Goal: Task Accomplishment & Management: Use online tool/utility

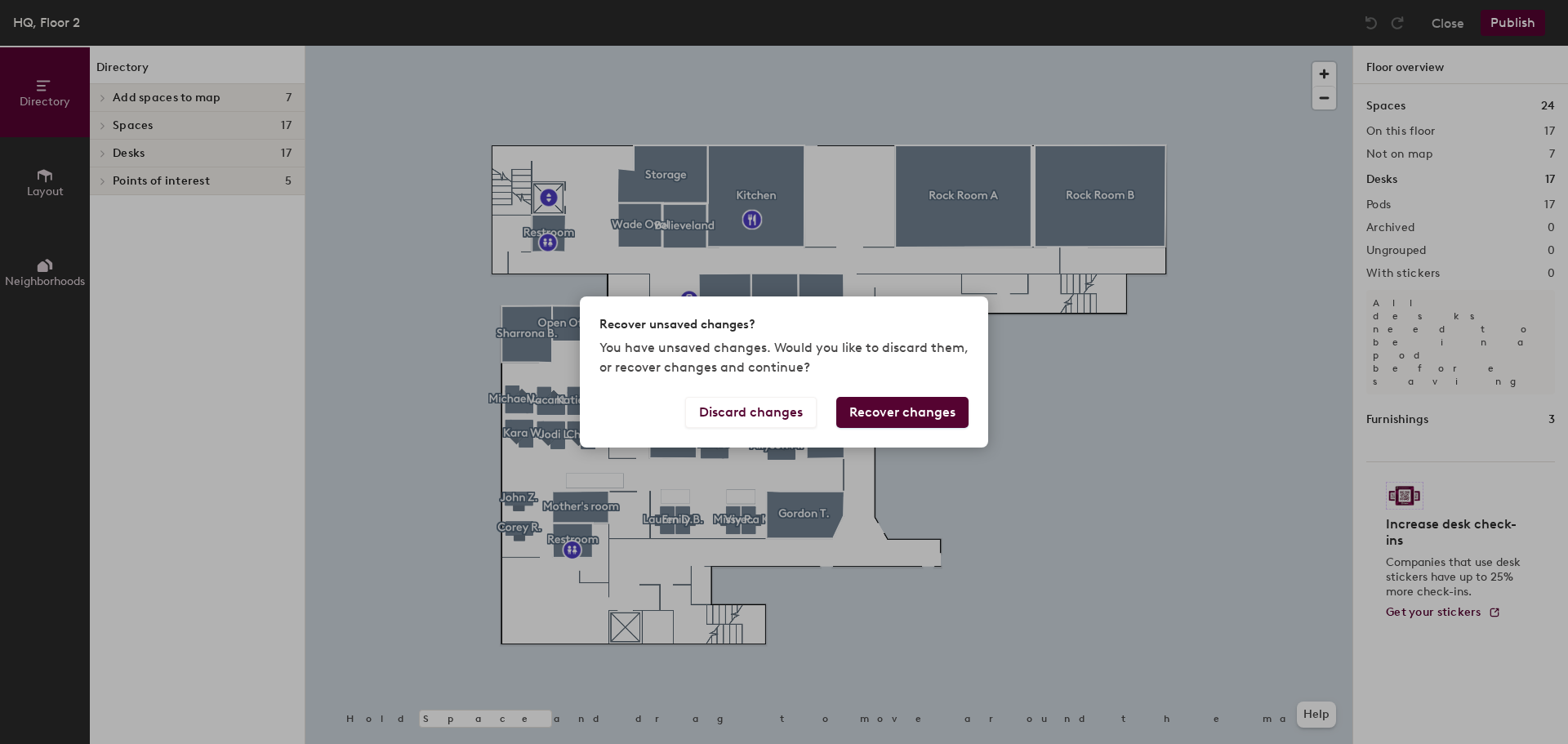
click at [848, 409] on button "Recover changes" at bounding box center [902, 412] width 133 height 31
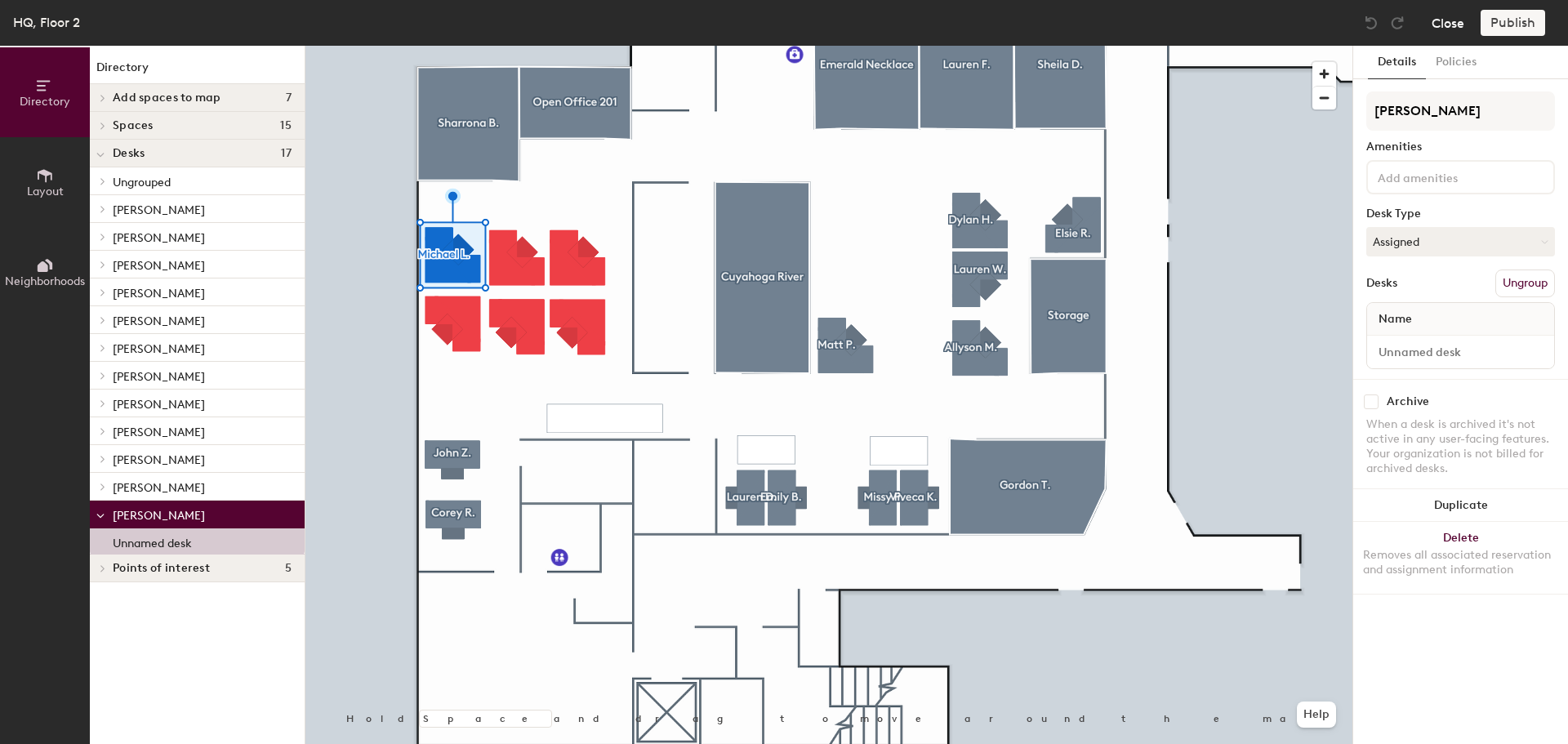
click at [1432, 21] on button "Close" at bounding box center [1448, 22] width 33 height 26
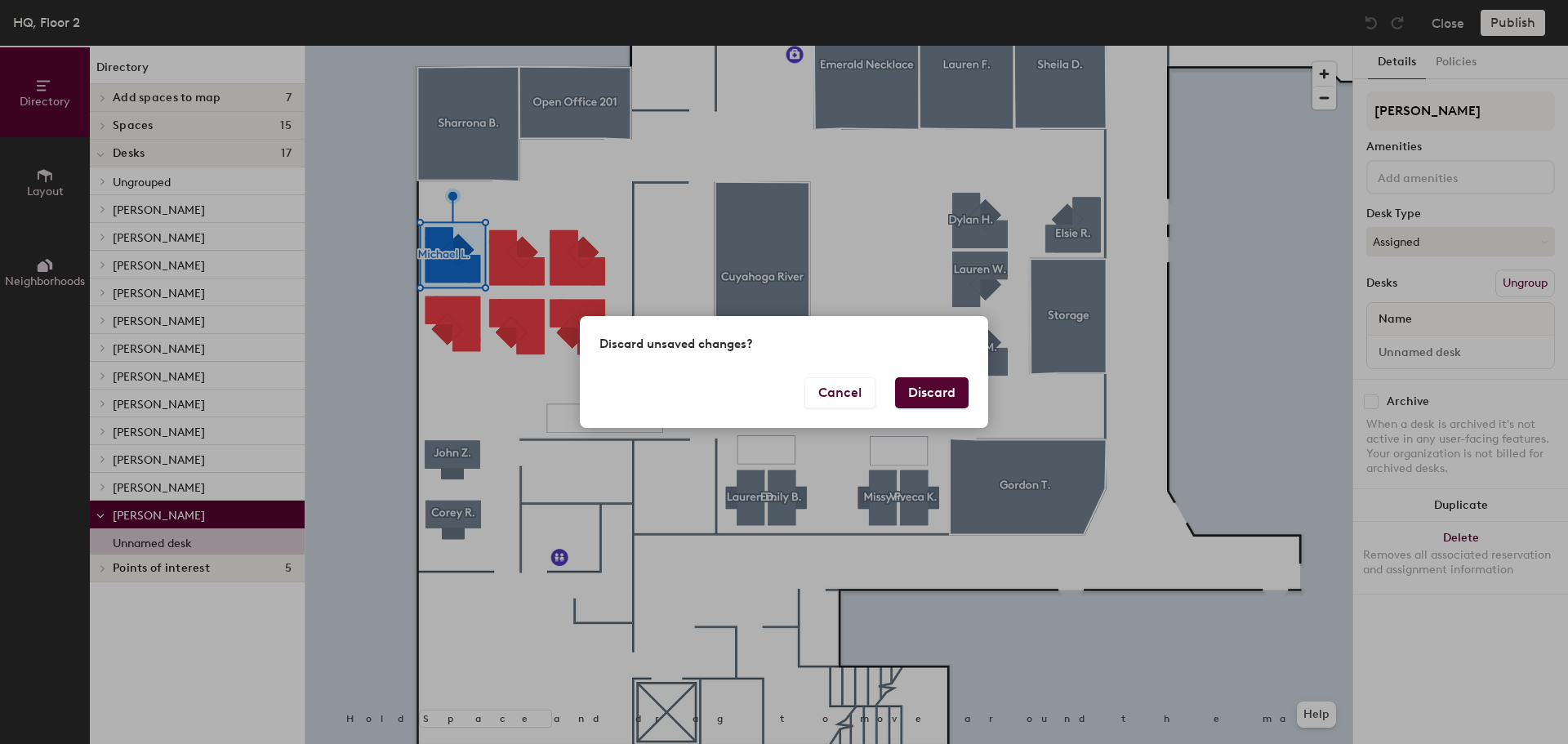
click at [929, 390] on button "Discard" at bounding box center [931, 393] width 73 height 31
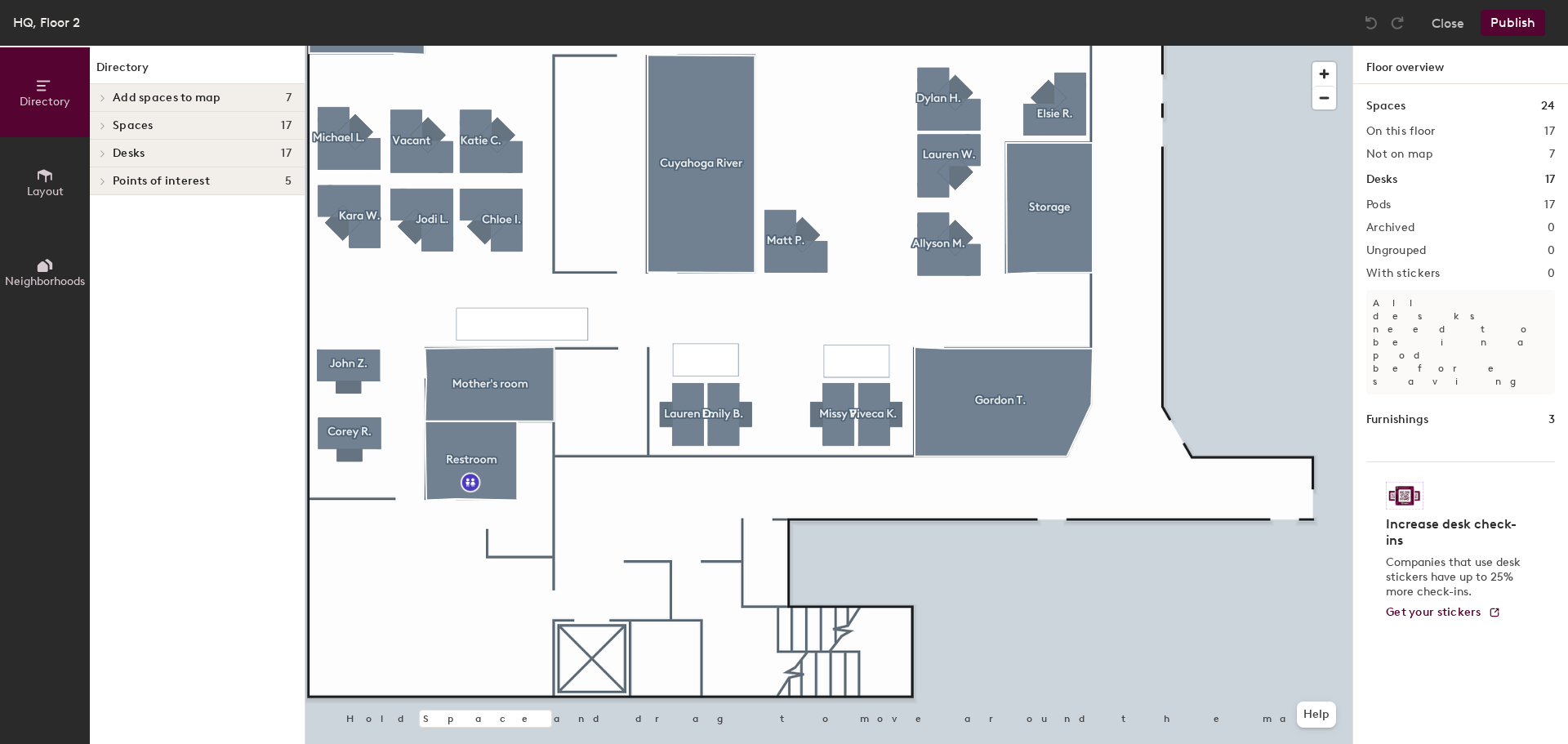
click at [62, 173] on button "Layout" at bounding box center [44, 182] width 89 height 89
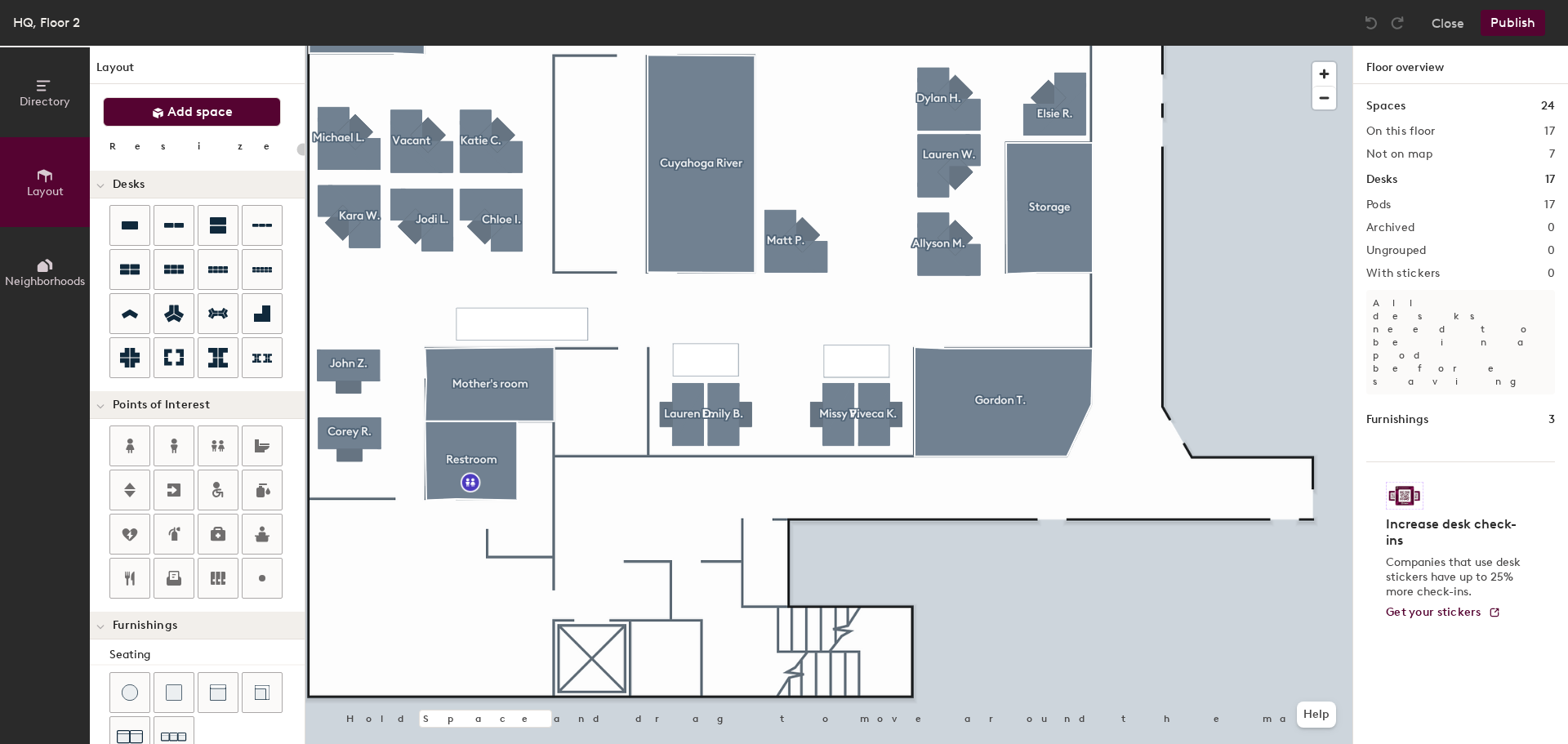
click at [129, 119] on button "Add space" at bounding box center [191, 112] width 178 height 30
click at [170, 109] on span "Add space" at bounding box center [200, 112] width 65 height 16
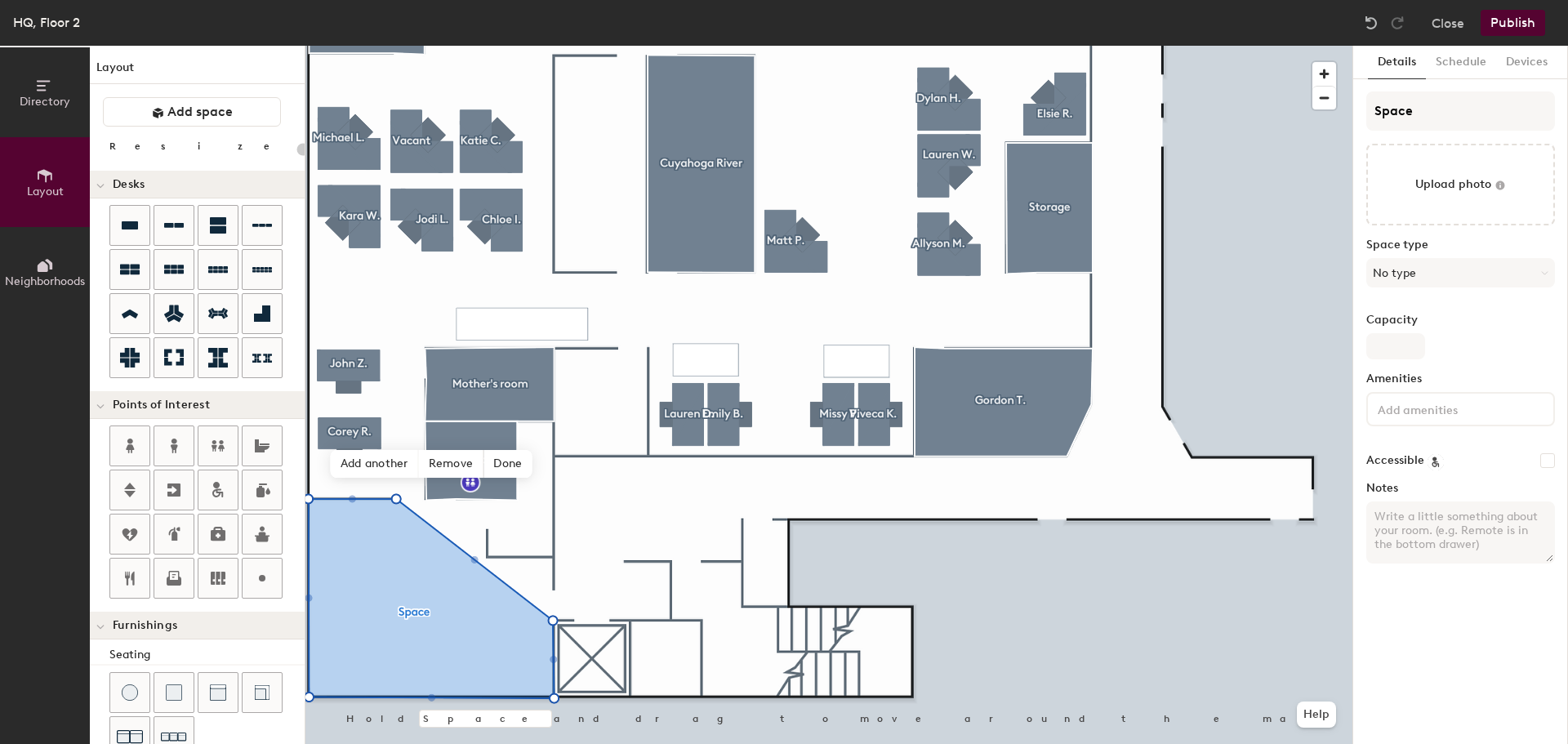
type input "20"
click at [1438, 112] on input "Space" at bounding box center [1460, 111] width 188 height 39
type input "Spac"
type input "20"
type input "S"
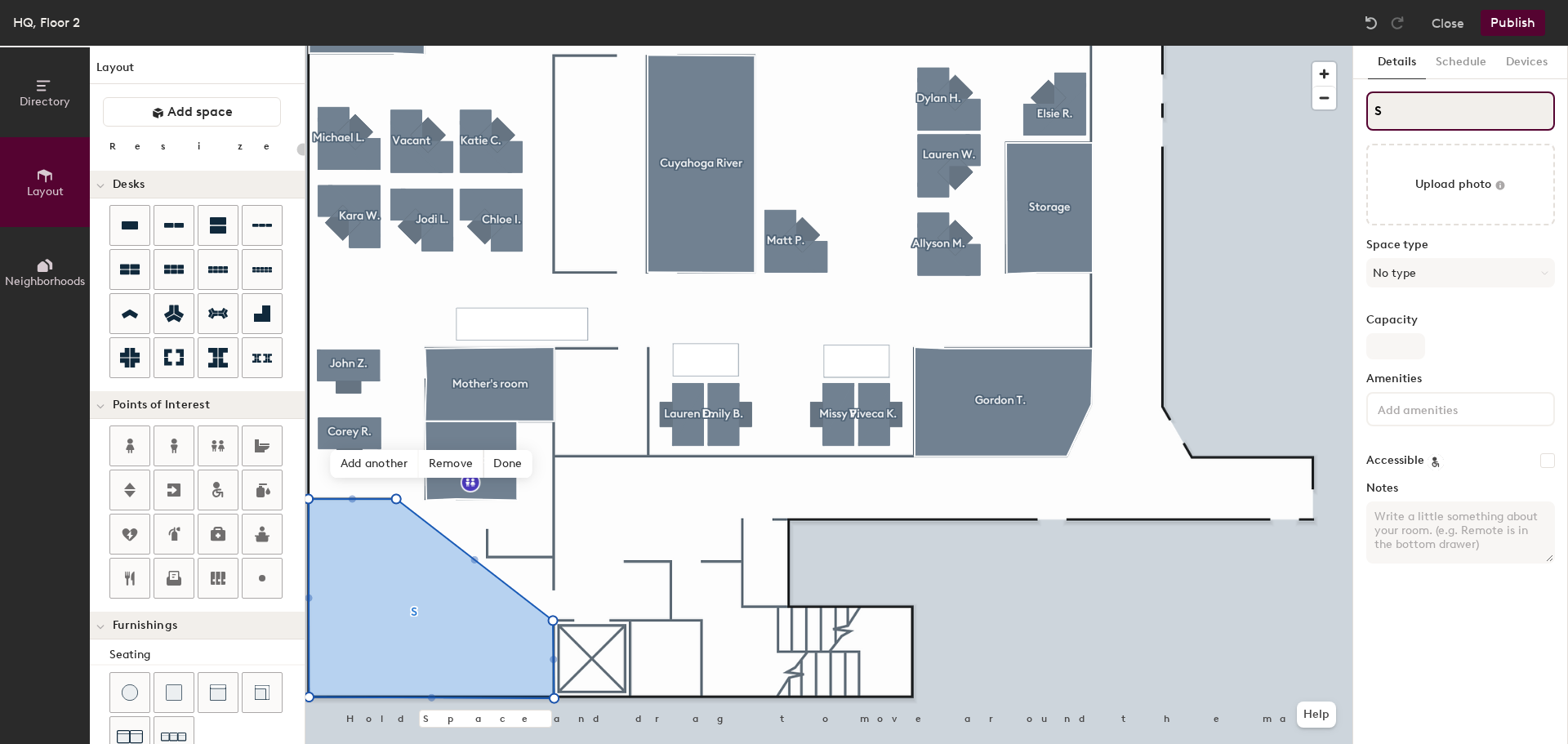
type input "20"
type input "S"
type input "20"
type input "S C"
type input "20"
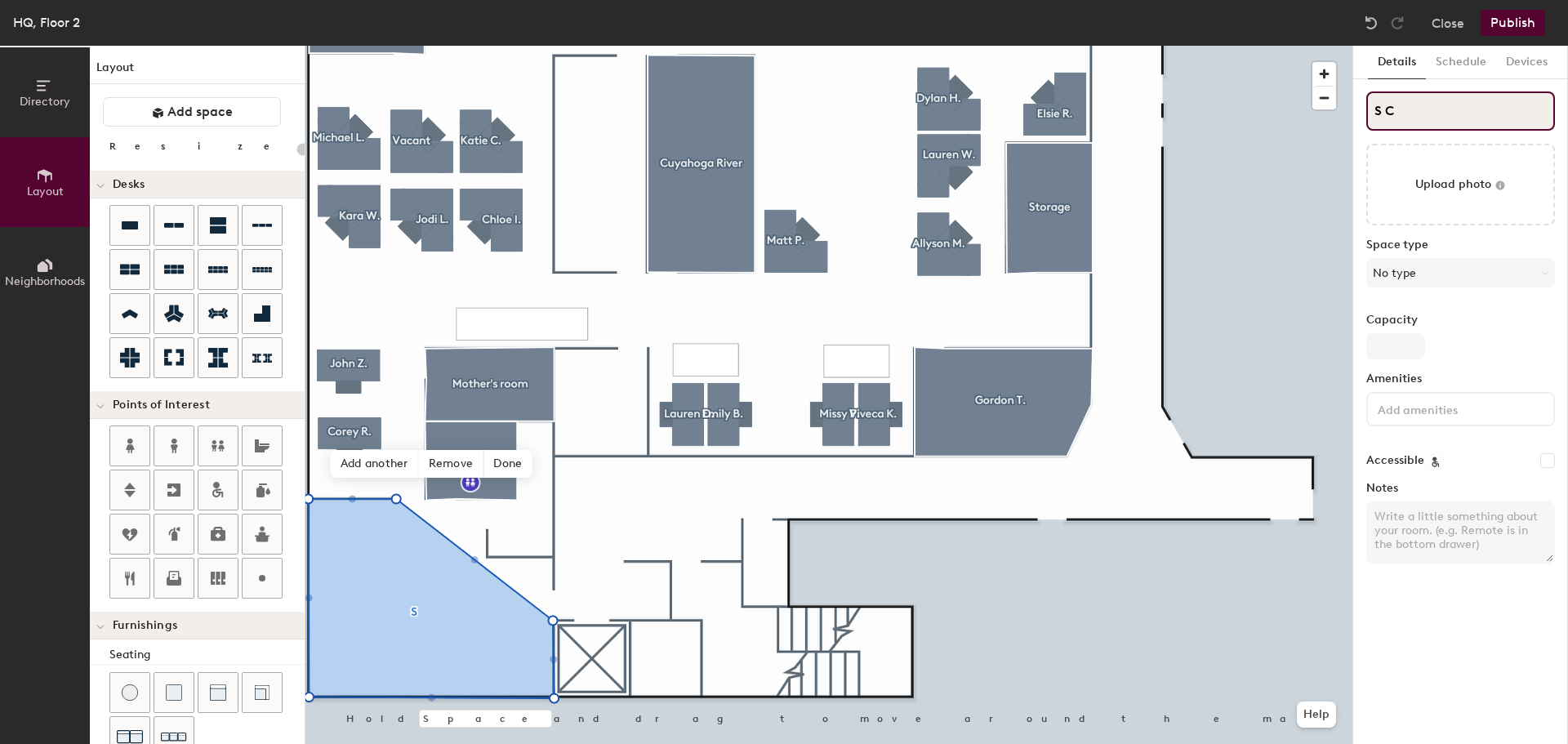
type input "S Co"
type input "20"
type input "S Collab"
type input "20"
click at [1384, 110] on input "S Collab" at bounding box center [1460, 111] width 188 height 39
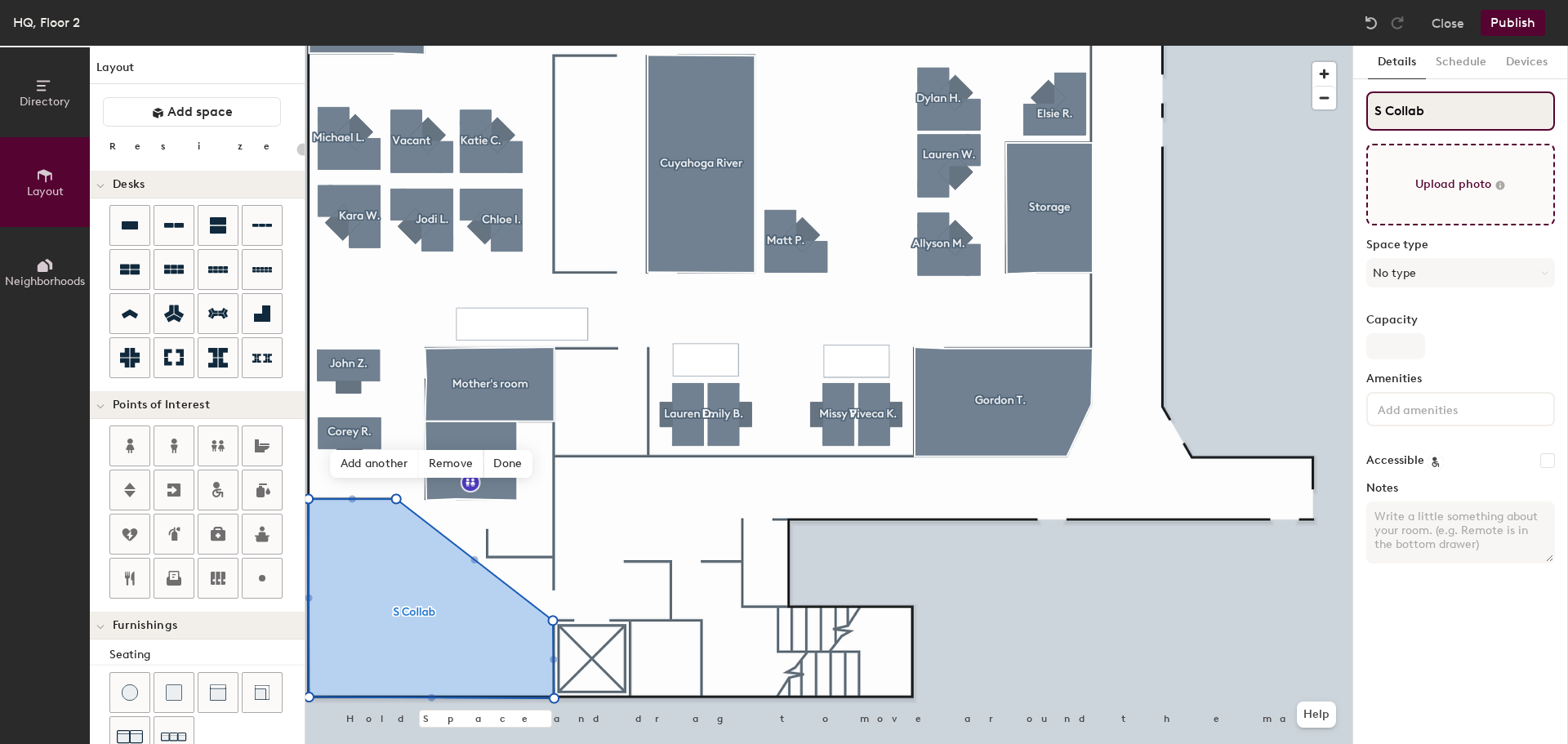
type input "SCollab"
type input "20"
type input "Collab"
click at [253, 459] on div at bounding box center [261, 446] width 39 height 39
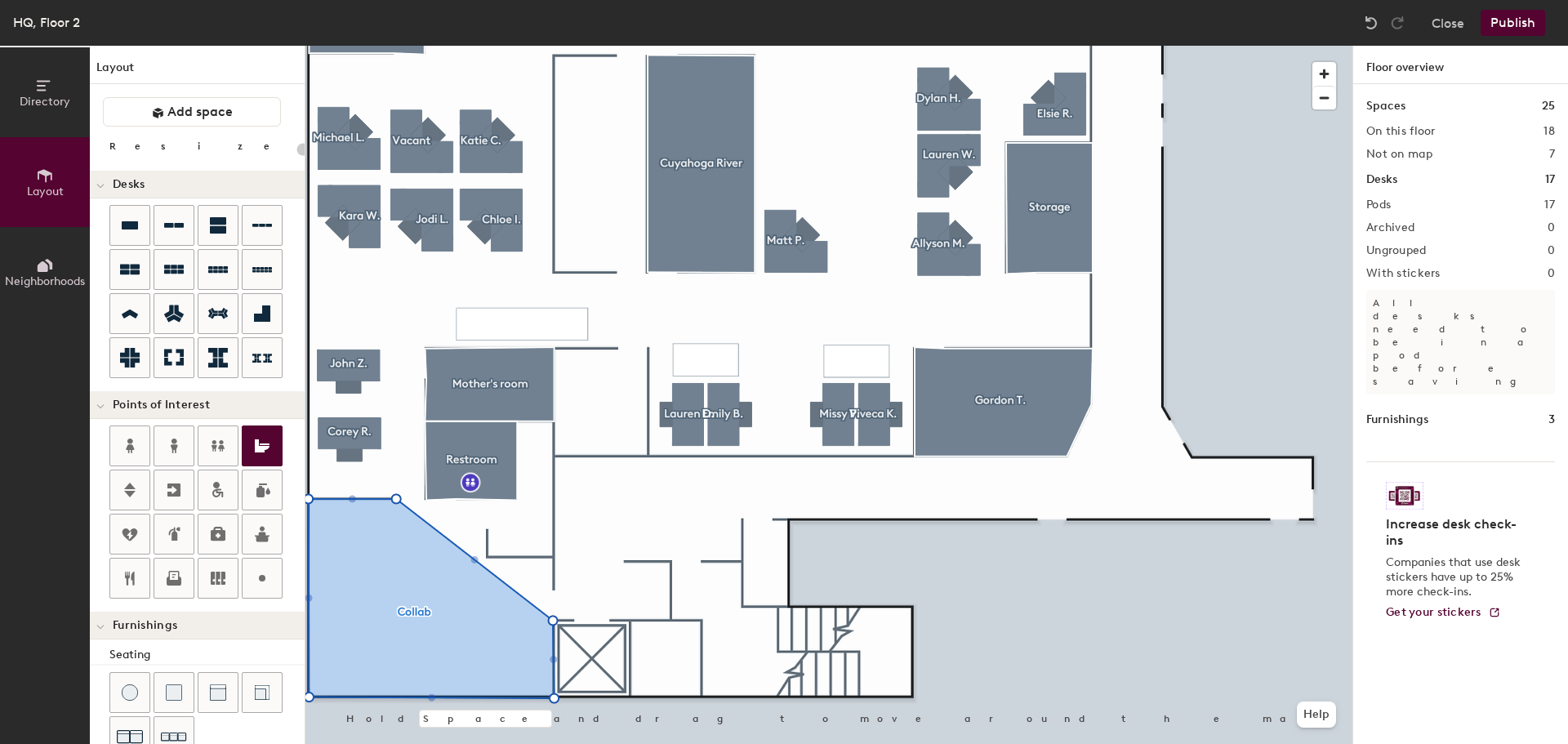
type input "20"
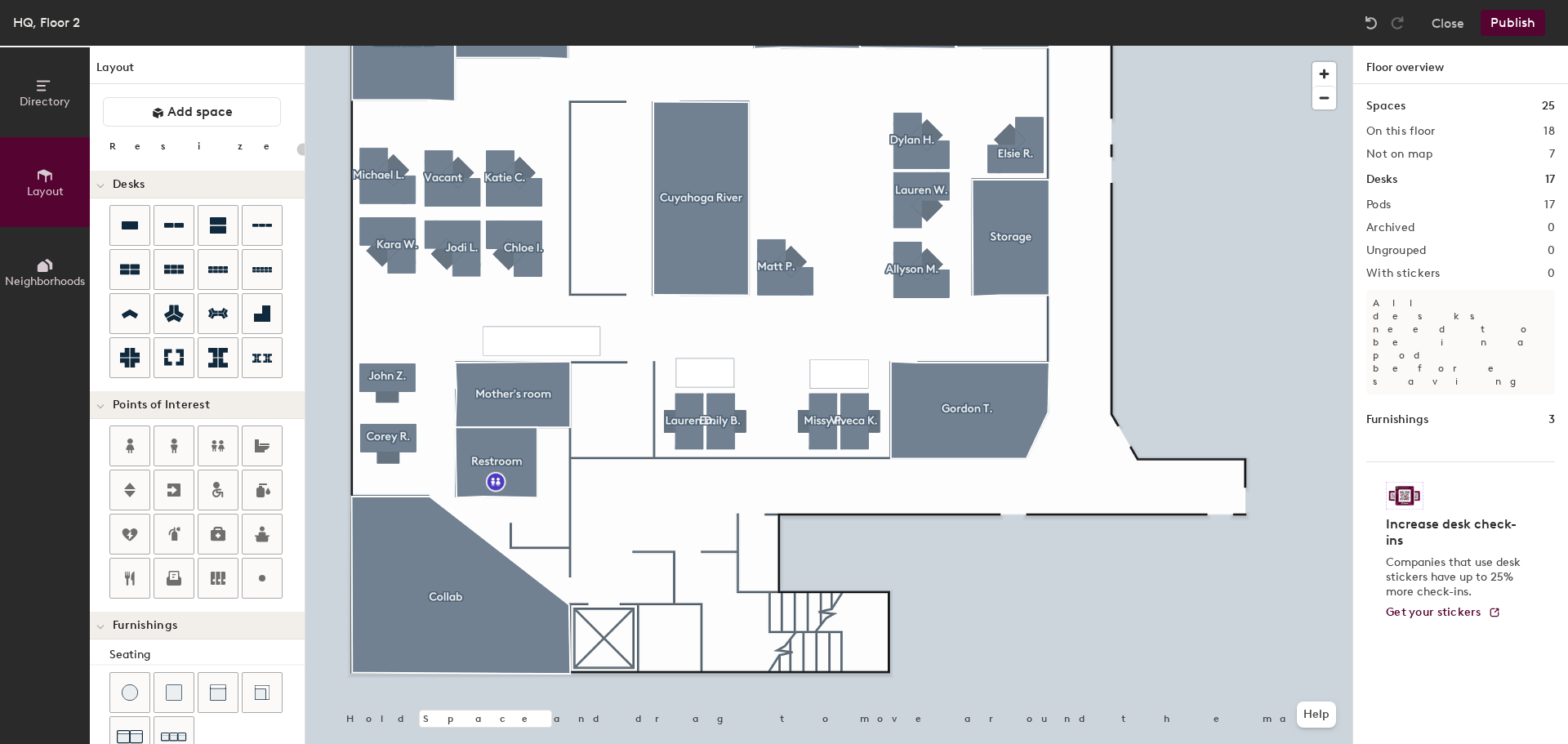
click at [19, 108] on button "Directory" at bounding box center [44, 91] width 89 height 89
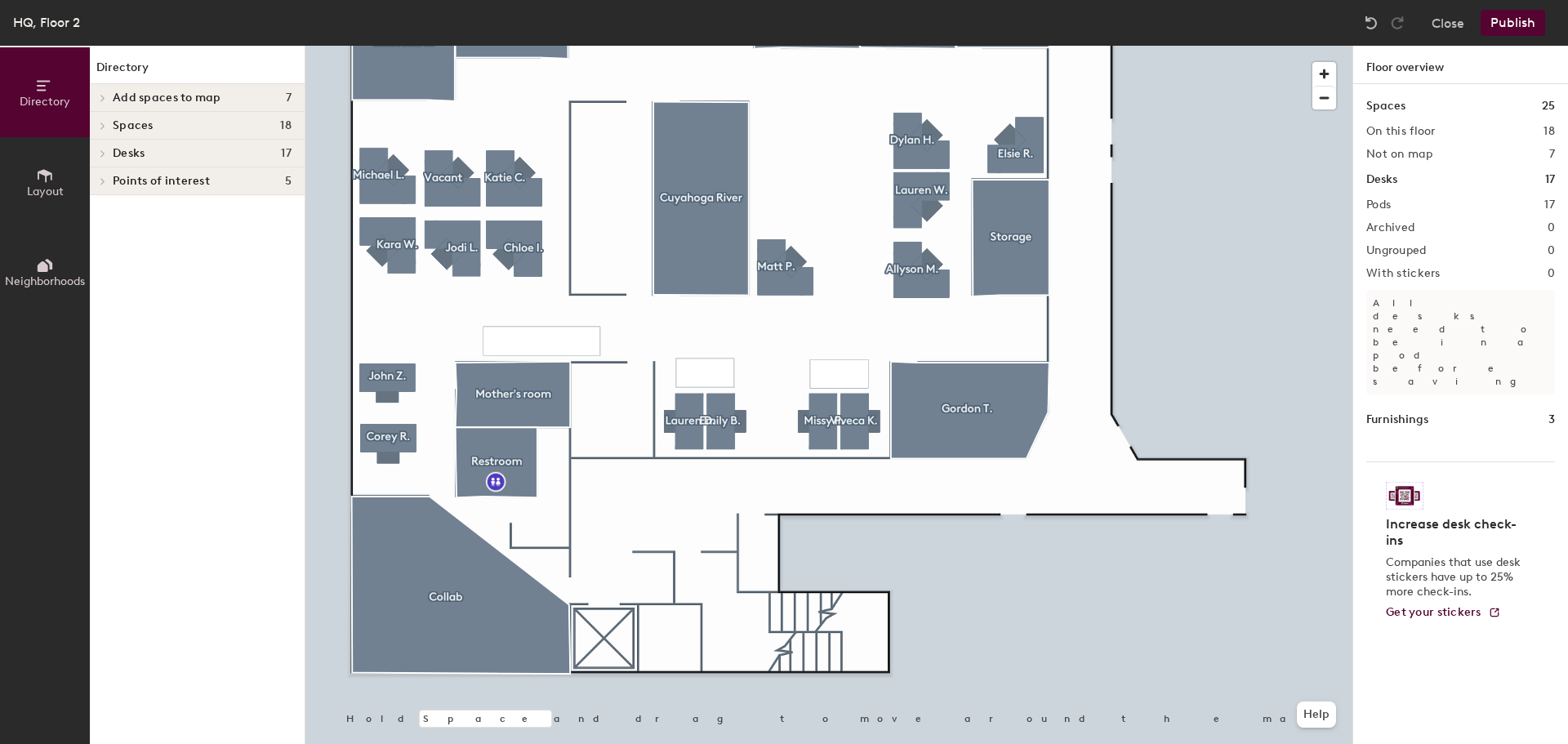
click at [44, 157] on button "Layout" at bounding box center [44, 182] width 89 height 89
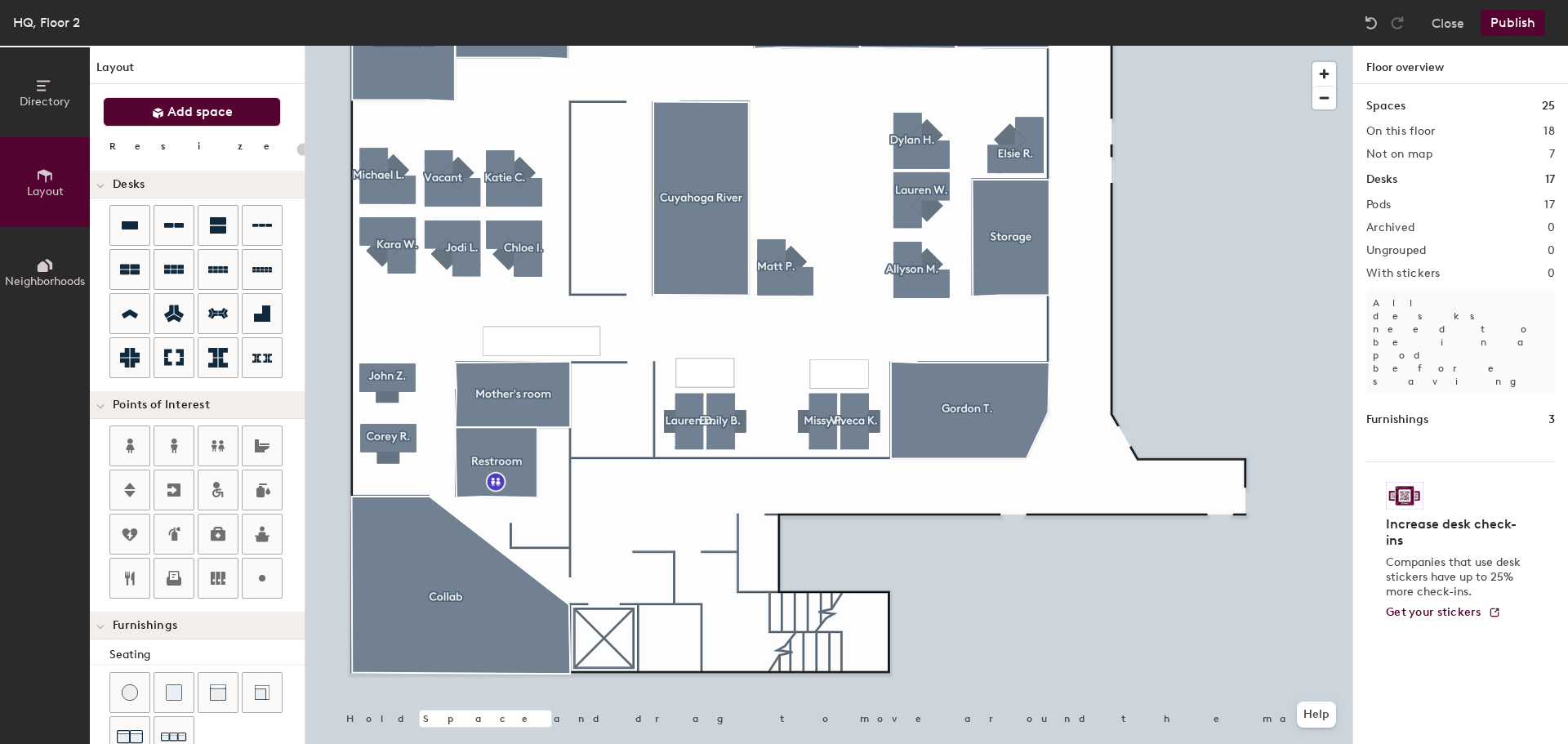
click at [231, 121] on button "Add space" at bounding box center [191, 112] width 178 height 30
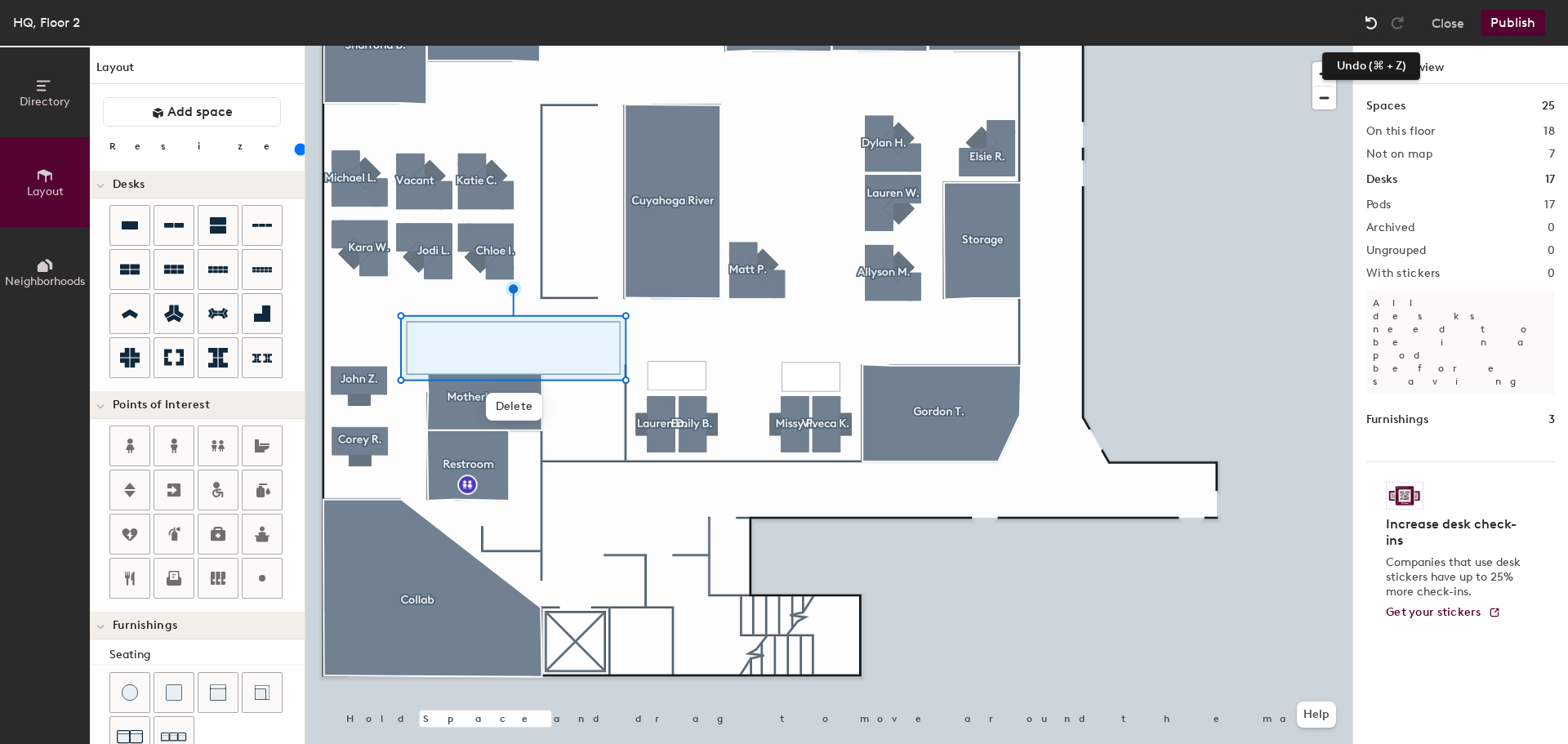
click at [1371, 18] on img at bounding box center [1370, 22] width 16 height 16
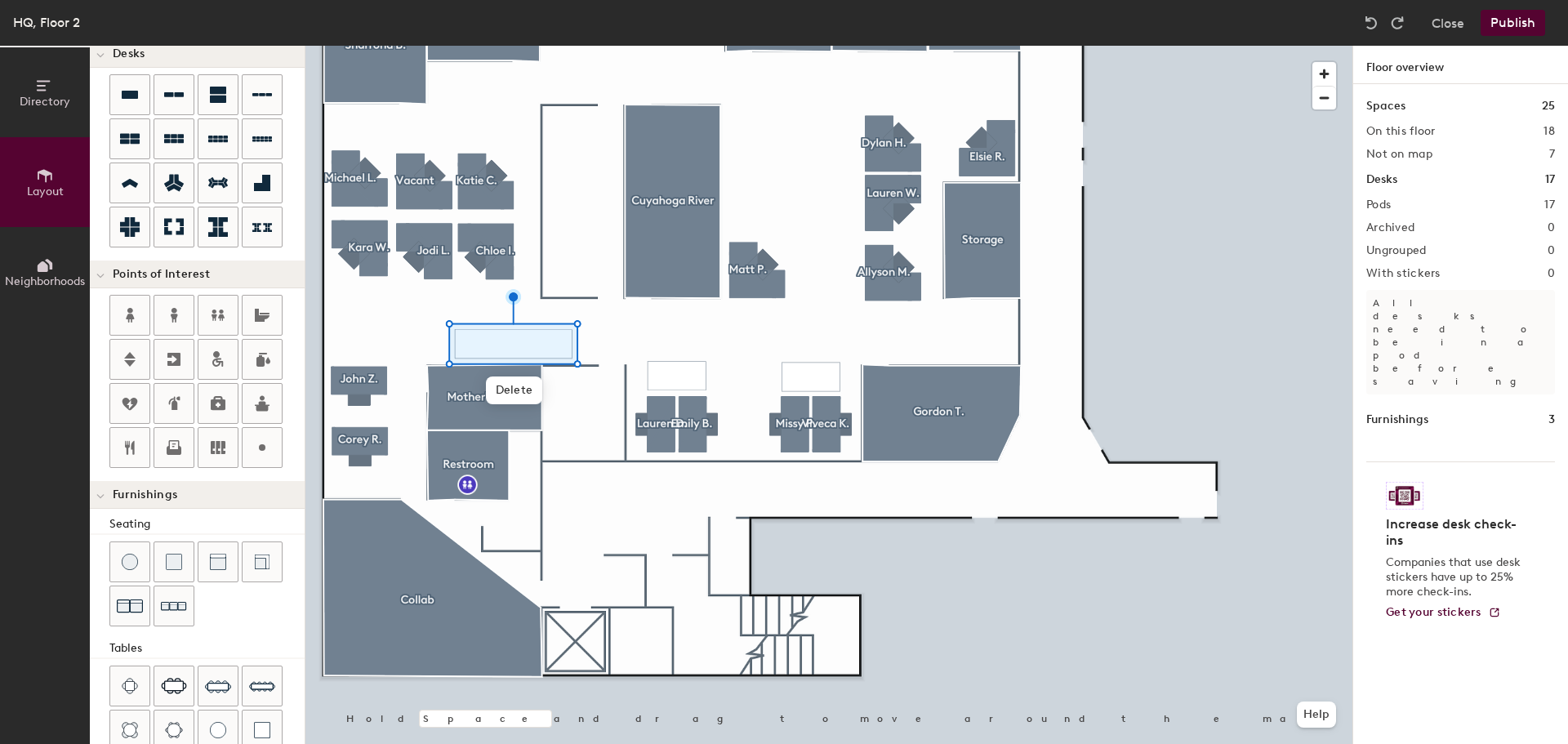
scroll to position [163, 0]
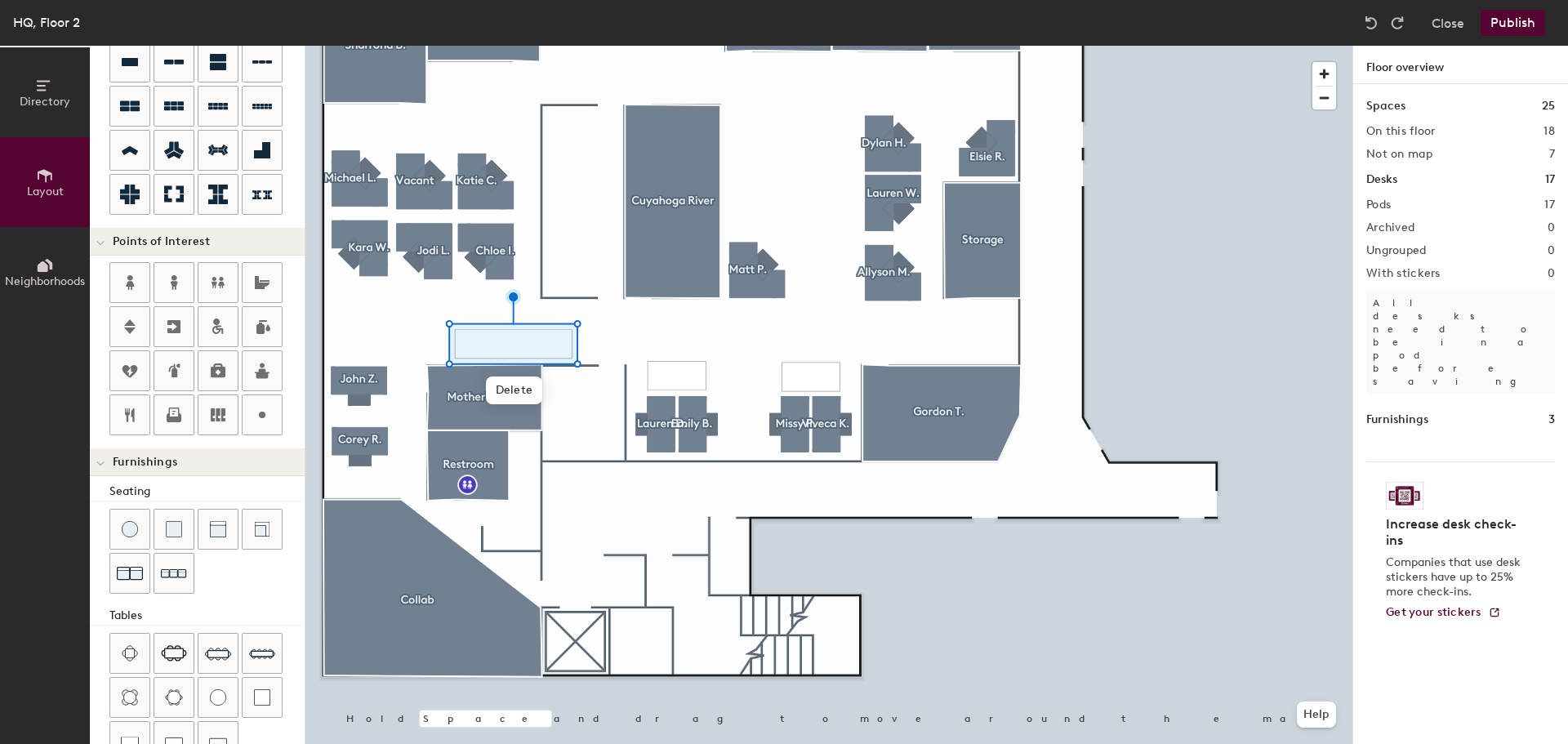
click at [99, 526] on div "Seating Tables Booths" at bounding box center [196, 663] width 214 height 362
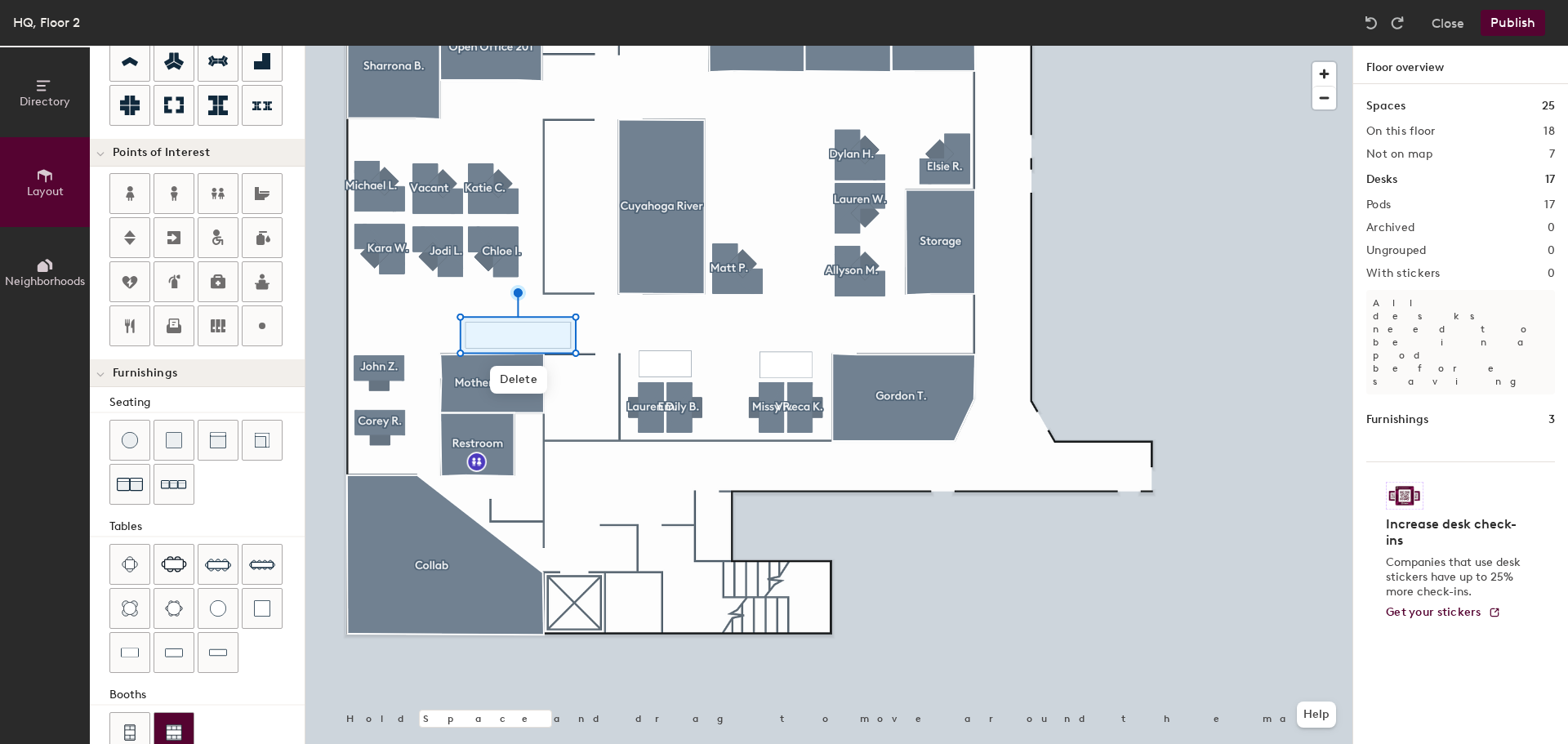
scroll to position [287, 0]
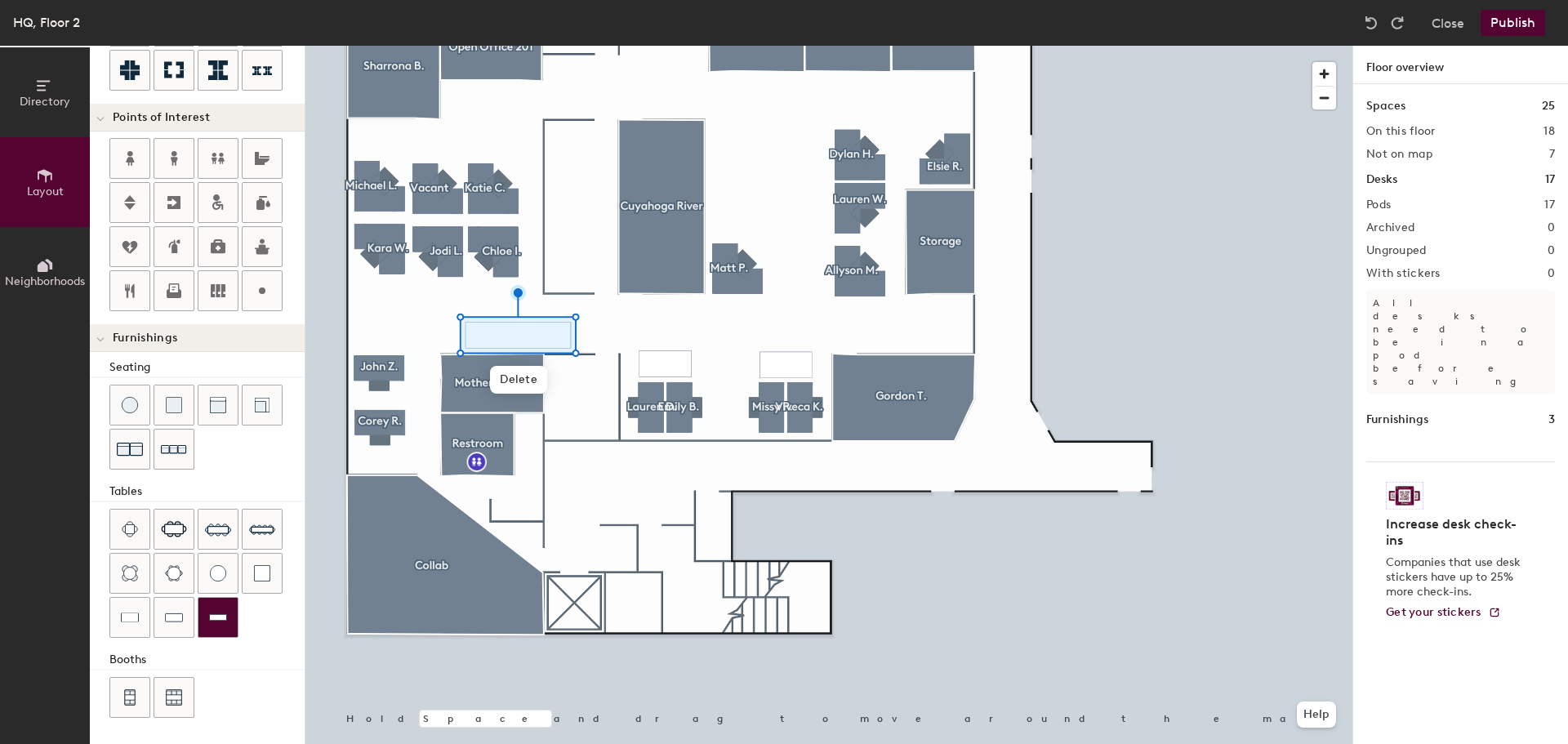
click at [224, 623] on img at bounding box center [218, 617] width 18 height 16
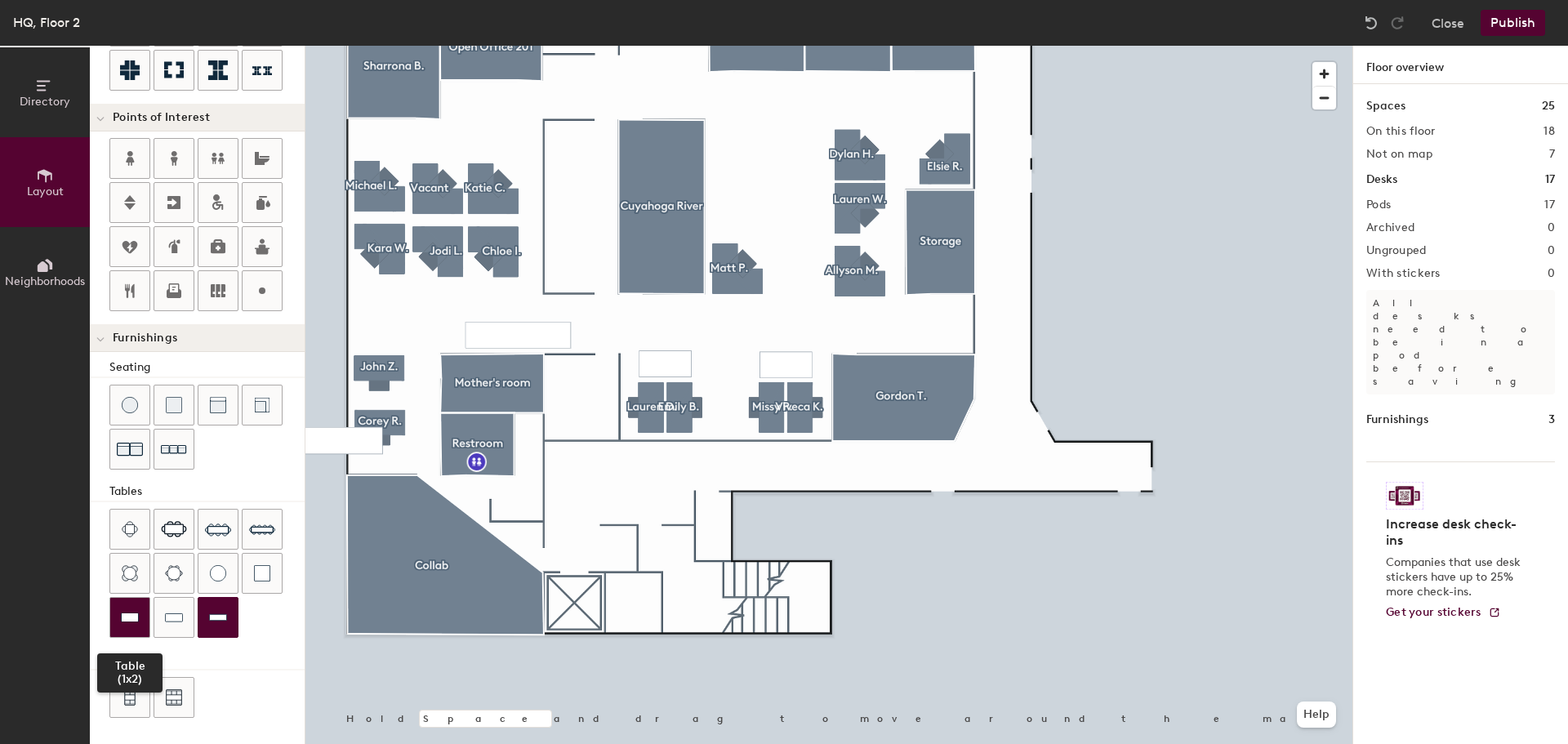
click at [143, 629] on div at bounding box center [130, 617] width 39 height 39
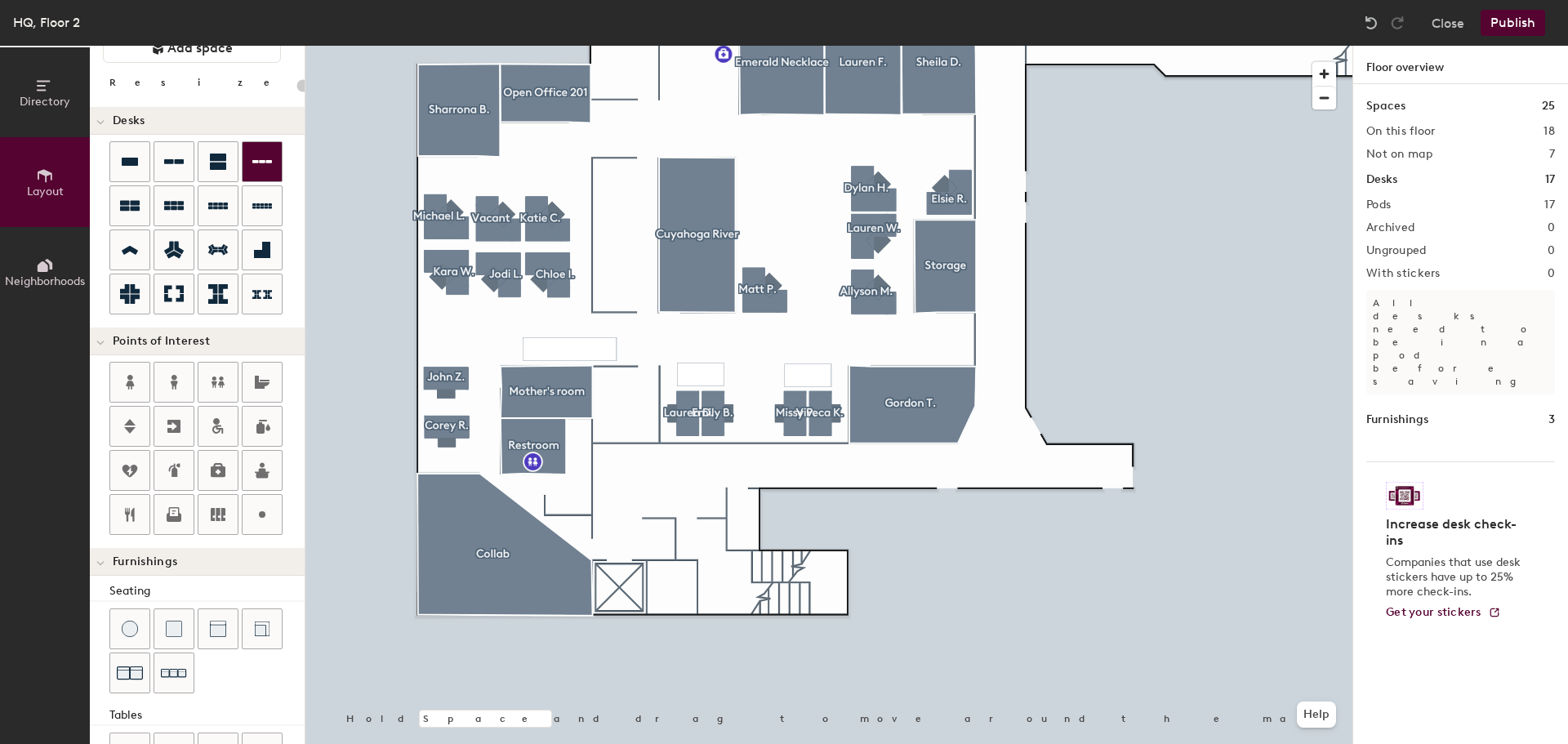
scroll to position [0, 0]
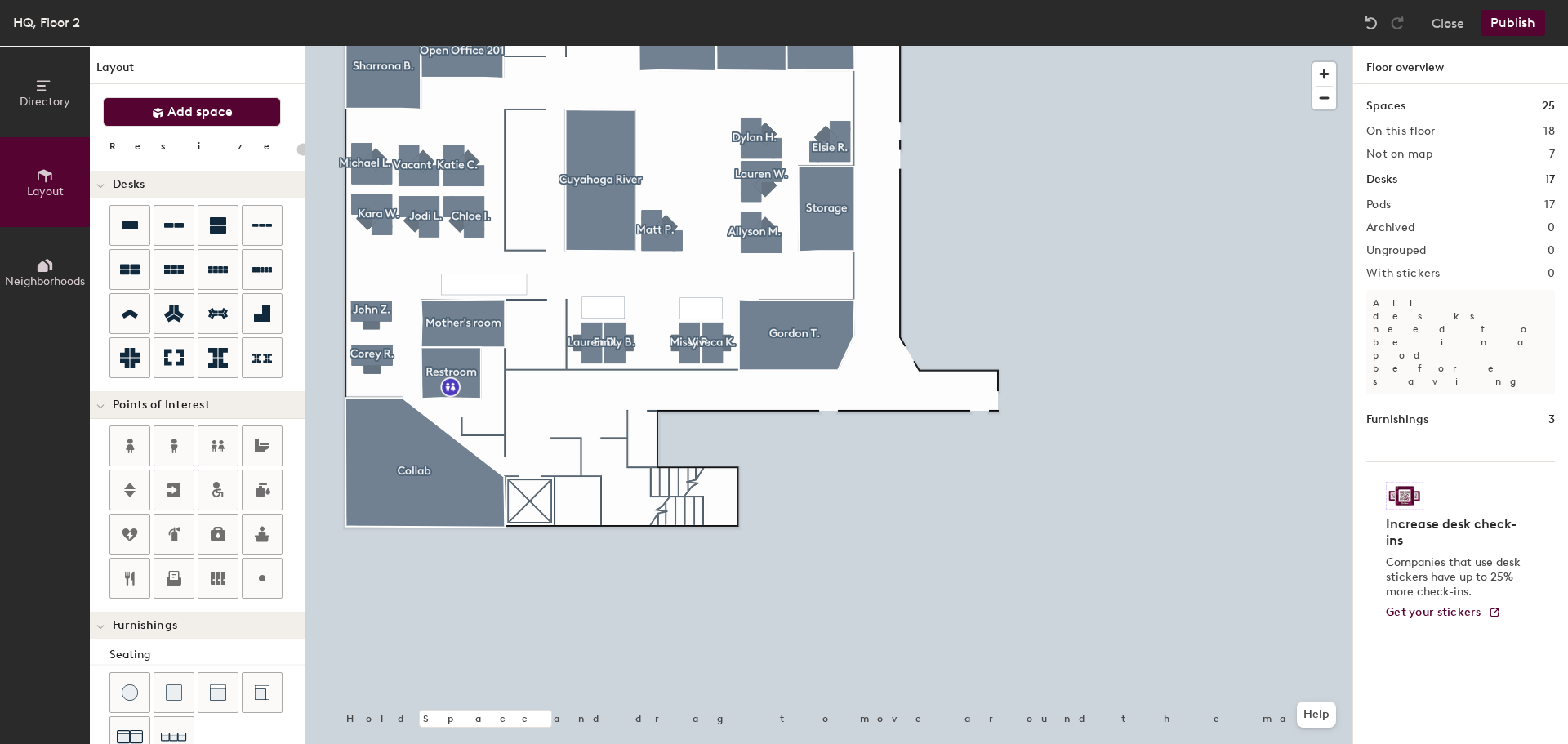
click at [242, 119] on button "Add space" at bounding box center [191, 112] width 178 height 30
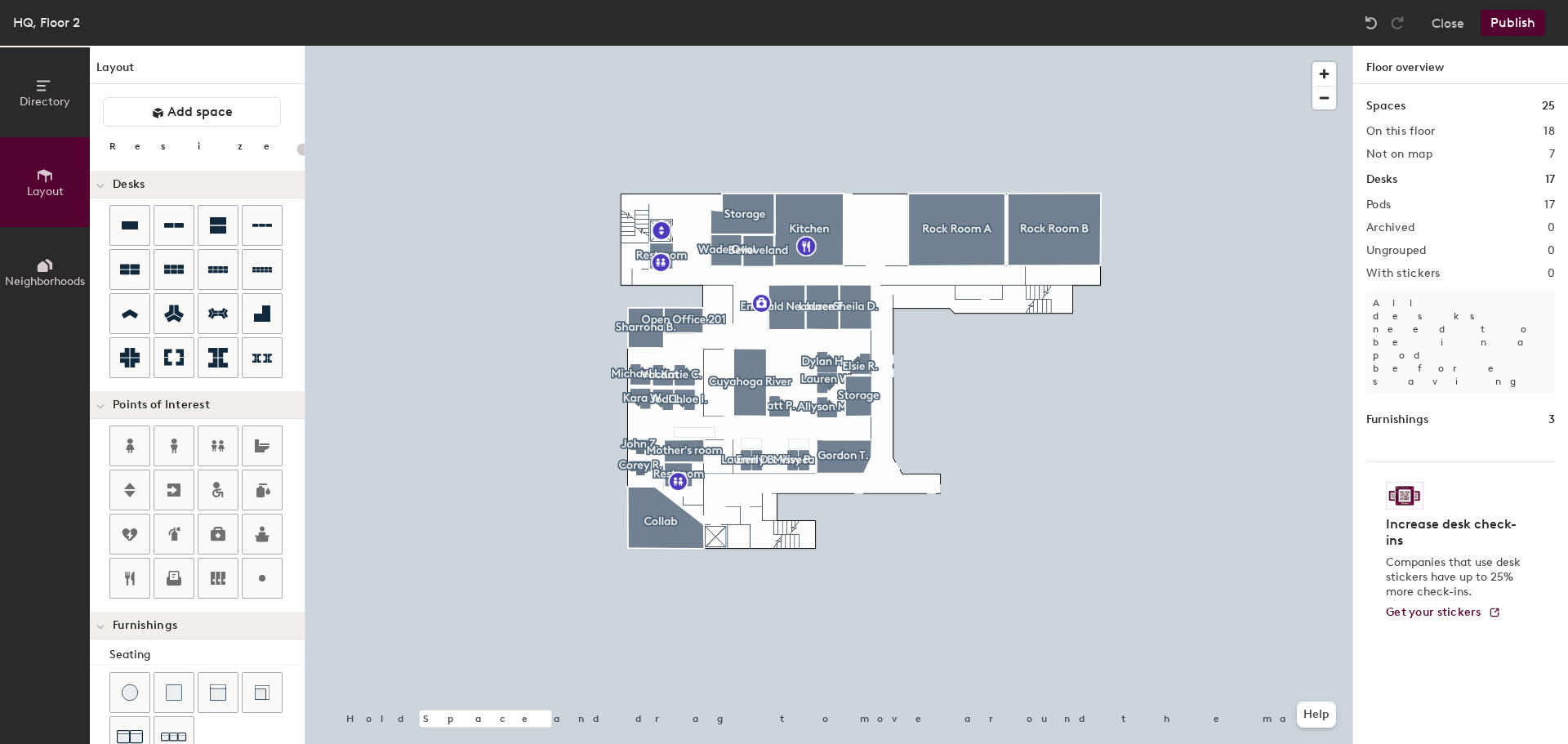
click at [1504, 30] on button "Publish" at bounding box center [1512, 22] width 64 height 26
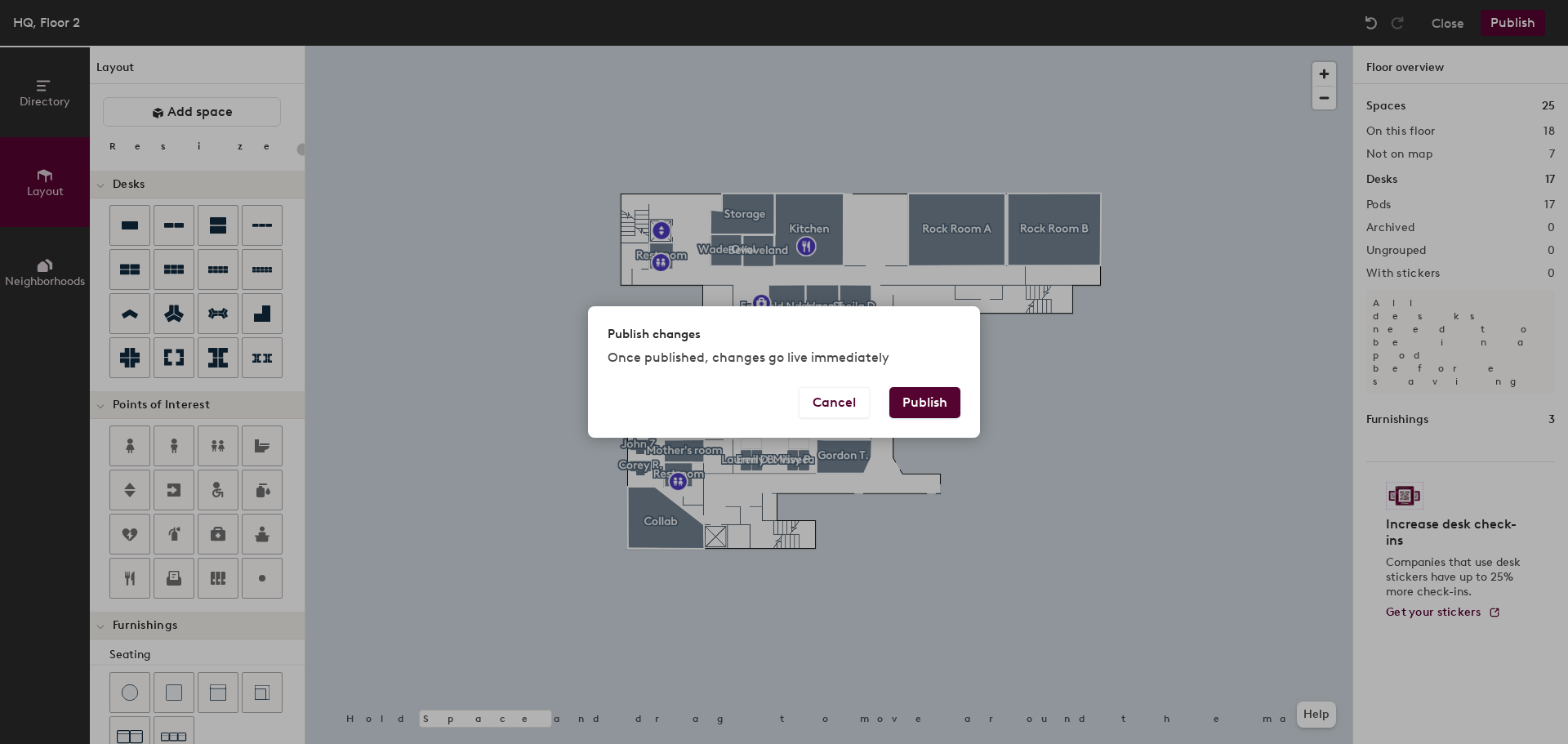
click at [929, 400] on button "Publish" at bounding box center [924, 403] width 71 height 31
type input "20"
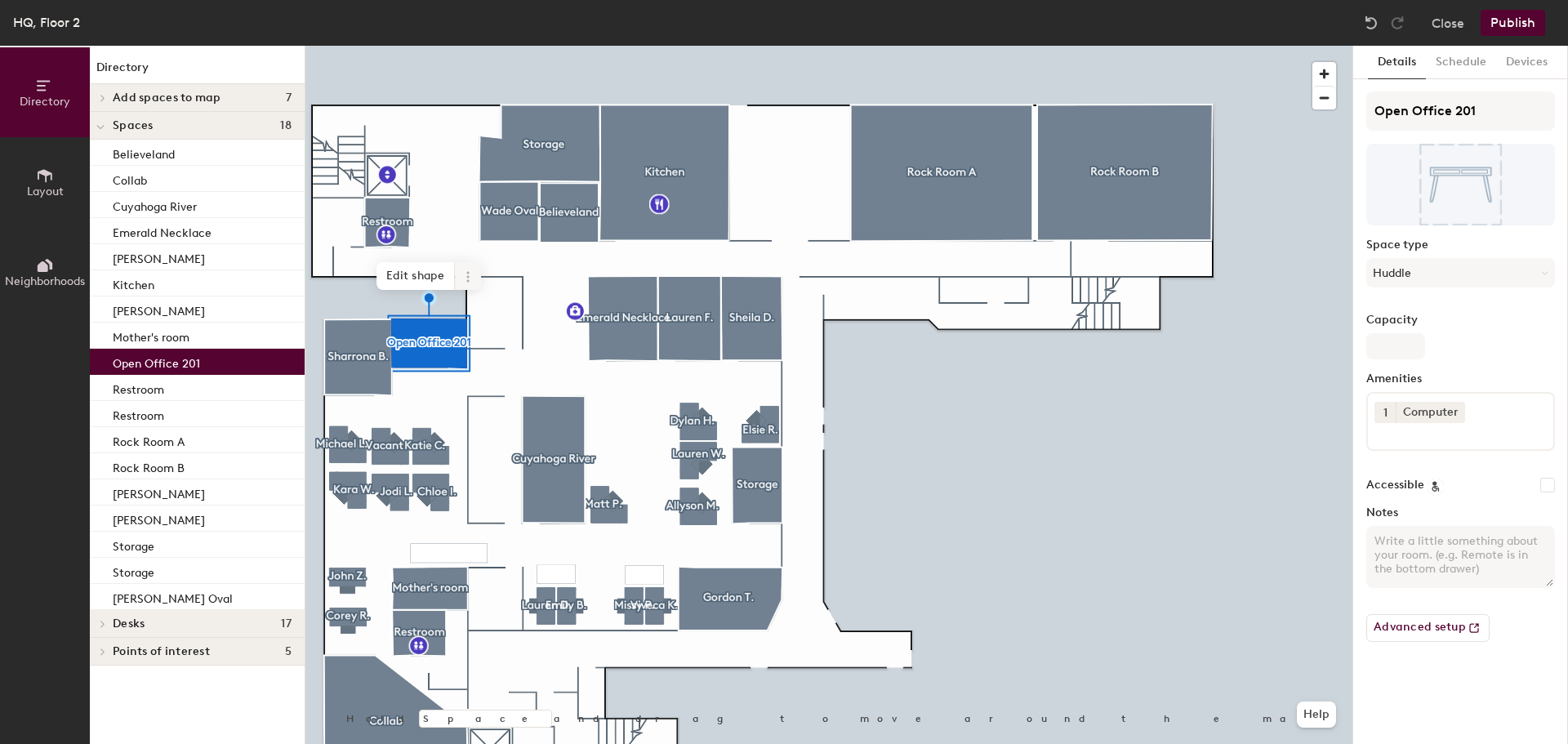
click at [459, 279] on span at bounding box center [467, 276] width 26 height 28
click at [525, 369] on span "Delete" at bounding box center [526, 369] width 145 height 28
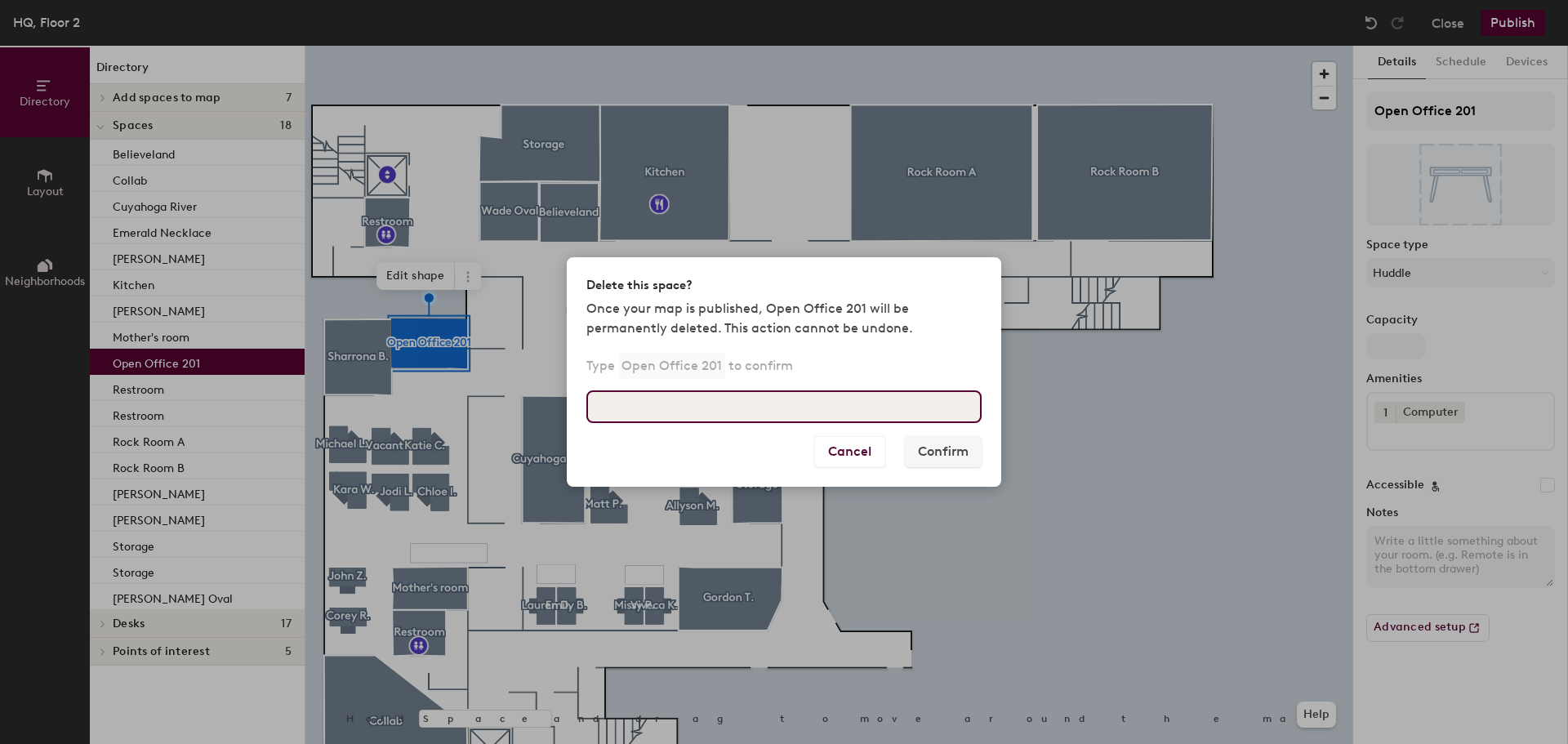
click at [785, 390] on input at bounding box center [783, 407] width 395 height 33
type input "Open Office 201"
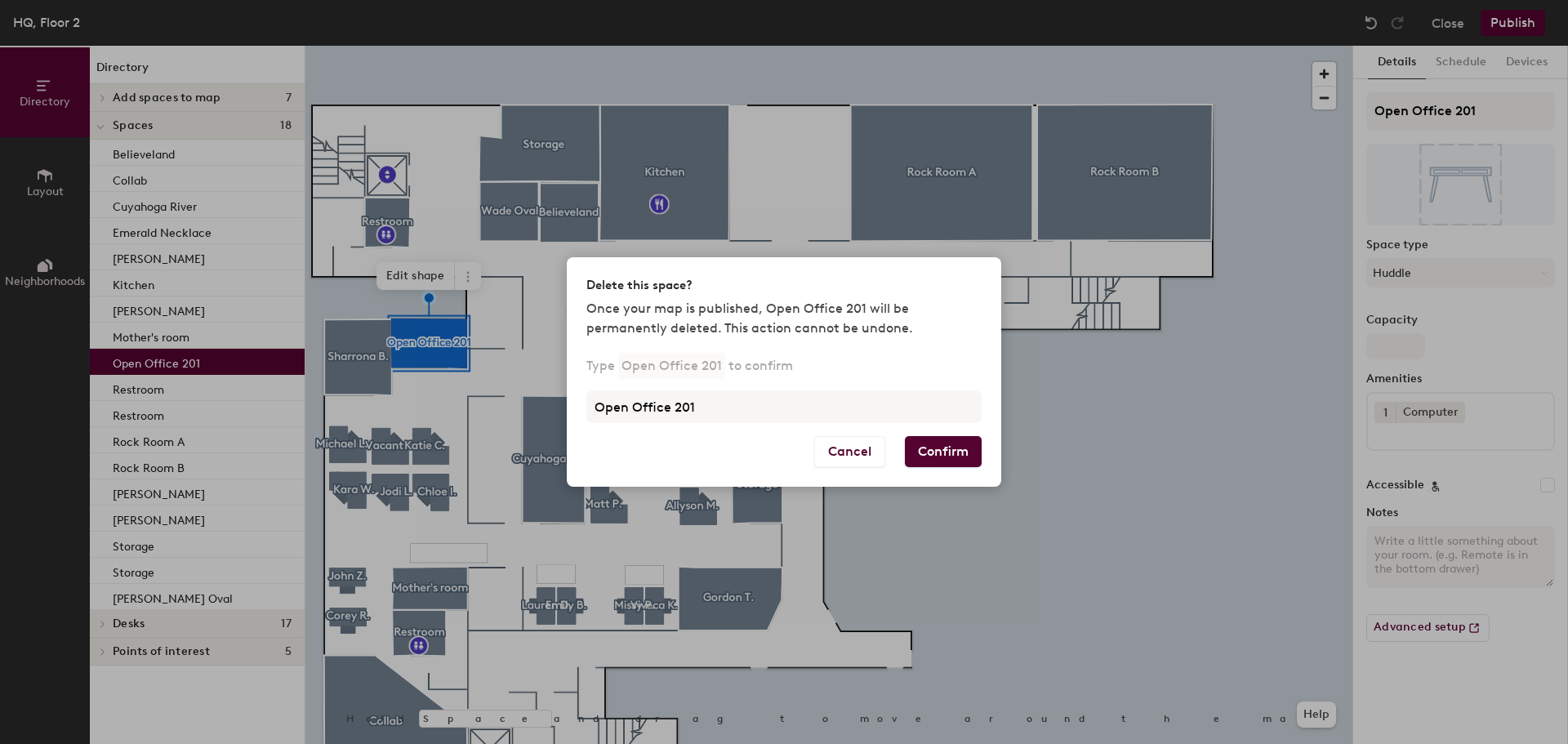
click at [967, 459] on button "Confirm" at bounding box center [943, 452] width 77 height 31
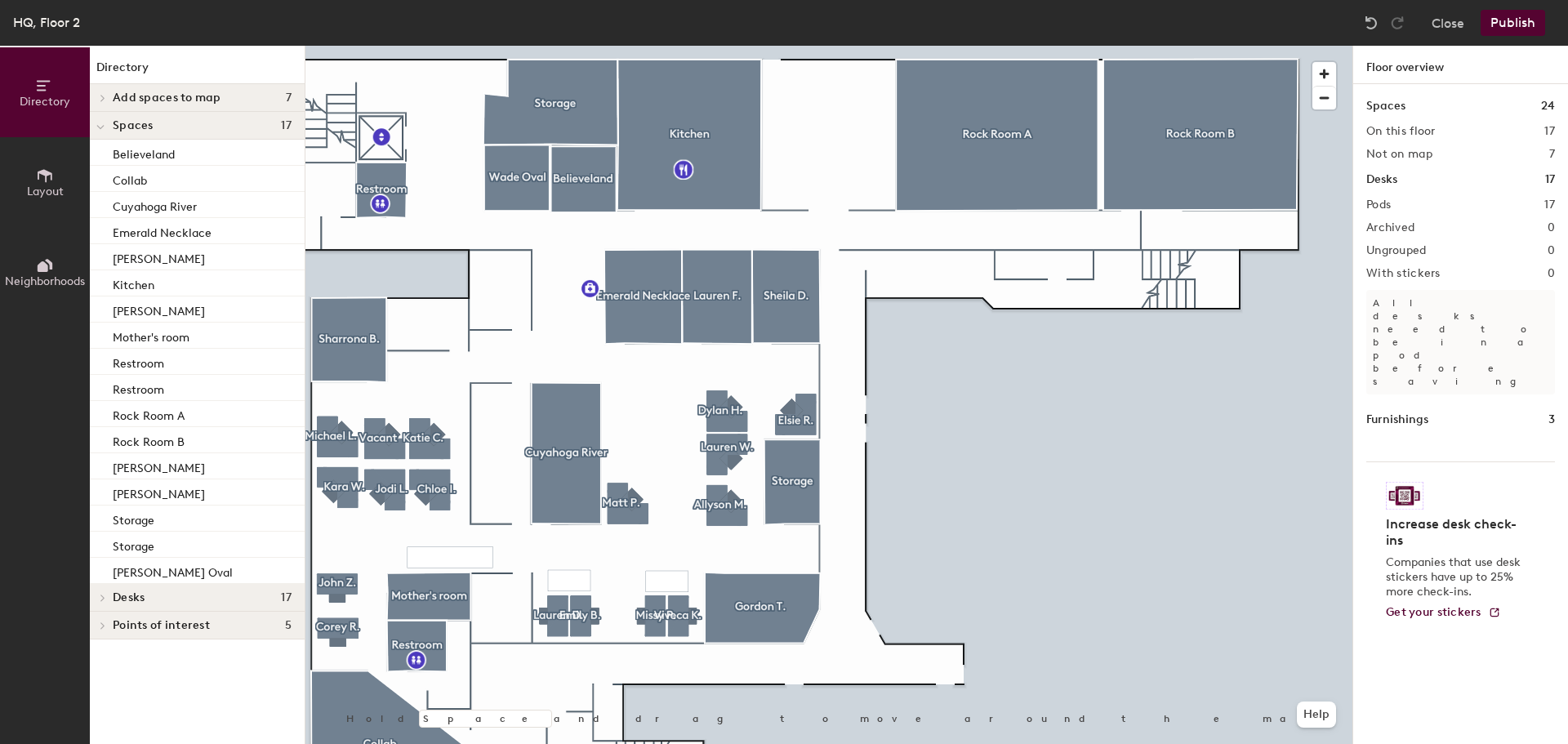
click at [60, 268] on button "Neighborhoods" at bounding box center [44, 271] width 89 height 89
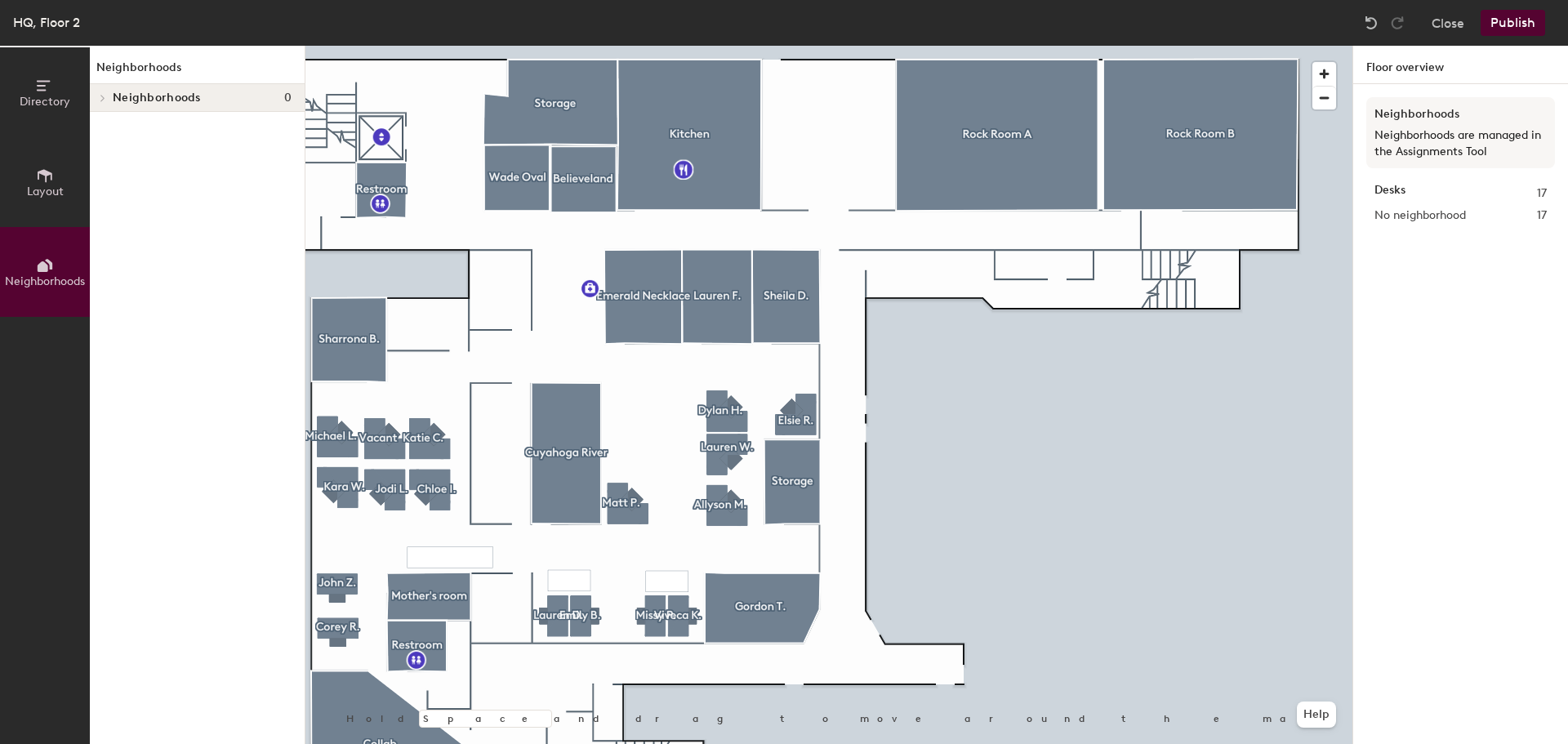
click at [70, 108] on button "Directory" at bounding box center [44, 91] width 89 height 89
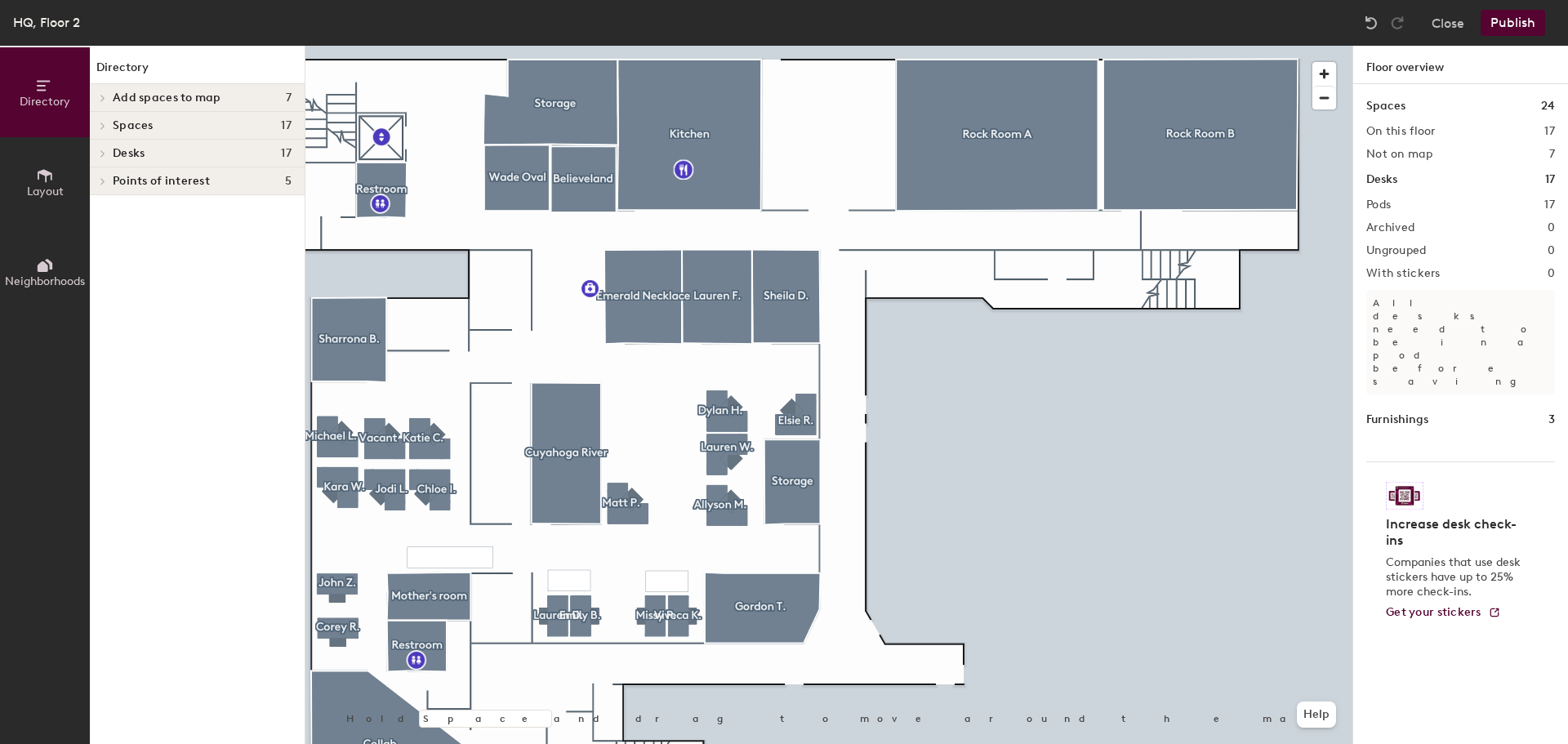
click at [107, 122] on span at bounding box center [102, 126] width 13 height 8
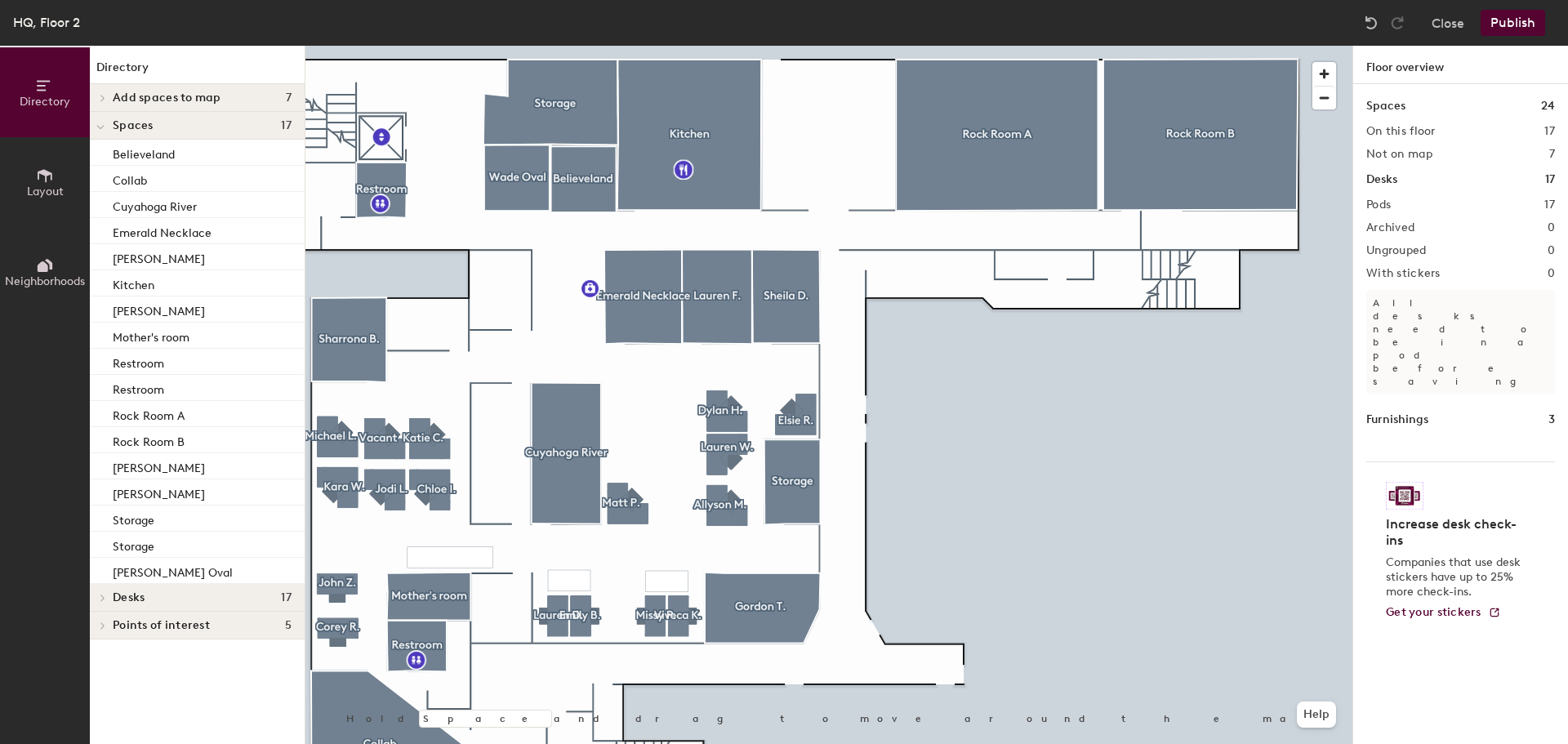
click at [171, 630] on span "Points of interest" at bounding box center [160, 626] width 97 height 13
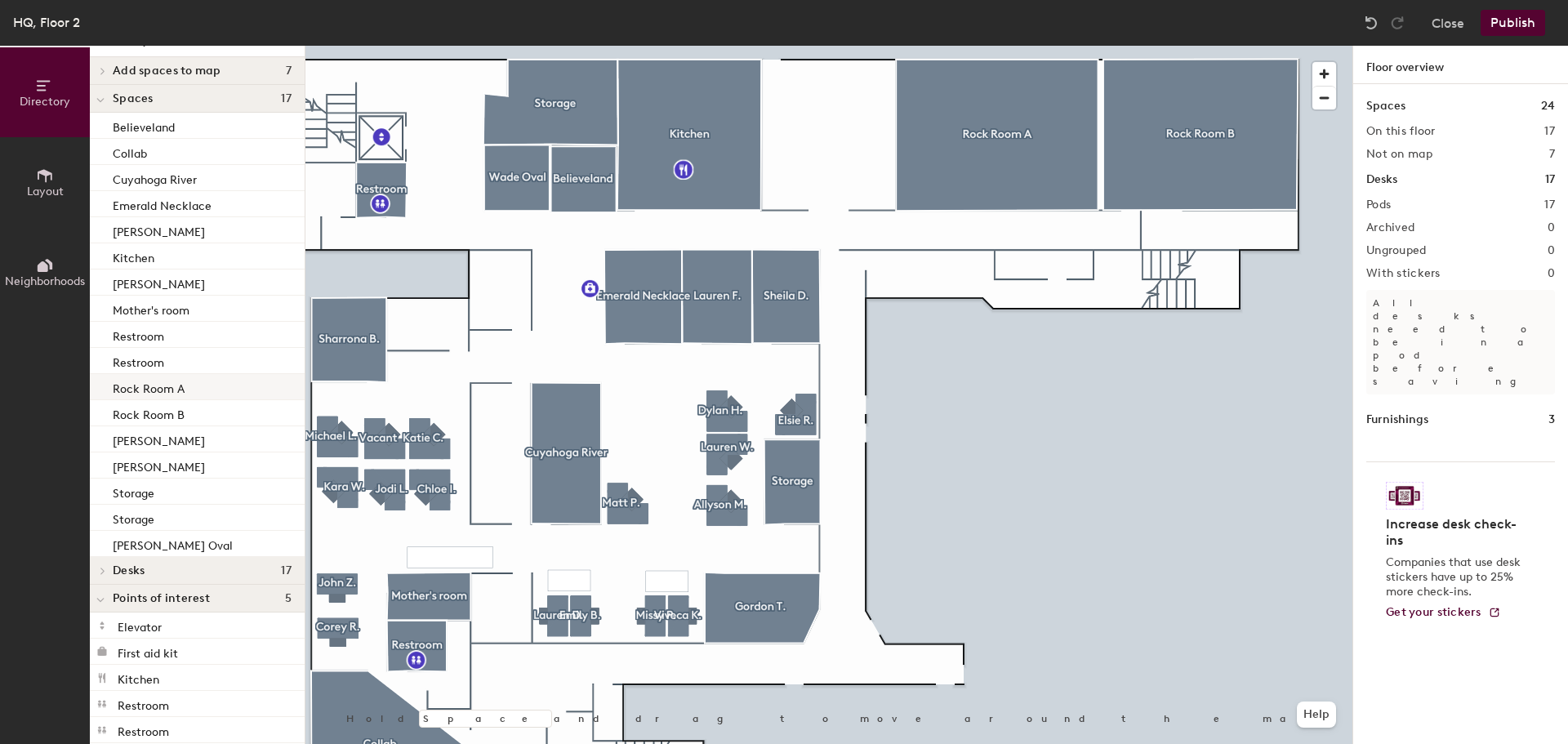
scroll to position [39, 0]
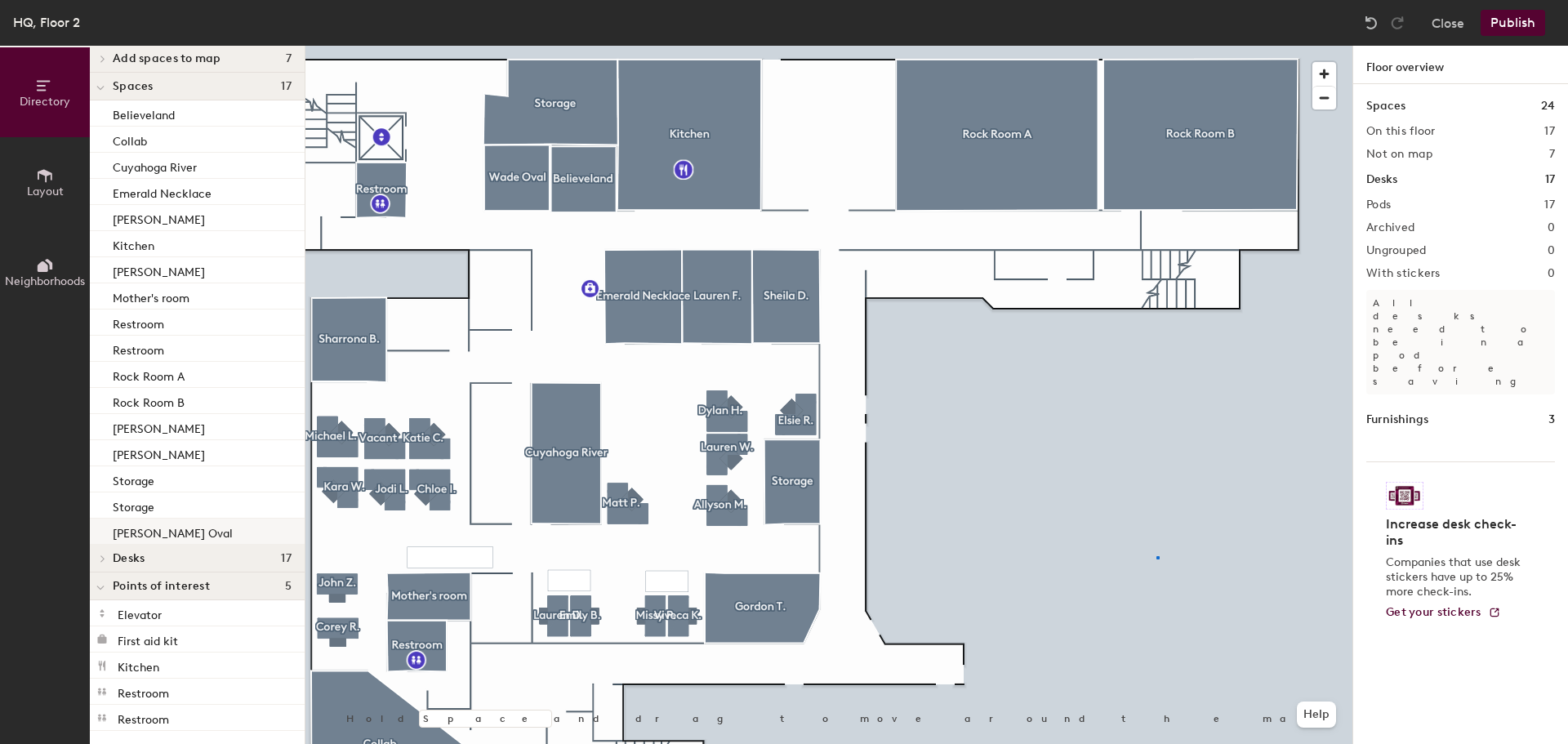
click at [1156, 46] on div at bounding box center [828, 46] width 1046 height 0
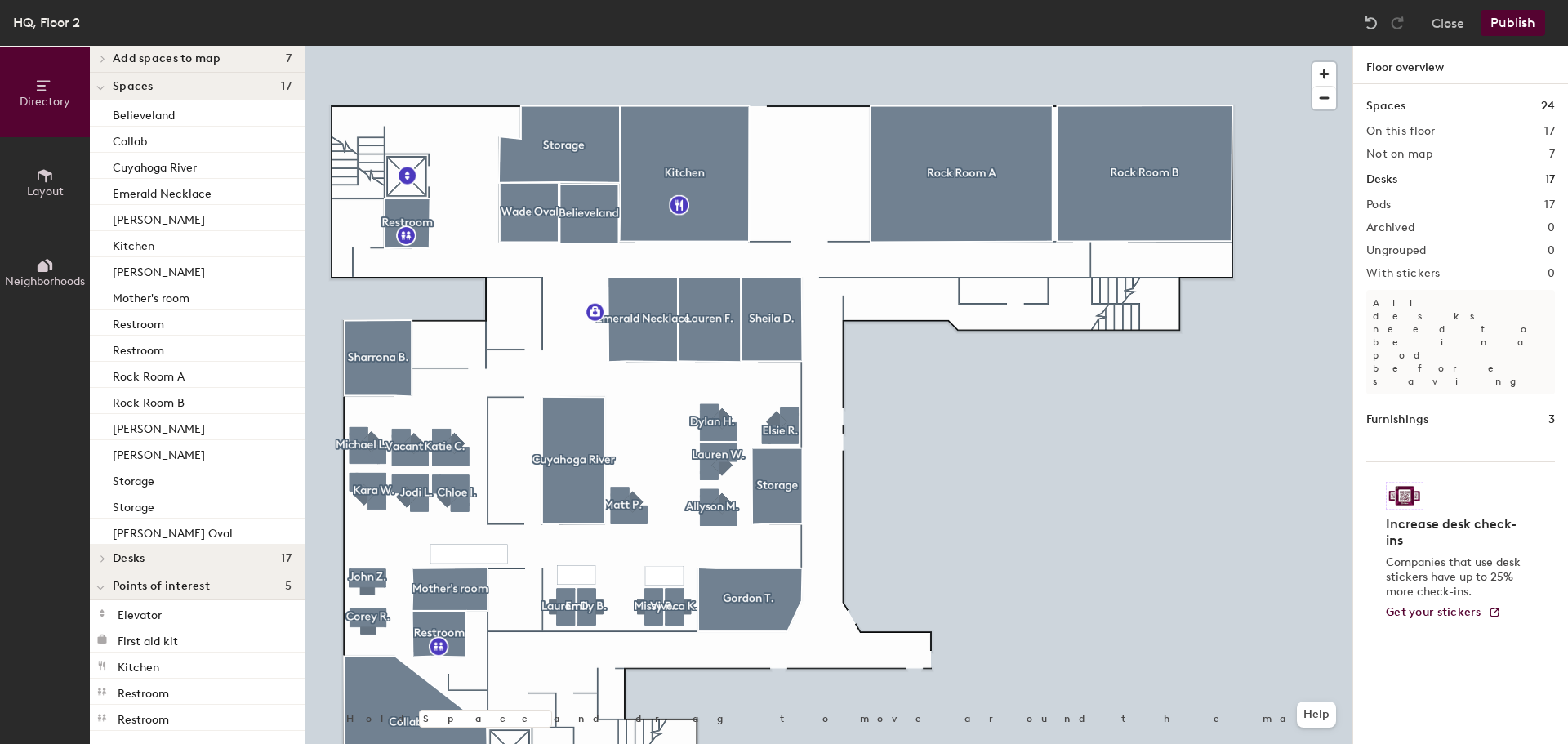
click at [1415, 157] on h2 "Not on map" at bounding box center [1399, 155] width 66 height 13
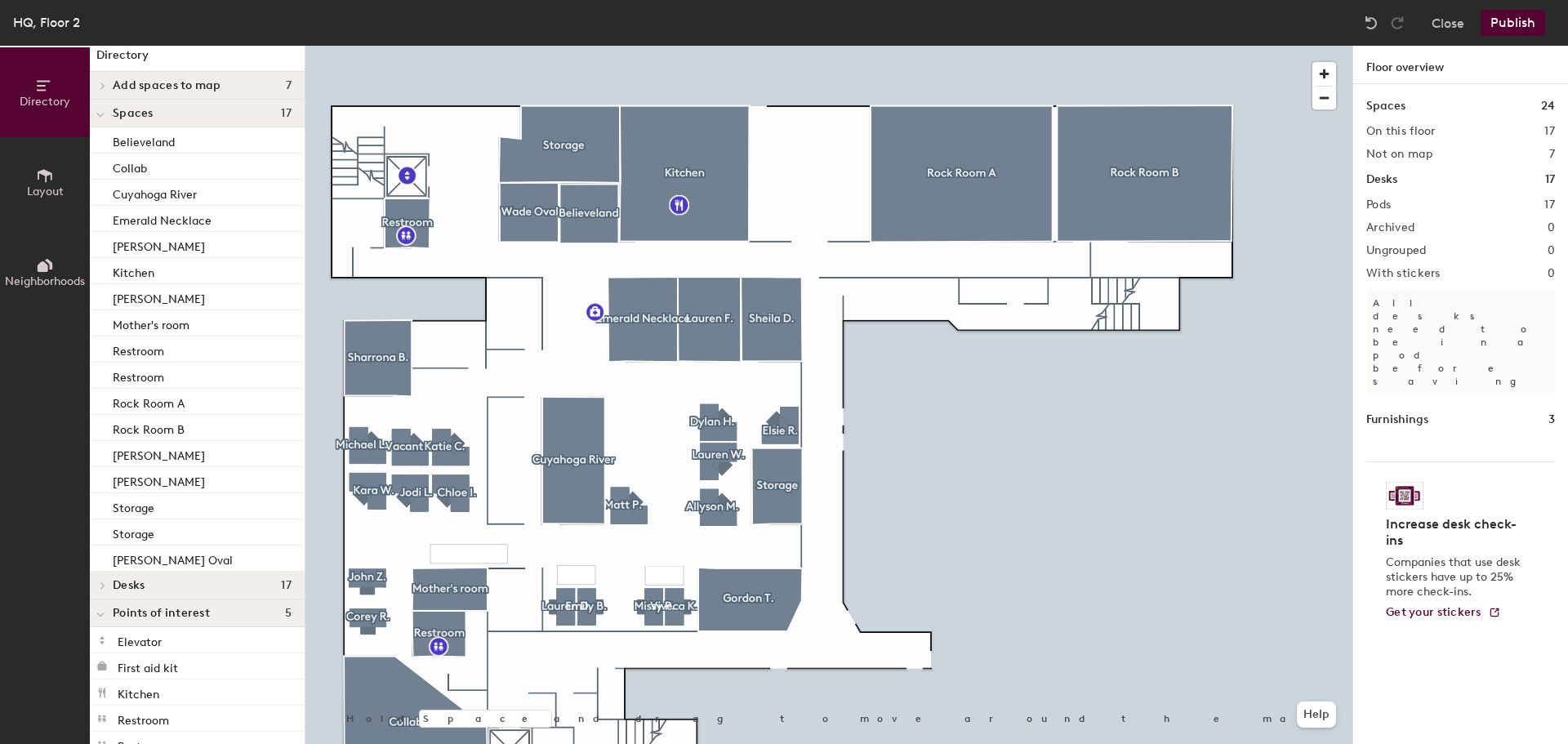
scroll to position [0, 0]
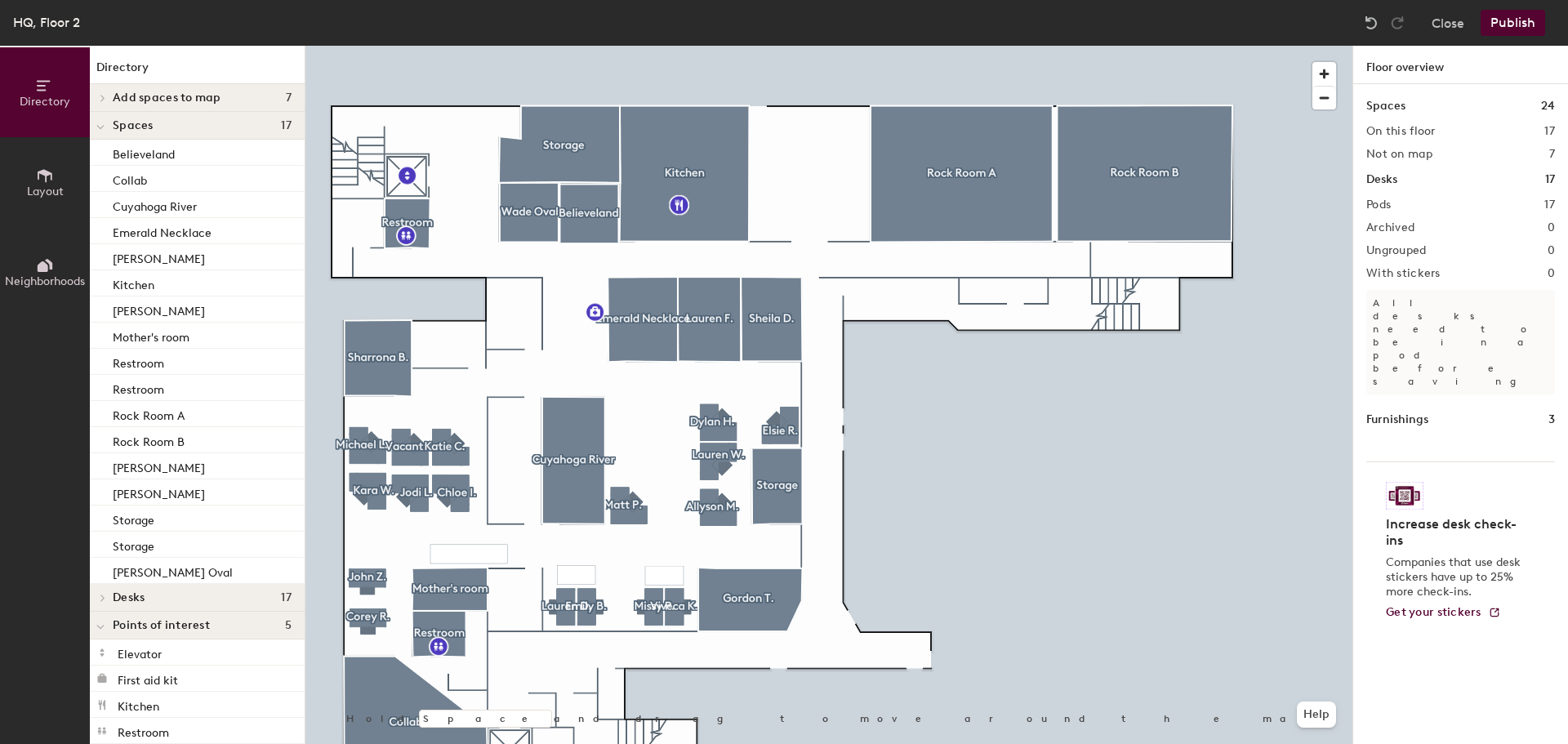
click at [1403, 152] on h2 "Not on map" at bounding box center [1399, 155] width 66 height 13
click at [200, 99] on span "Add spaces to map" at bounding box center [166, 98] width 109 height 13
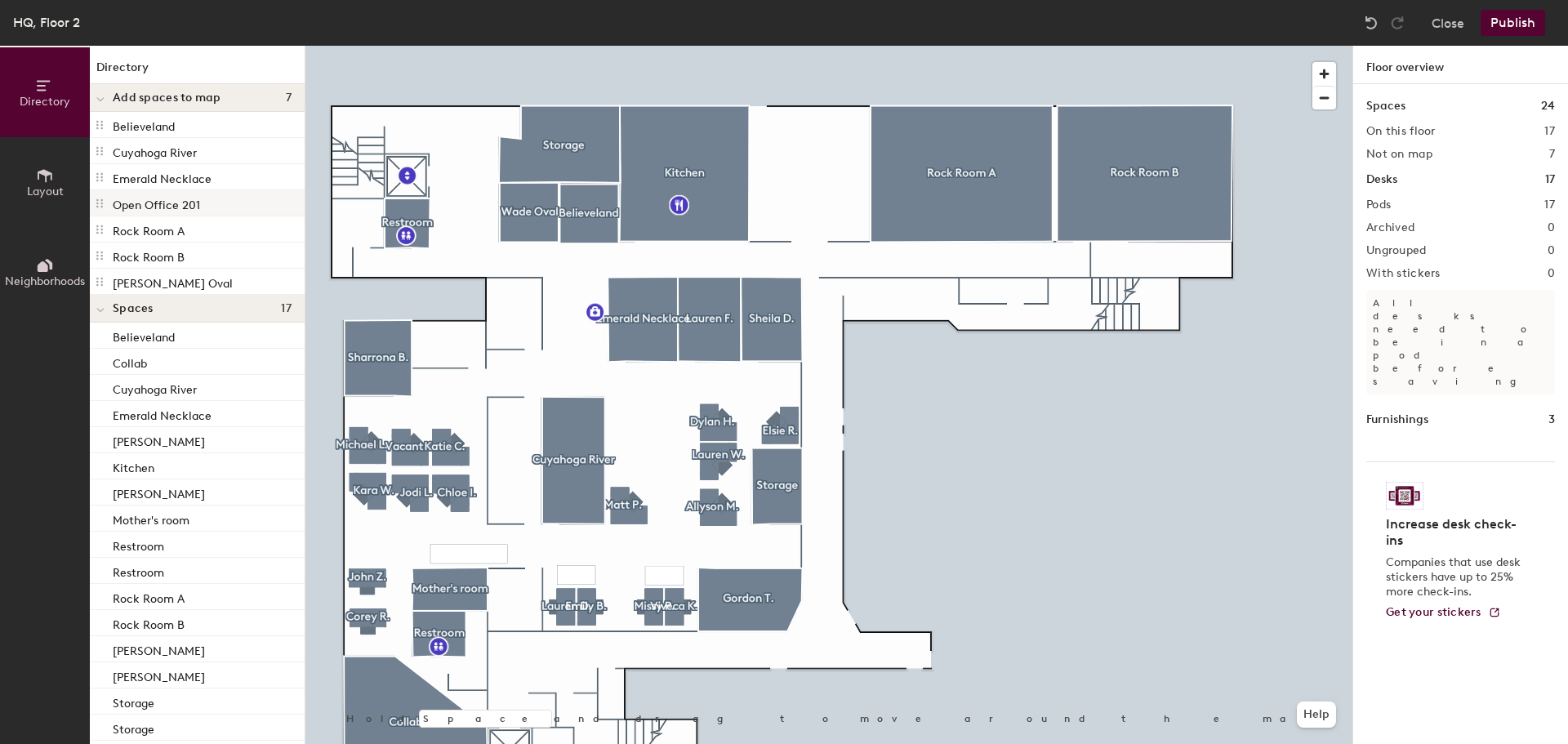
click at [192, 202] on p "Open Office 201" at bounding box center [156, 203] width 87 height 19
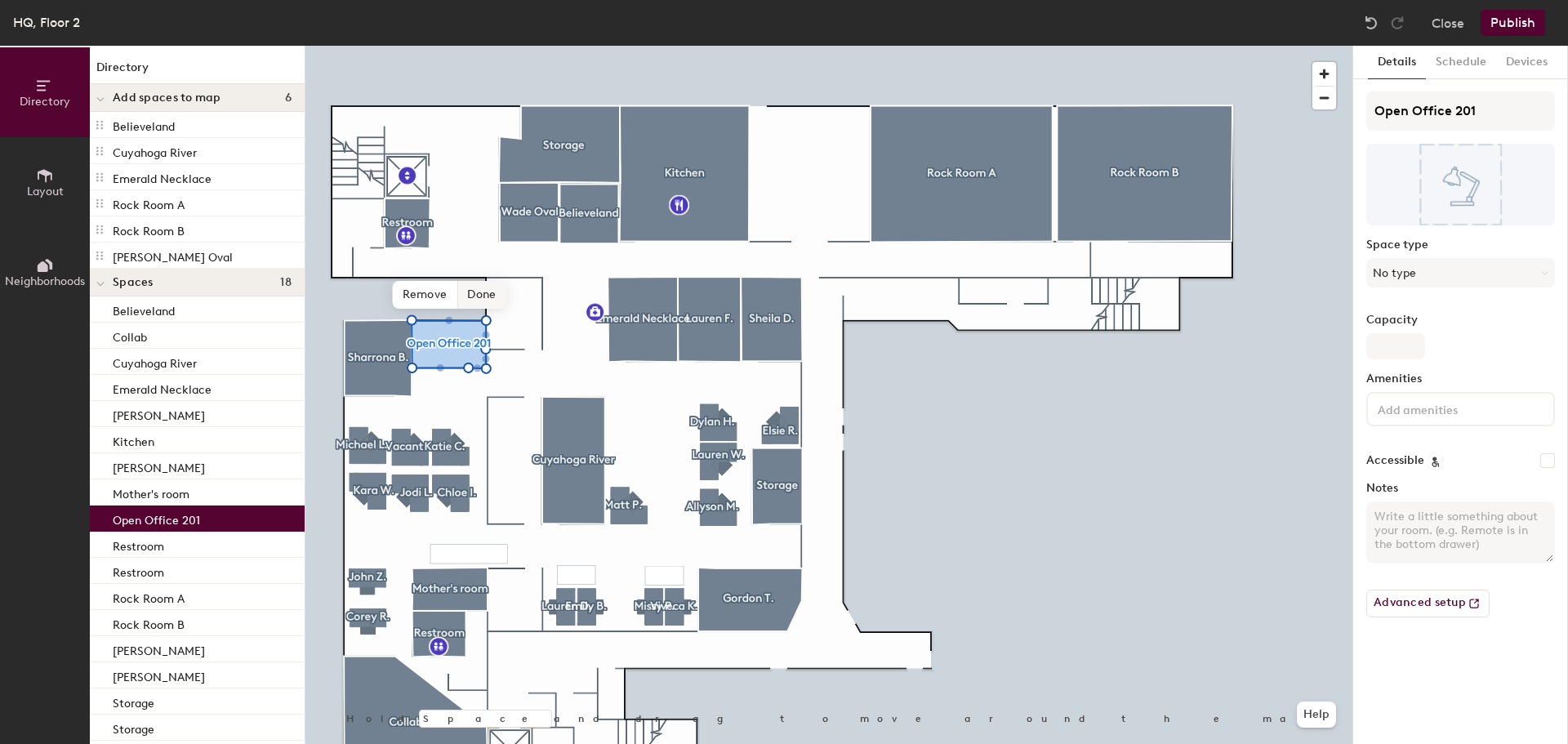
click at [484, 301] on span "Done" at bounding box center [481, 294] width 48 height 28
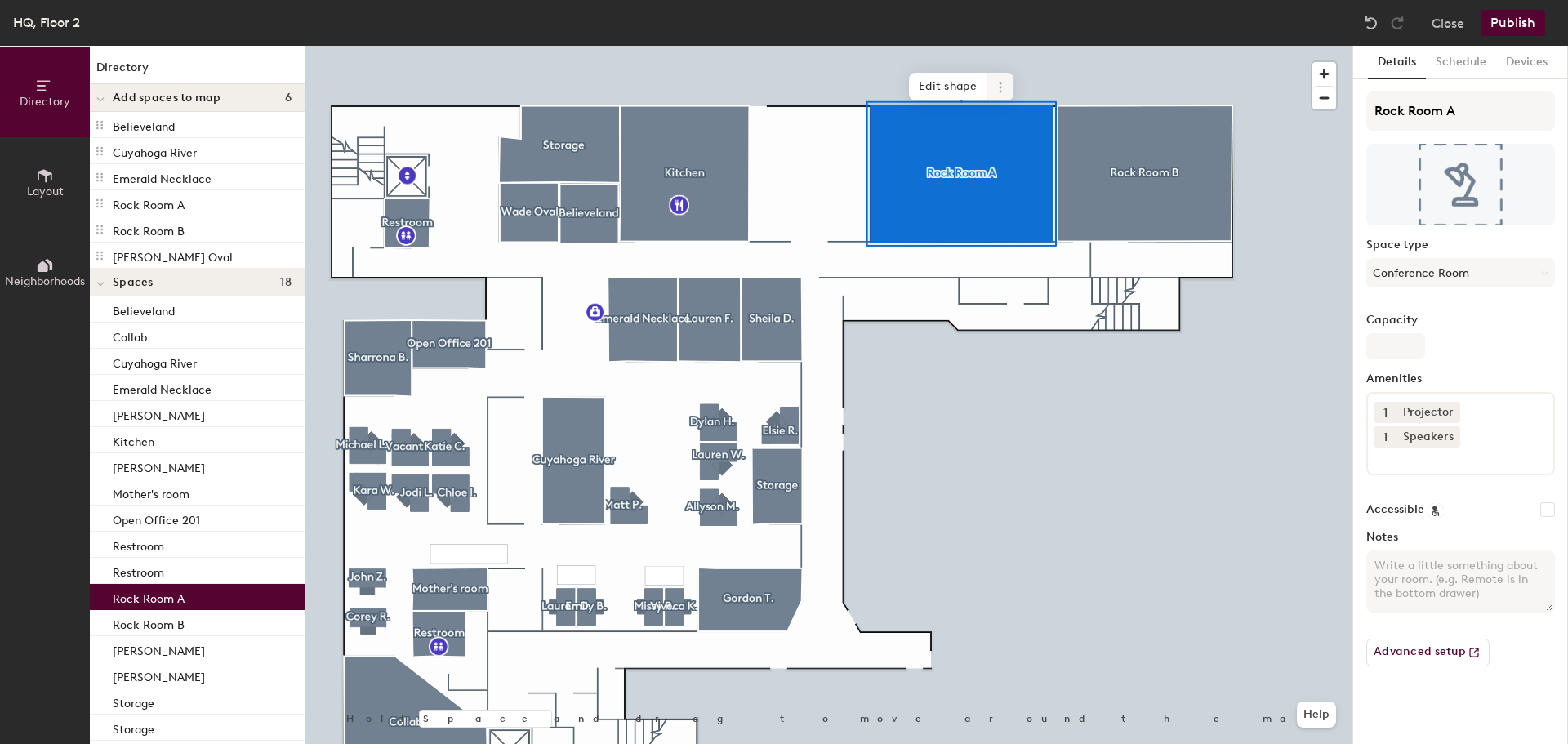
click at [1003, 87] on icon at bounding box center [1000, 87] width 13 height 13
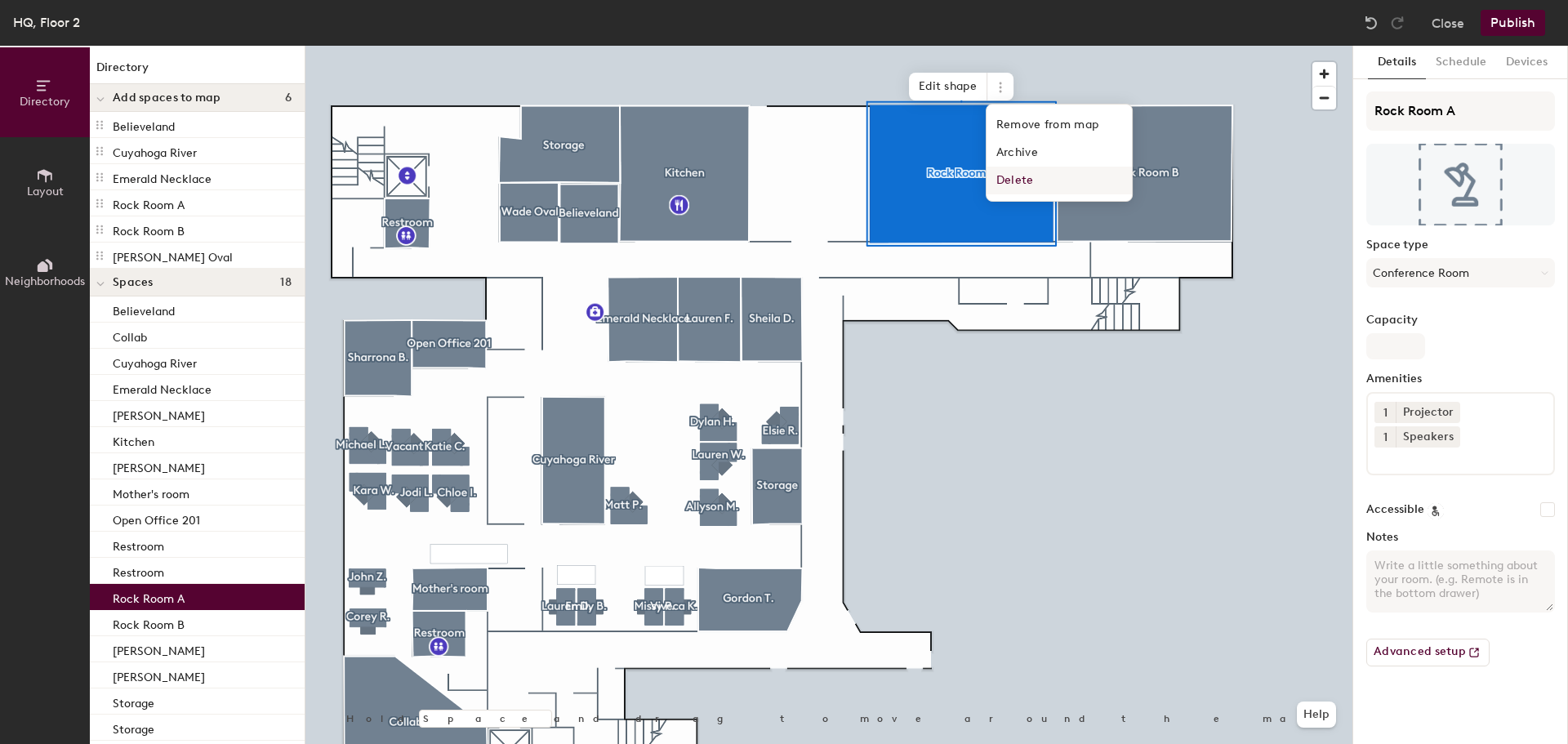
click at [1026, 172] on span "Delete" at bounding box center [1059, 180] width 145 height 28
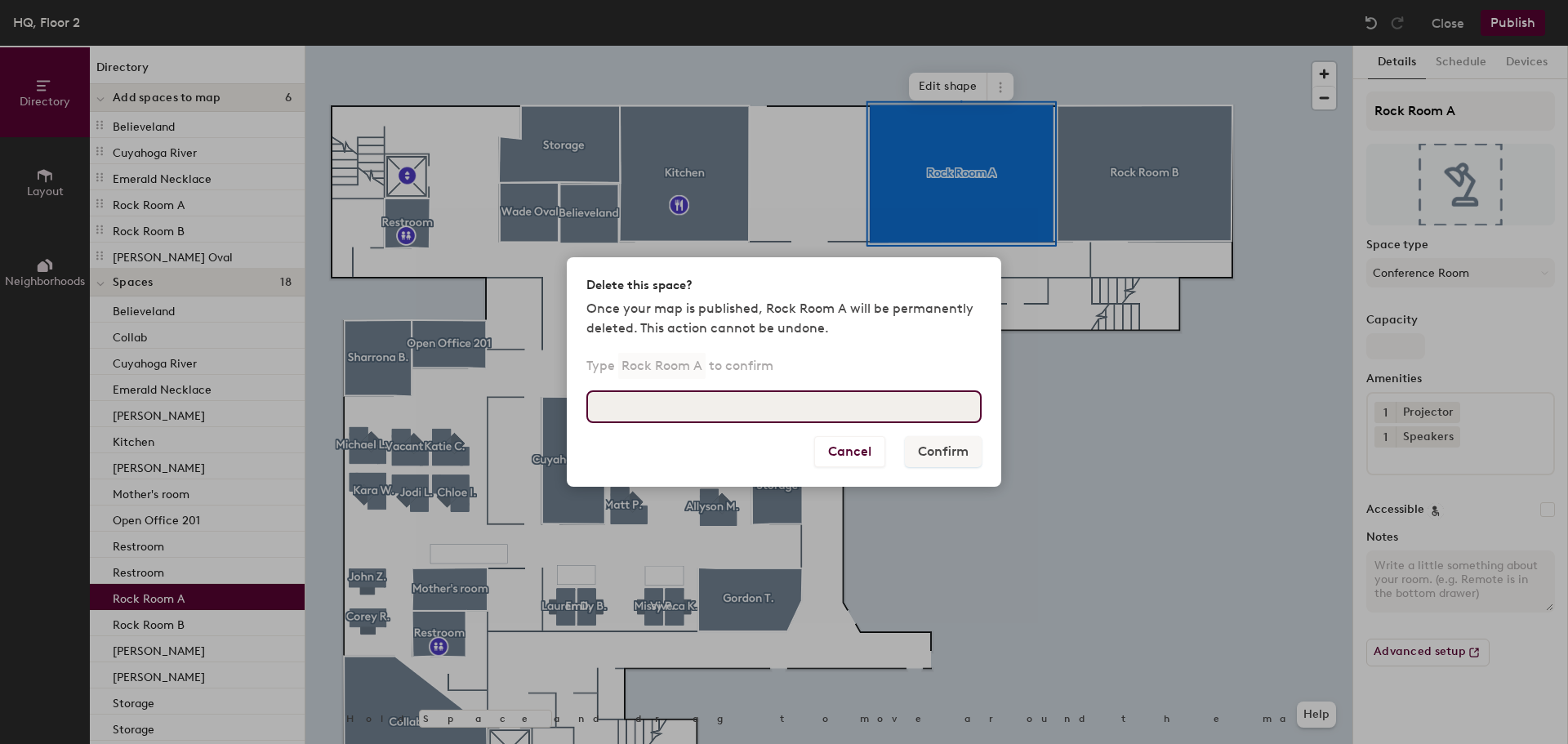
click at [760, 415] on input at bounding box center [783, 407] width 395 height 33
type input "Rock Room A"
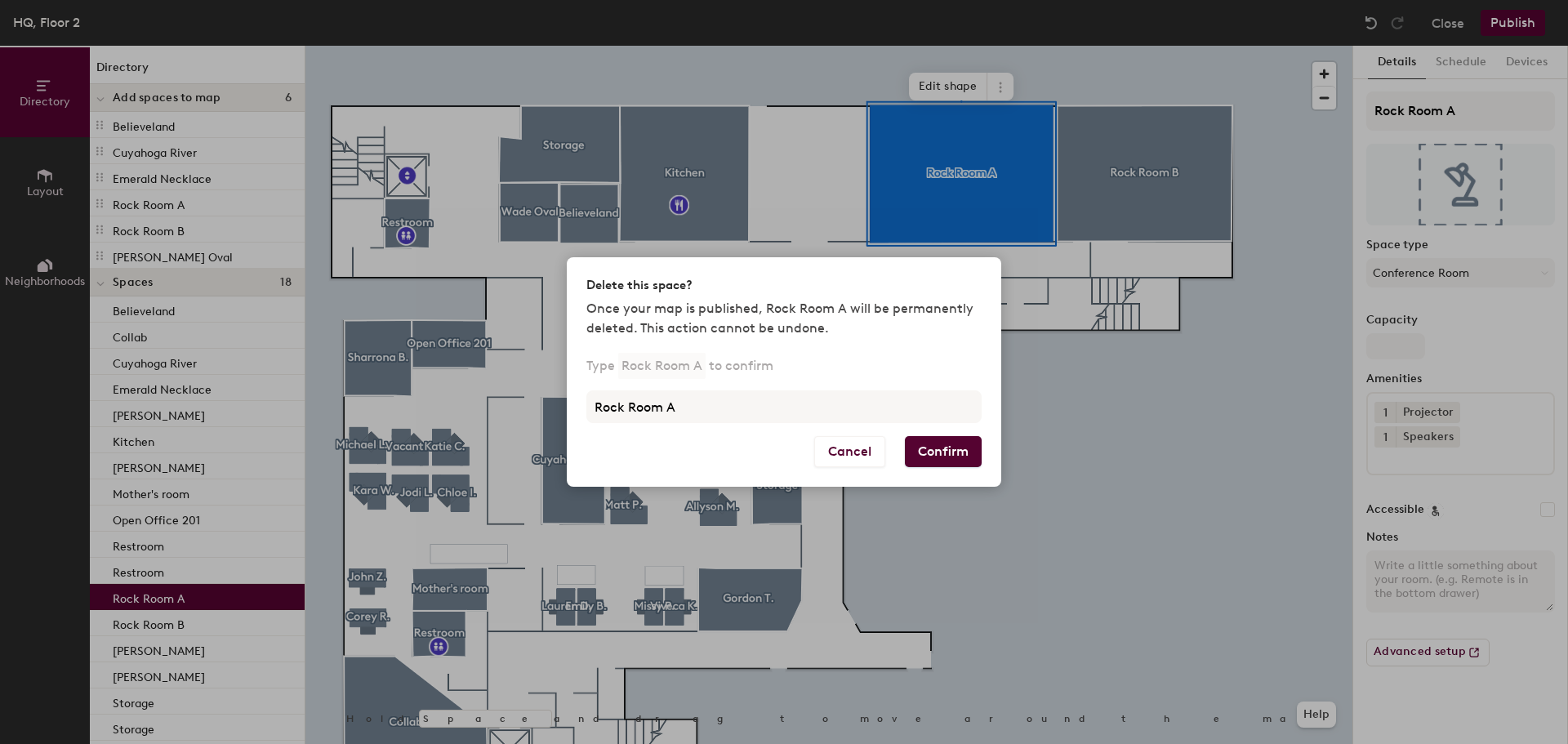
click at [965, 459] on button "Confirm" at bounding box center [943, 452] width 77 height 31
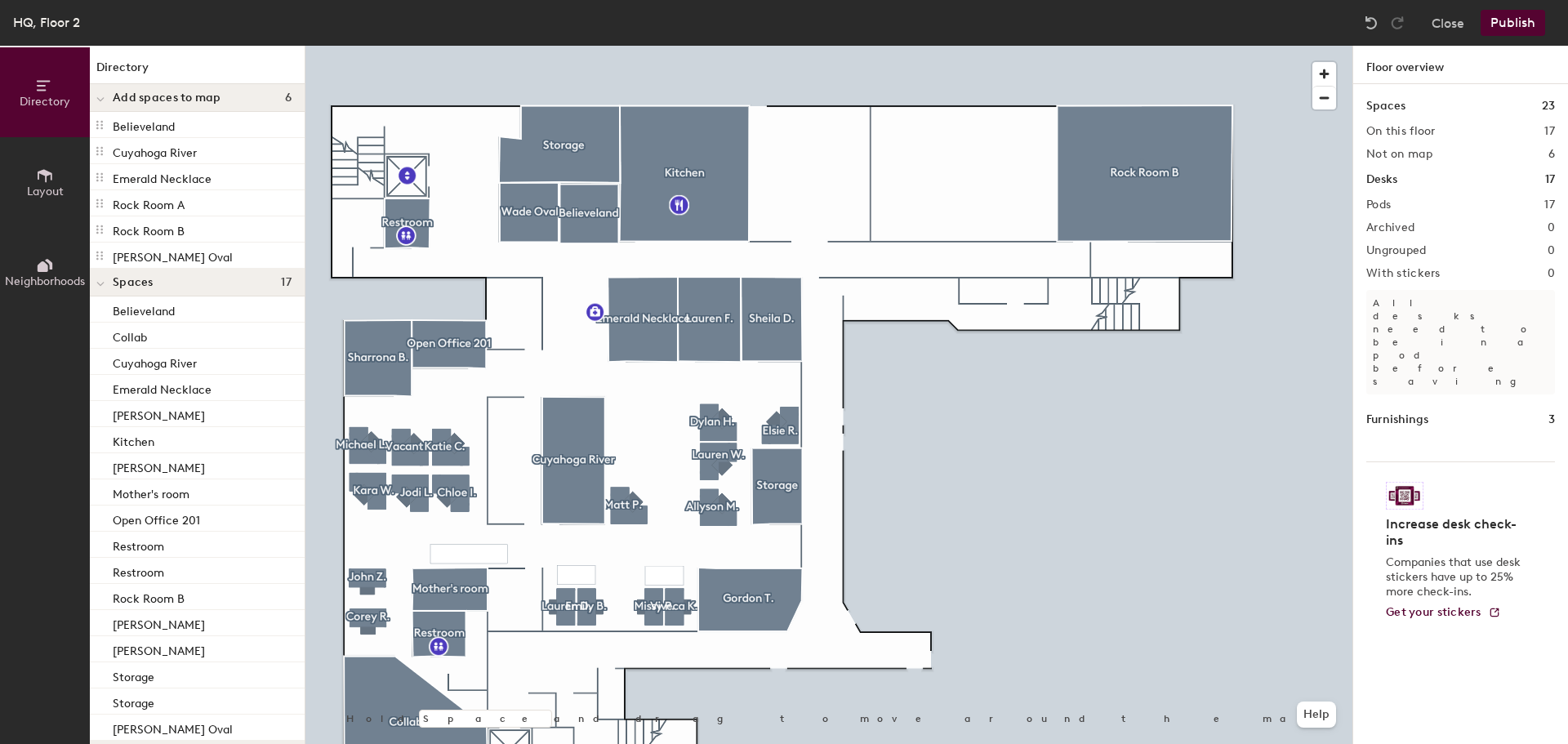
click at [174, 102] on span "Add spaces to map" at bounding box center [166, 98] width 109 height 13
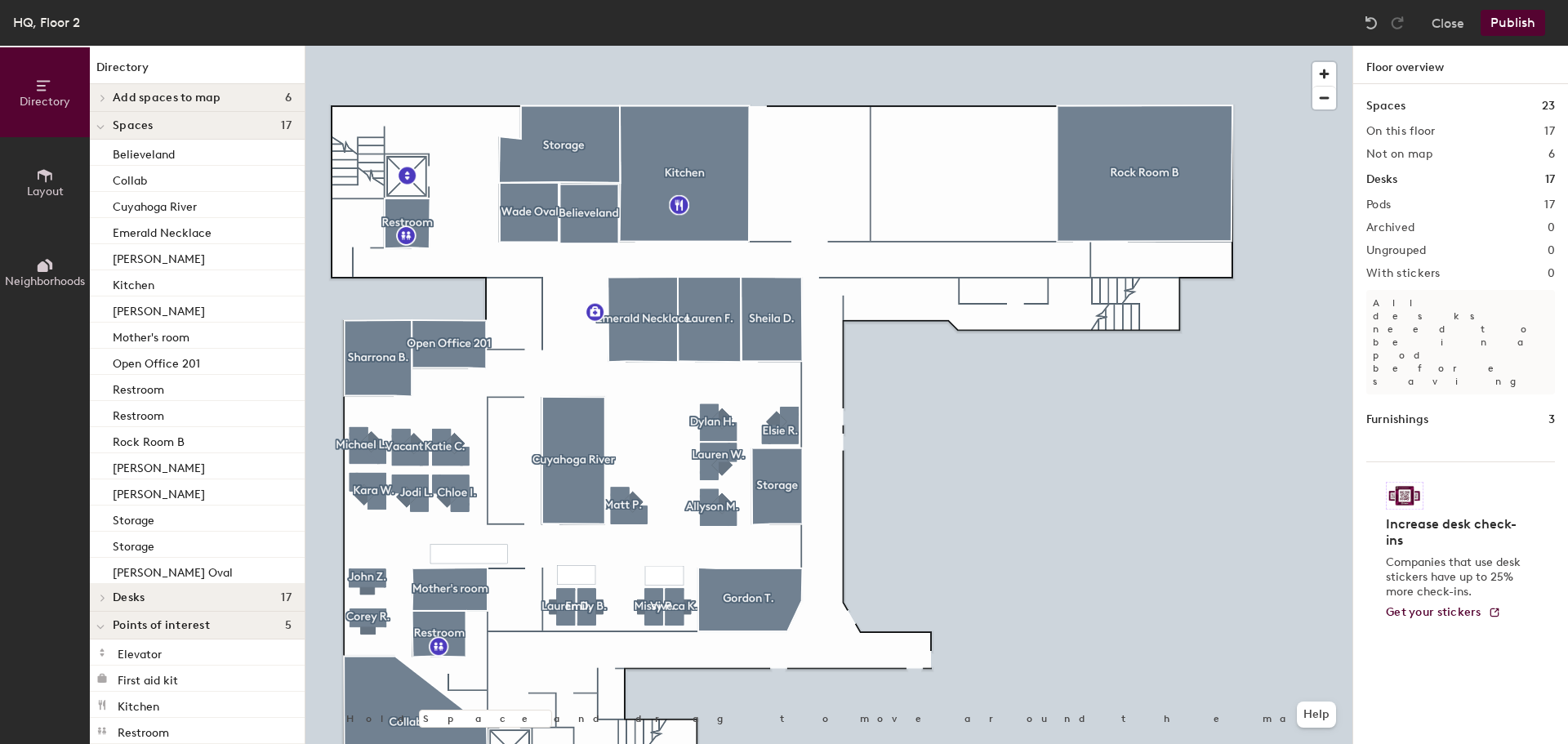
click at [174, 102] on span "Add spaces to map" at bounding box center [166, 98] width 109 height 13
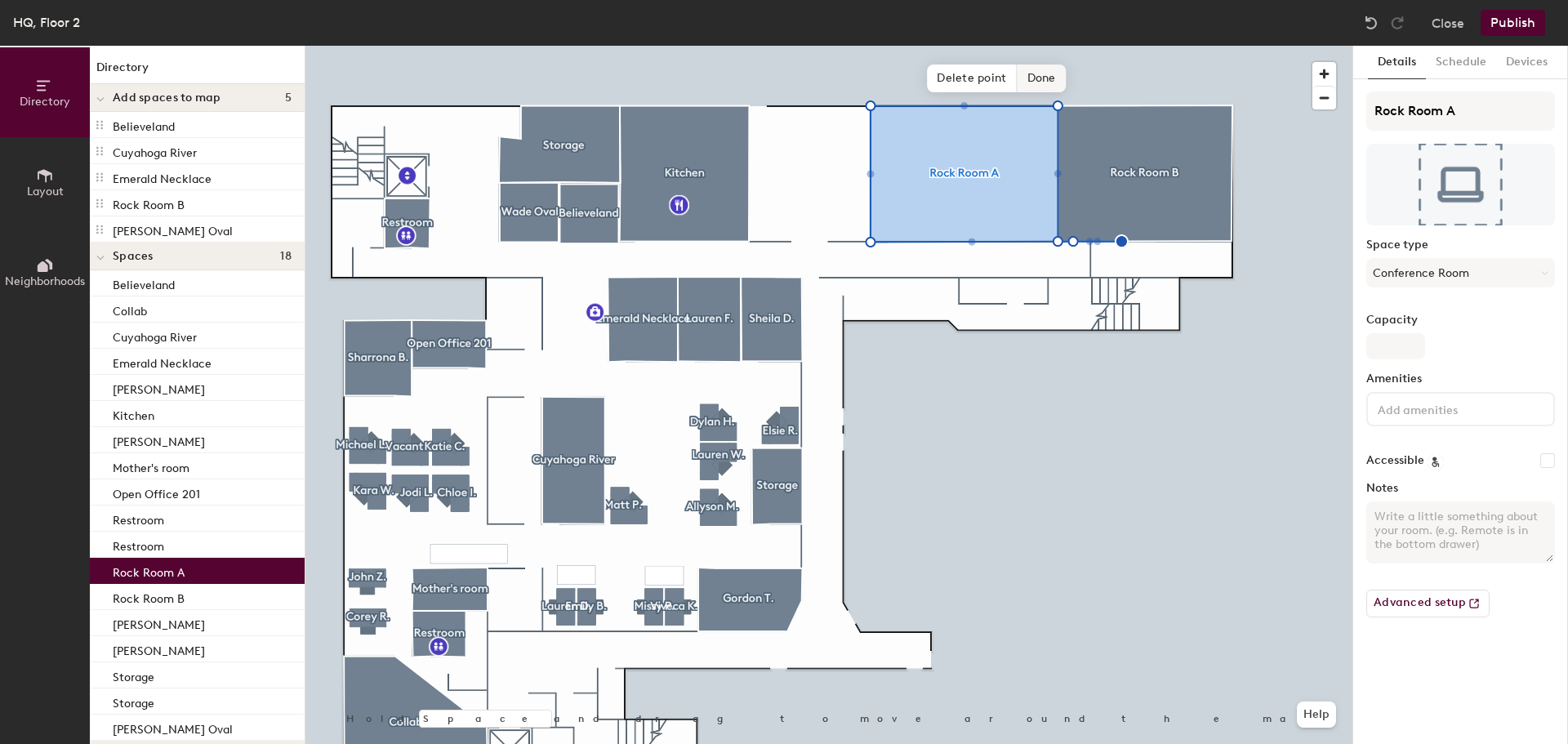
click at [966, 73] on span "Delete point" at bounding box center [970, 78] width 89 height 28
click at [949, 73] on span "Delete point" at bounding box center [946, 78] width 89 height 28
click at [988, 80] on span "Done" at bounding box center [996, 78] width 48 height 28
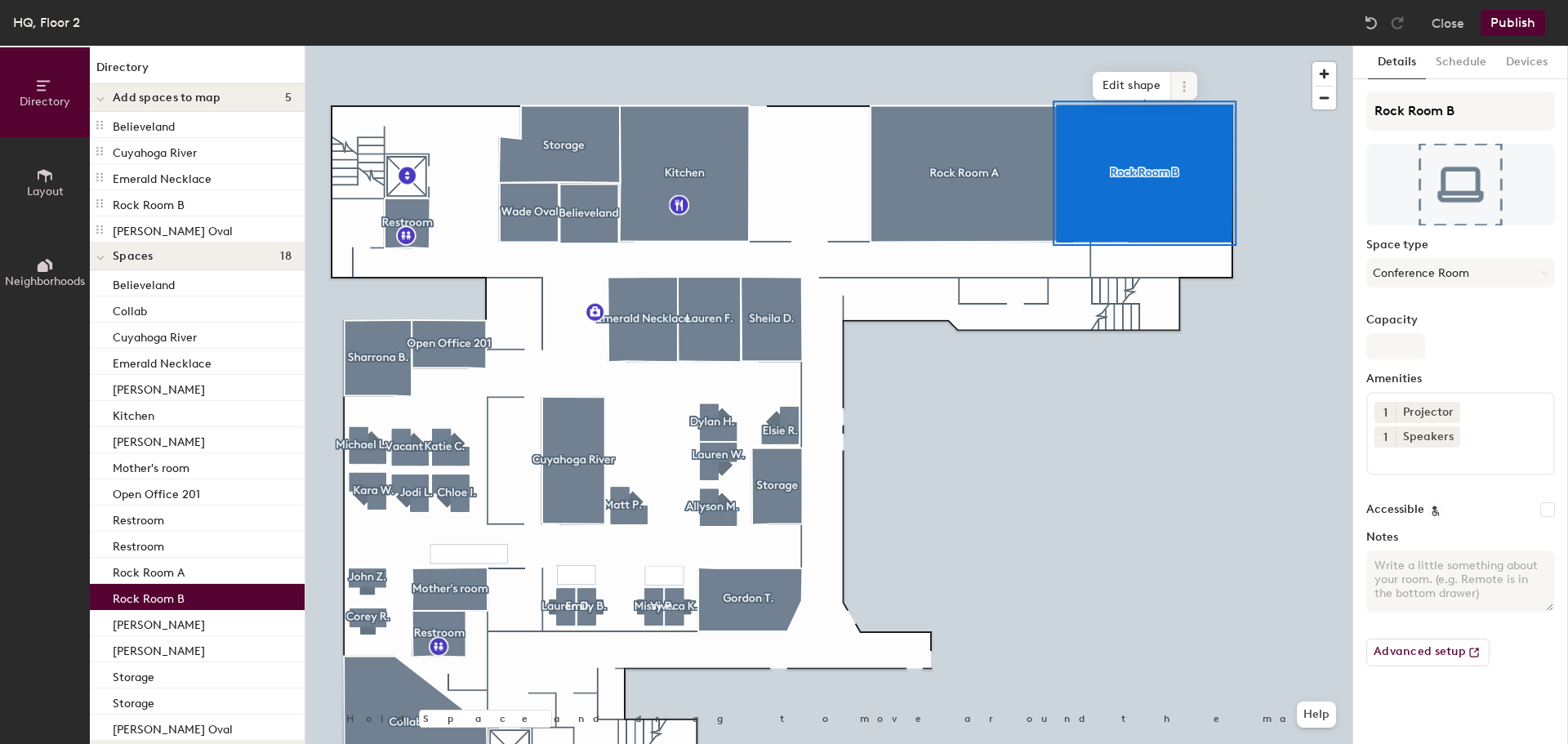
click at [1180, 89] on icon at bounding box center [1184, 87] width 13 height 13
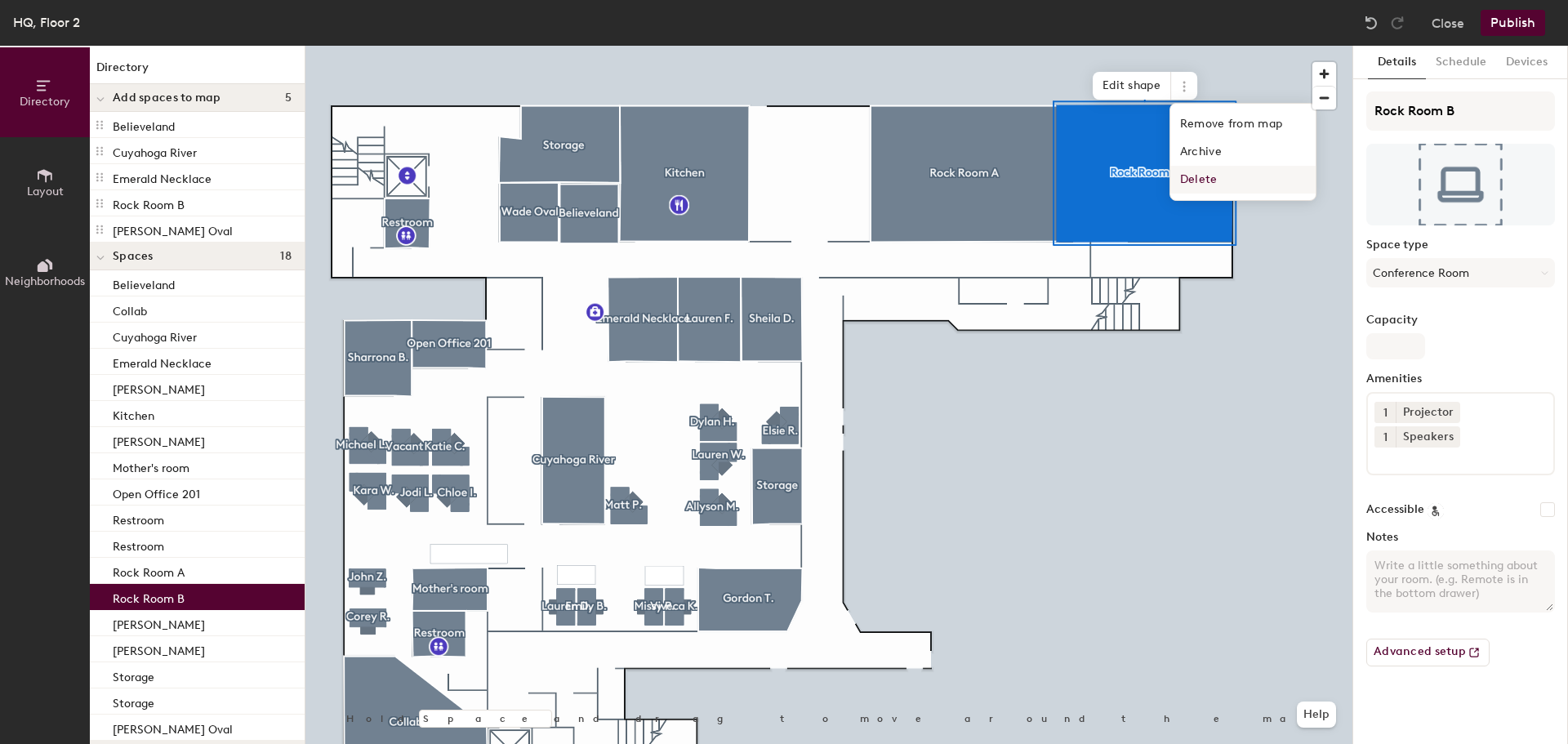
click at [1204, 172] on span "Delete" at bounding box center [1242, 180] width 145 height 28
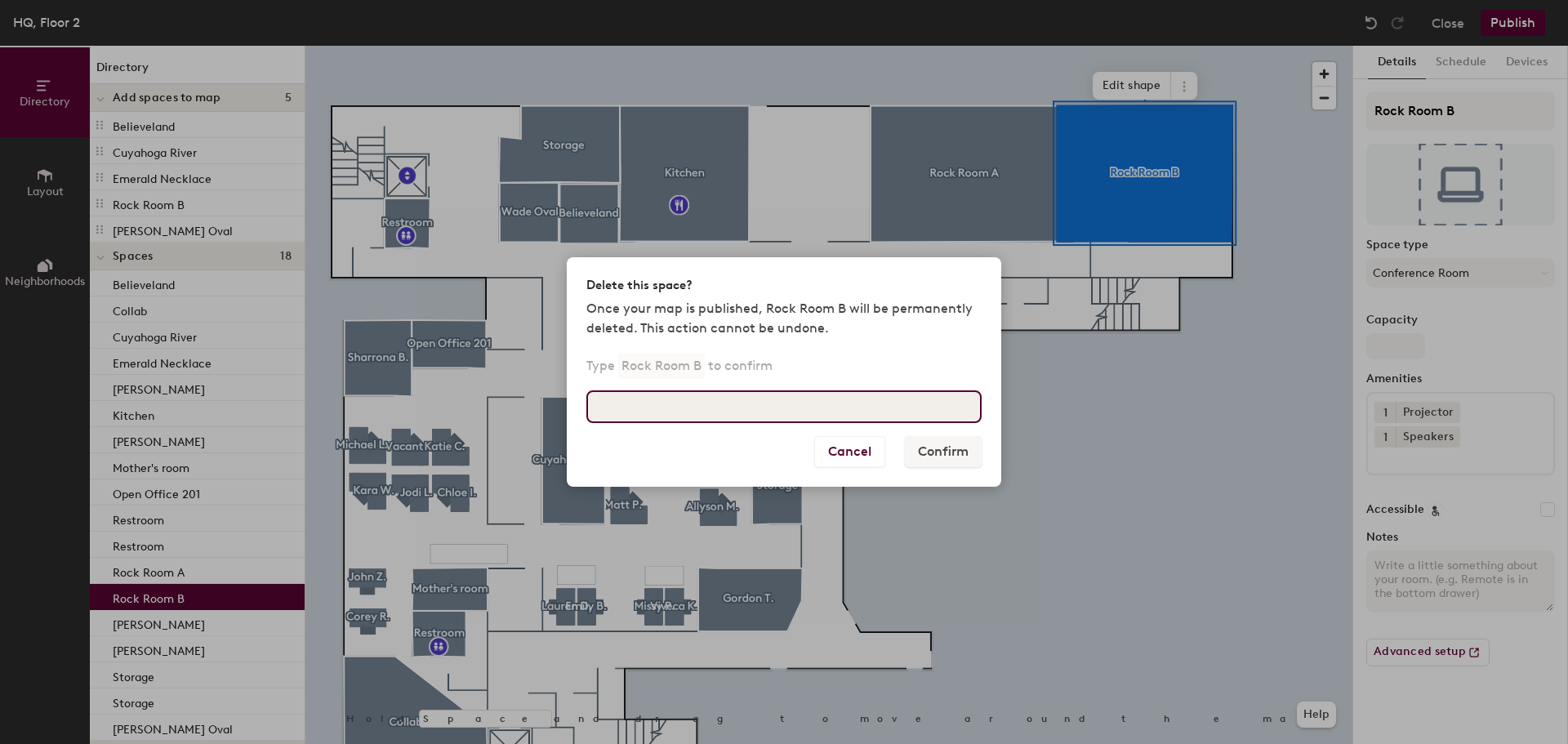
click at [823, 405] on input at bounding box center [783, 407] width 395 height 33
type input "Rock Room B"
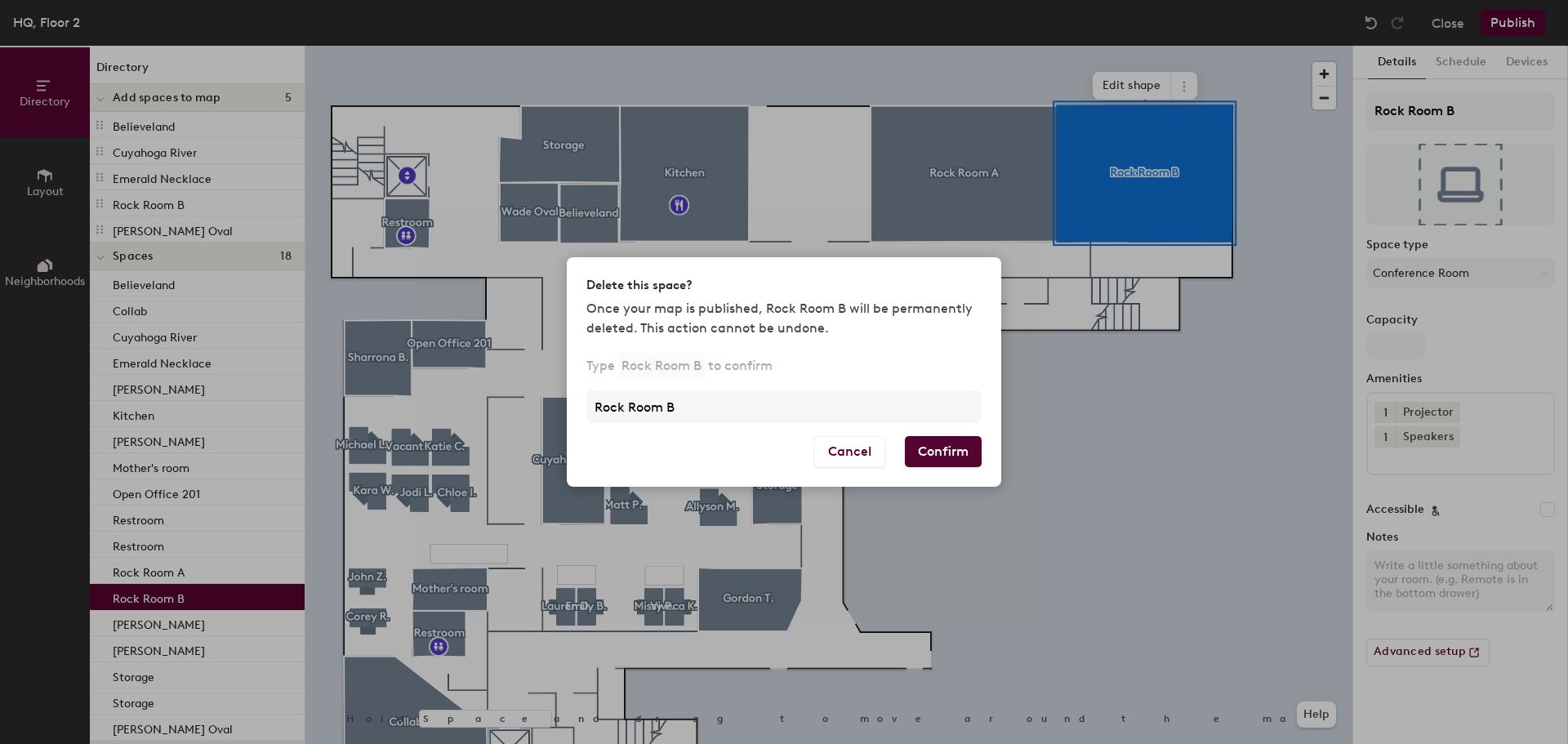
click at [924, 442] on button "Confirm" at bounding box center [943, 452] width 77 height 31
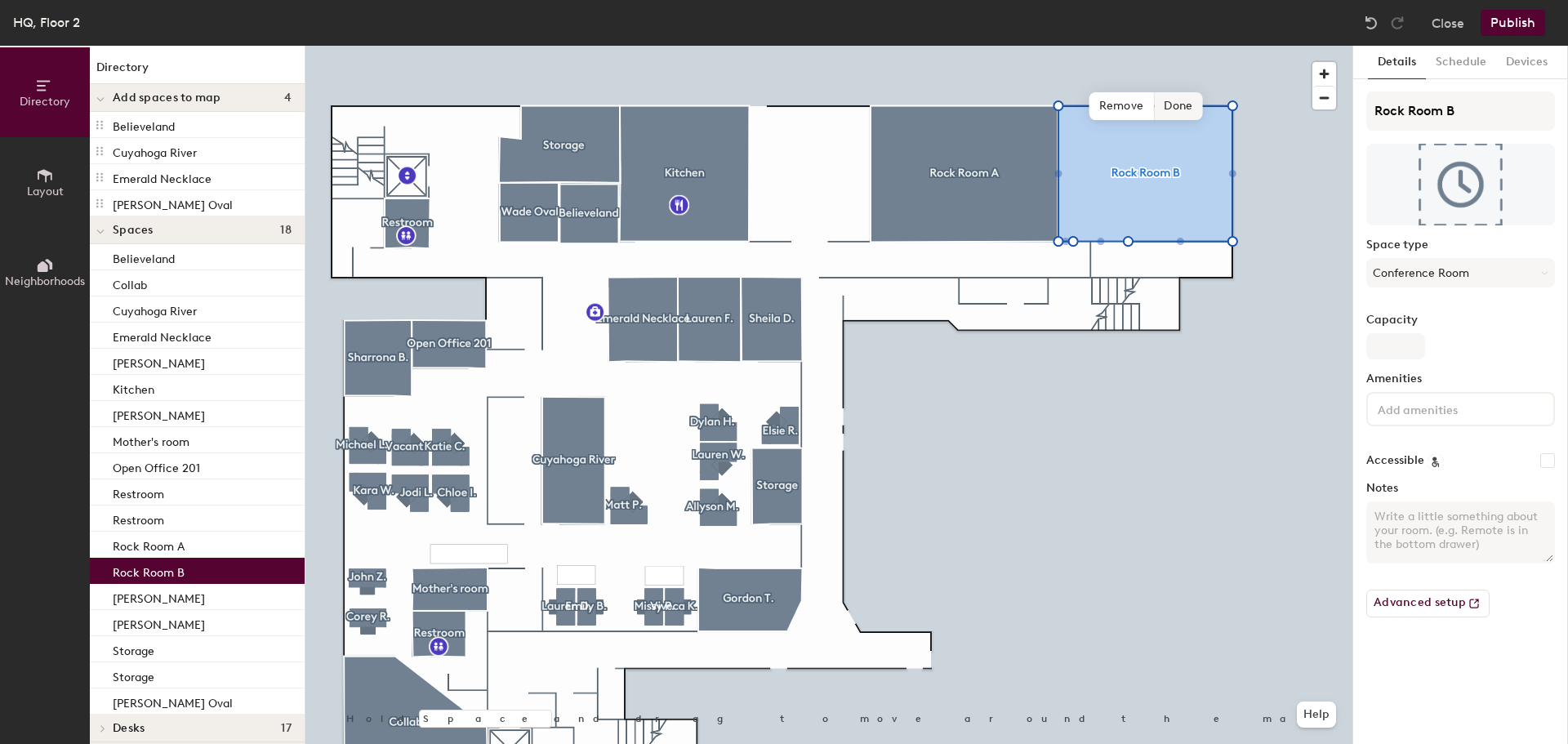
click at [1184, 110] on span "Done" at bounding box center [1178, 106] width 48 height 28
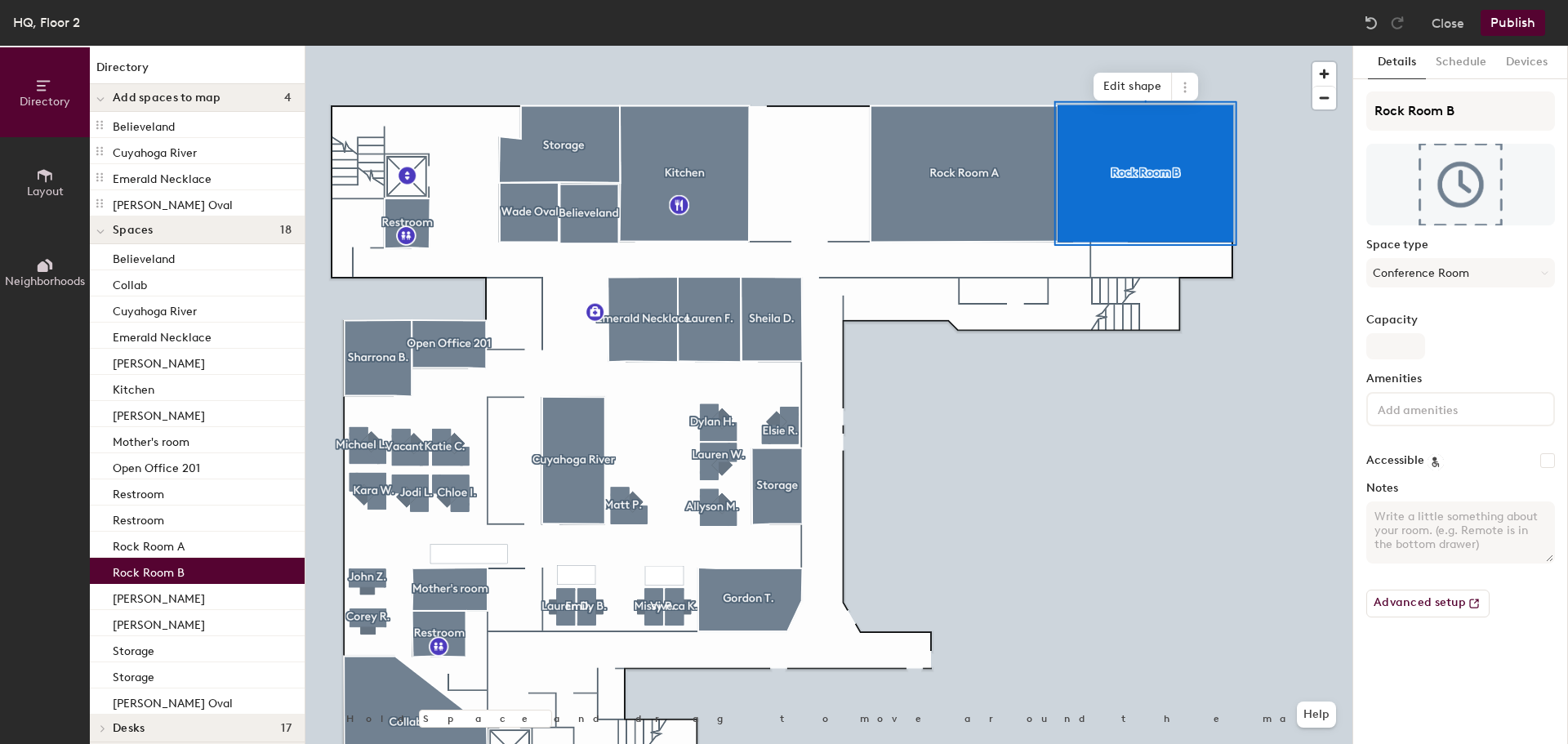
click at [534, 46] on div at bounding box center [828, 46] width 1046 height 0
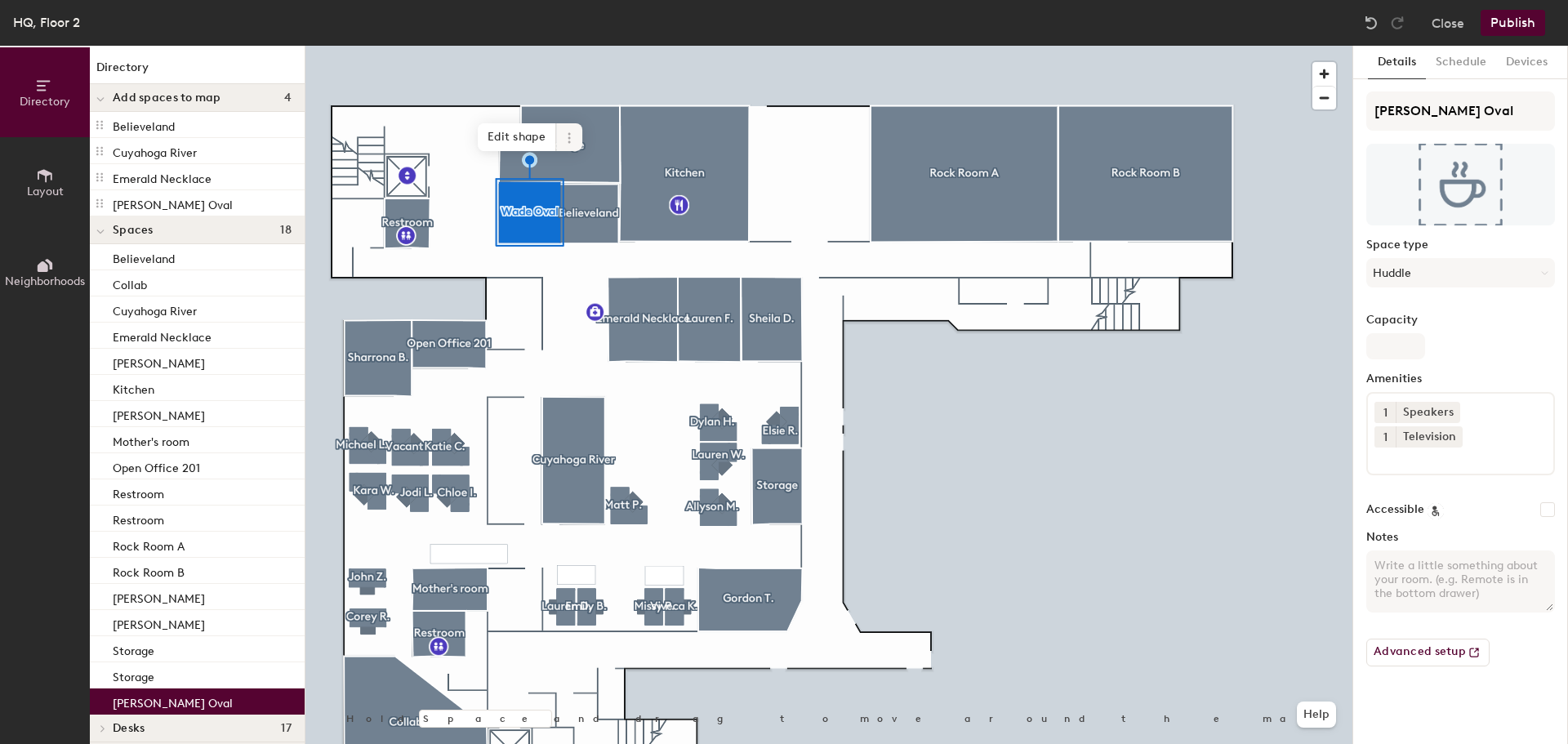
click at [566, 142] on icon at bounding box center [569, 138] width 13 height 13
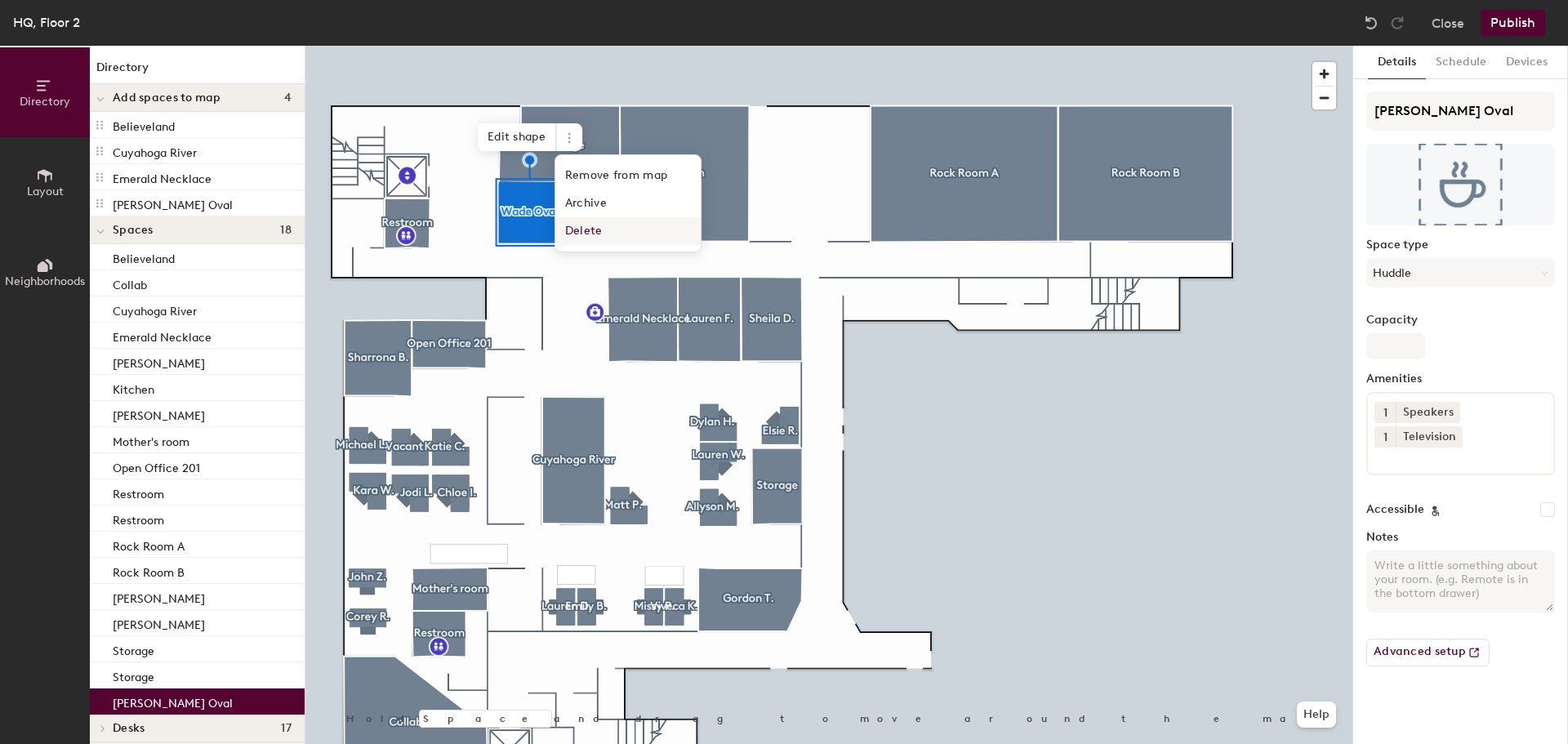
click at [577, 229] on span "Delete" at bounding box center [627, 231] width 145 height 28
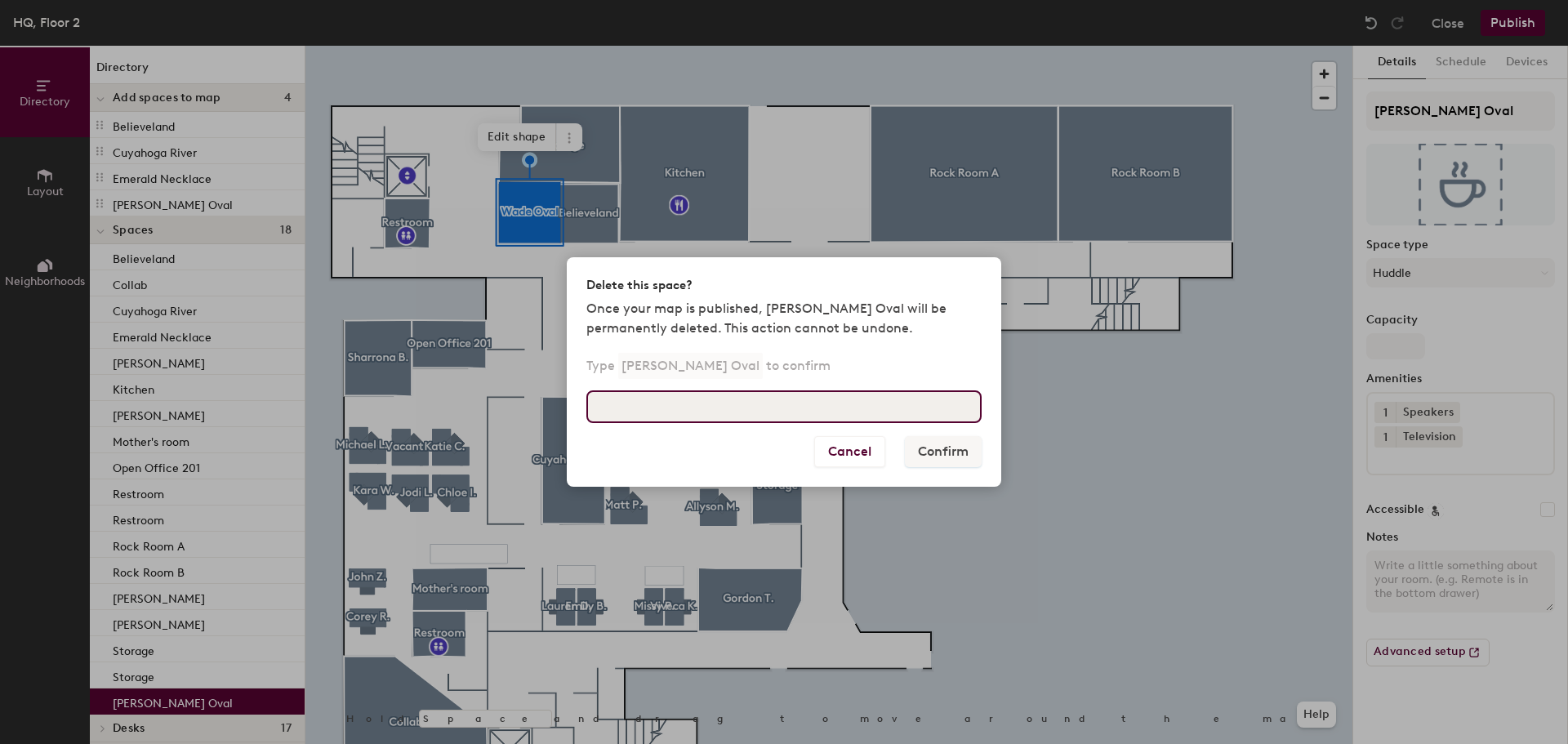
click at [649, 397] on input at bounding box center [783, 407] width 395 height 33
type input "[PERSON_NAME] Oval"
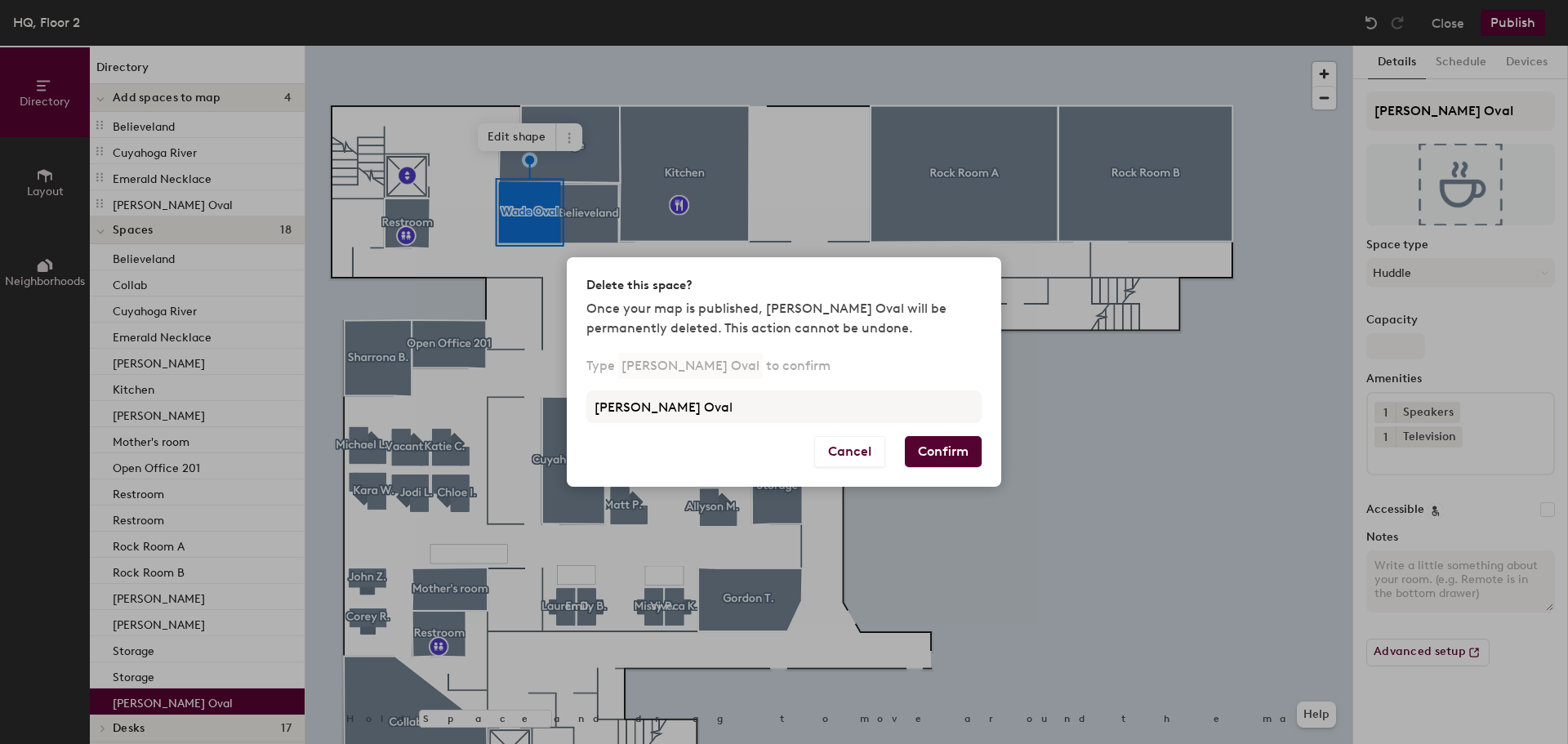
click at [962, 442] on button "Confirm" at bounding box center [943, 452] width 77 height 31
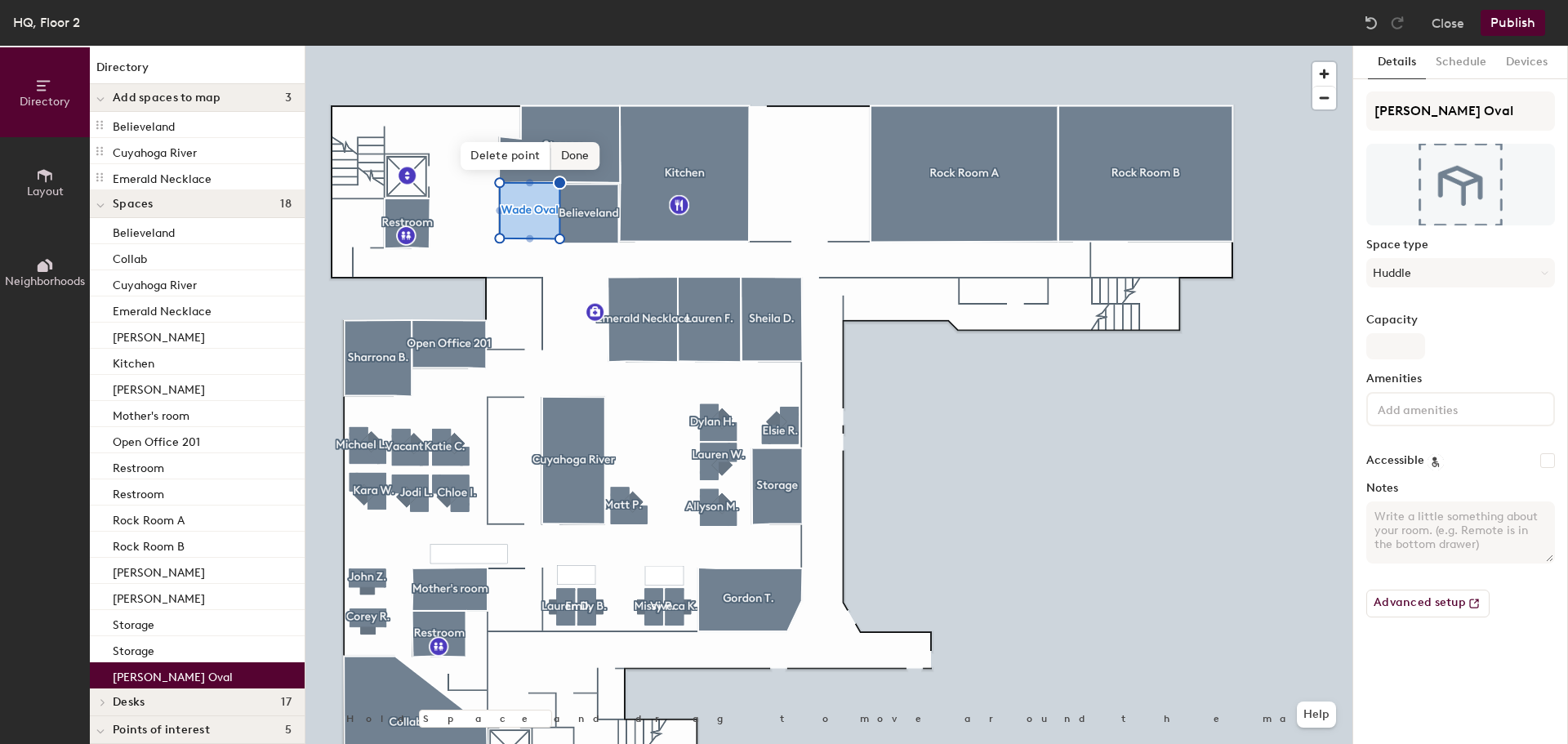
click at [576, 161] on span "Done" at bounding box center [576, 156] width 48 height 28
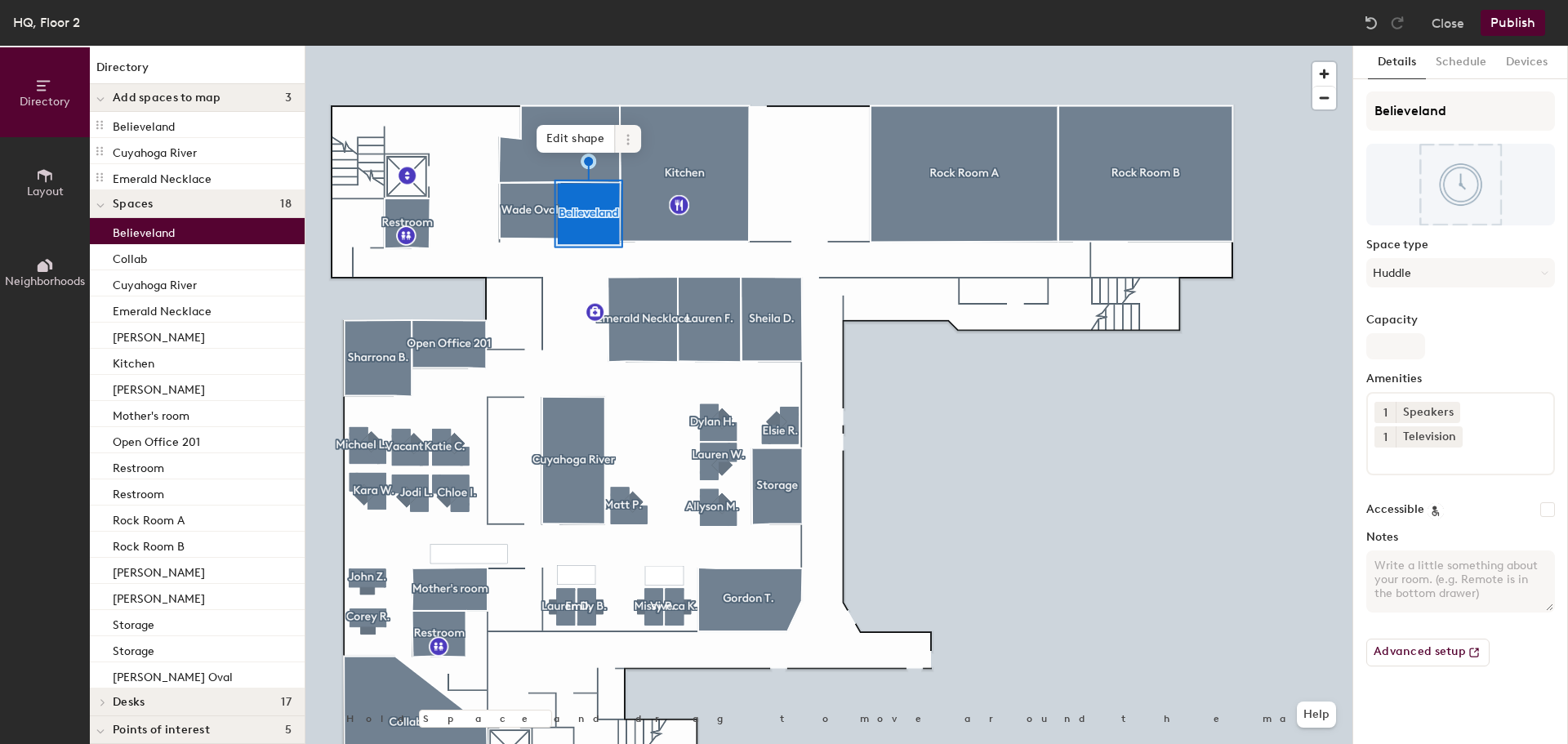
click at [632, 140] on icon at bounding box center [628, 140] width 13 height 13
click at [666, 234] on span "Delete" at bounding box center [686, 233] width 145 height 28
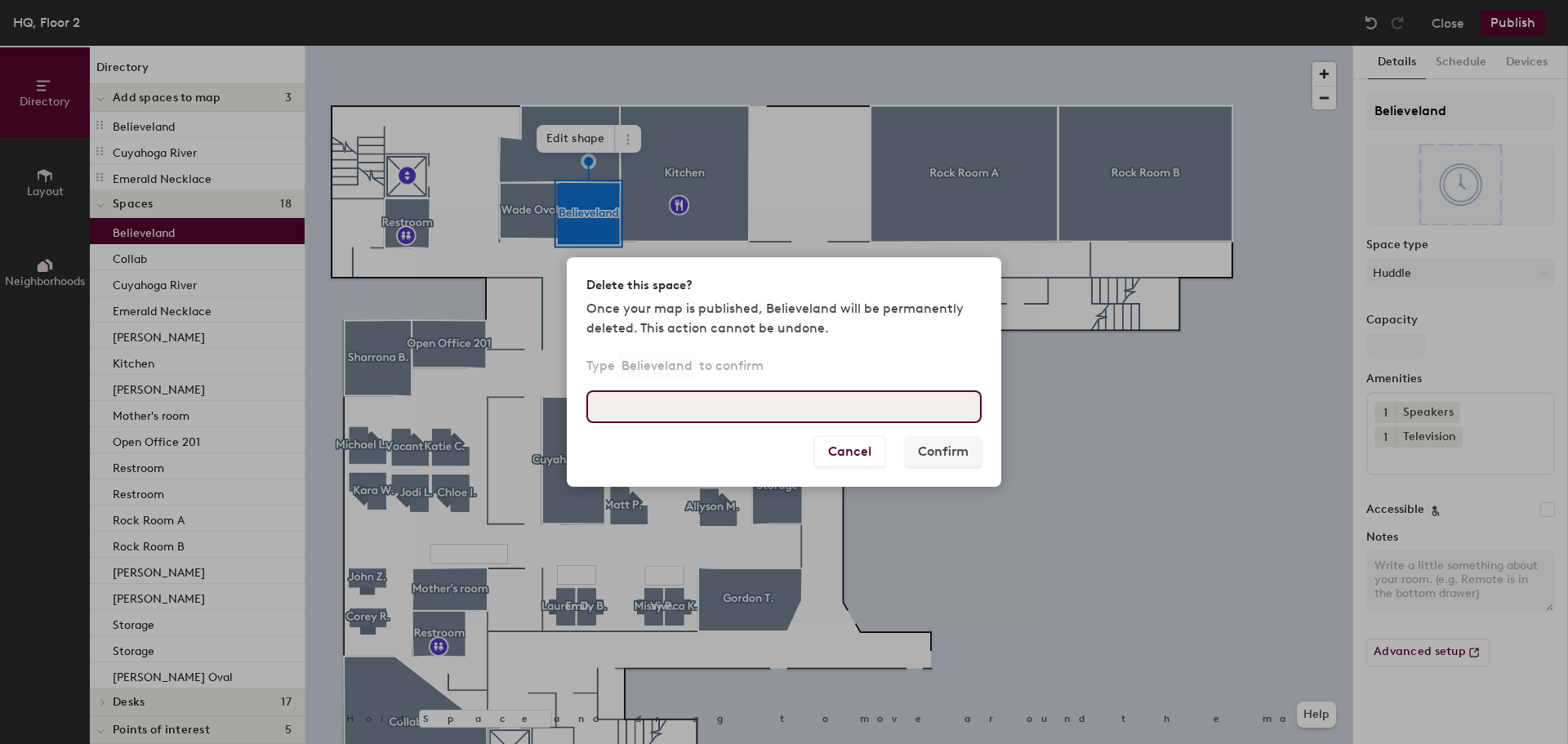
click at [752, 405] on input at bounding box center [783, 407] width 395 height 33
type input "Believeland"
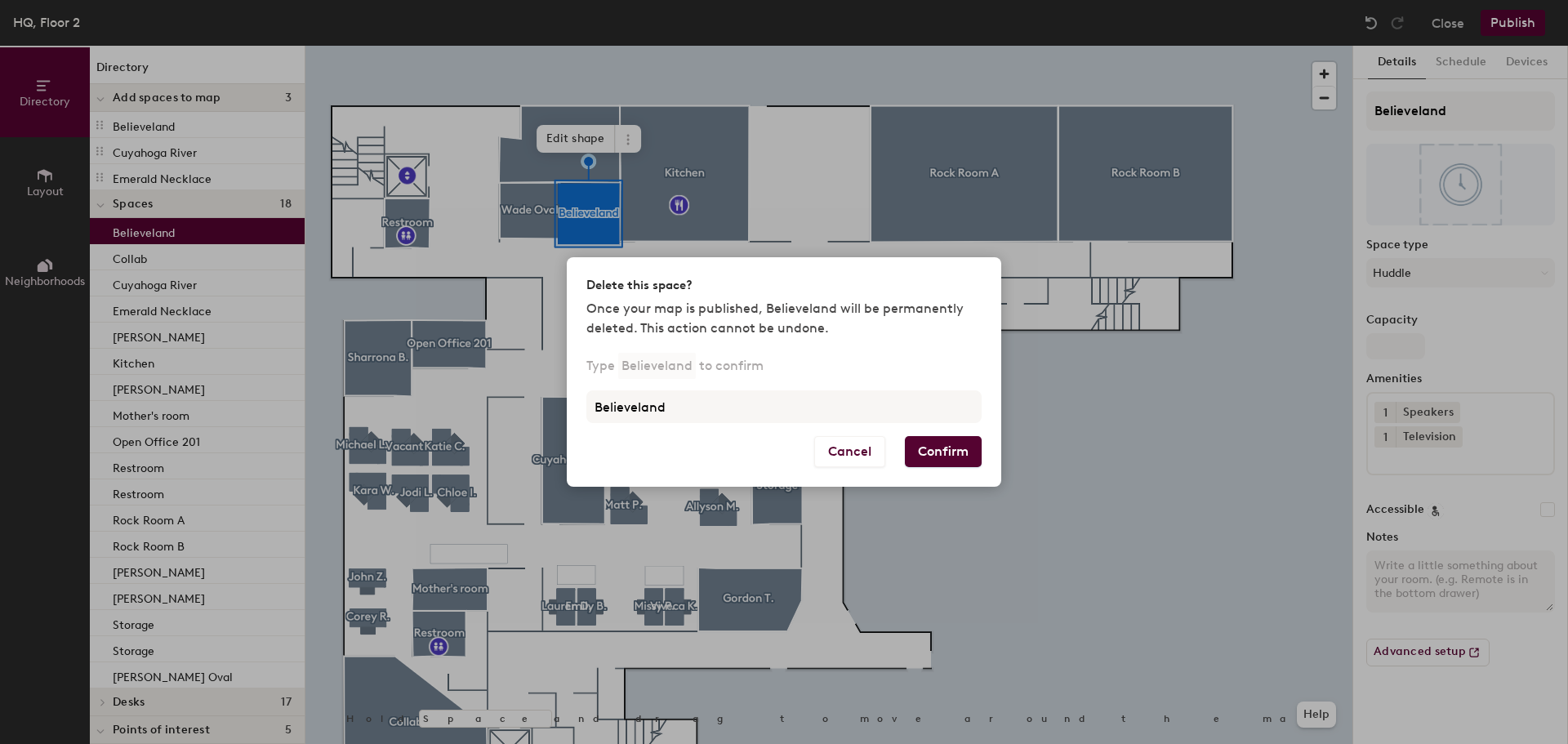
click at [963, 462] on button "Confirm" at bounding box center [943, 452] width 77 height 31
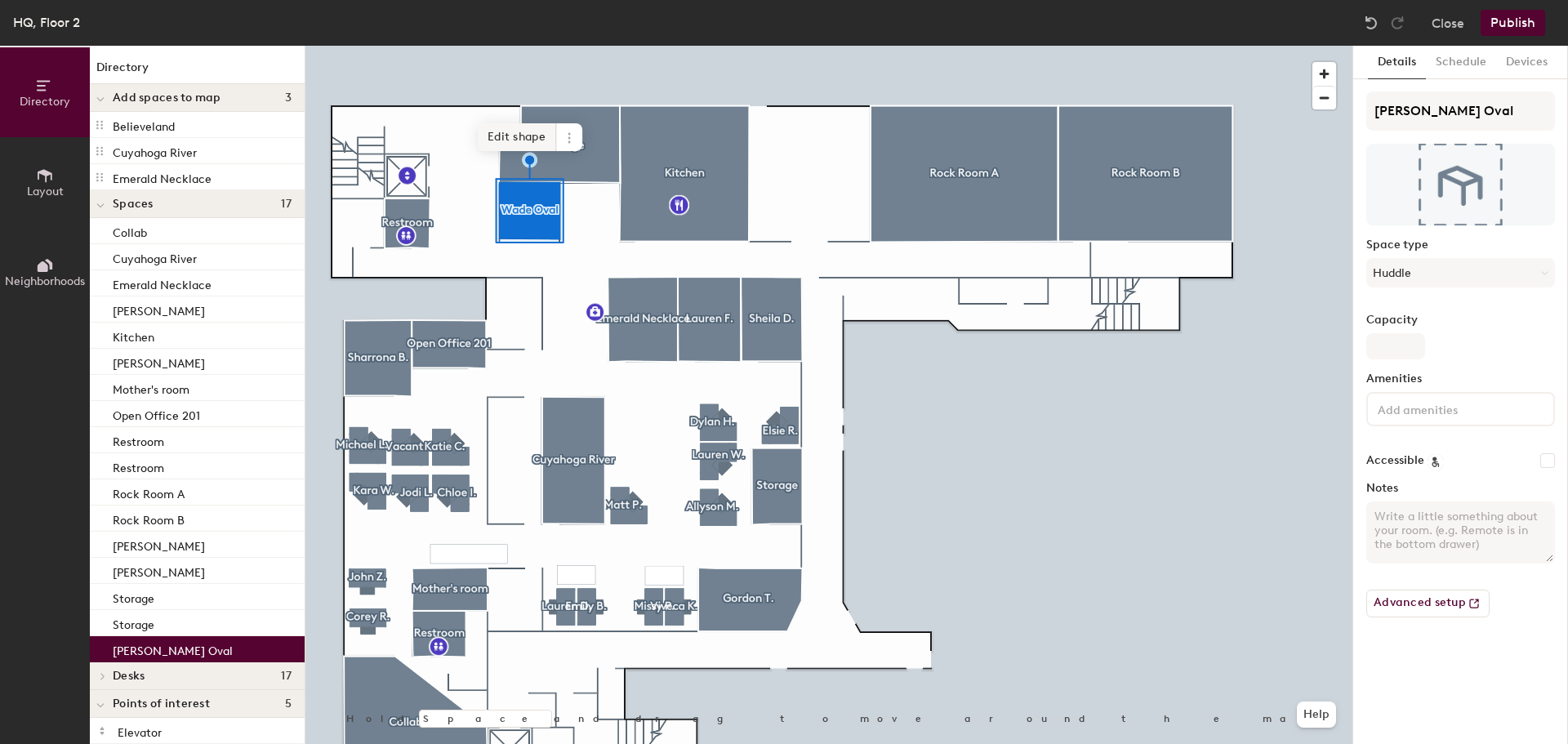
click at [527, 139] on span "Edit shape" at bounding box center [517, 136] width 79 height 28
click at [569, 156] on span "Done" at bounding box center [562, 156] width 48 height 28
click at [171, 128] on p "Believeland" at bounding box center [143, 125] width 62 height 19
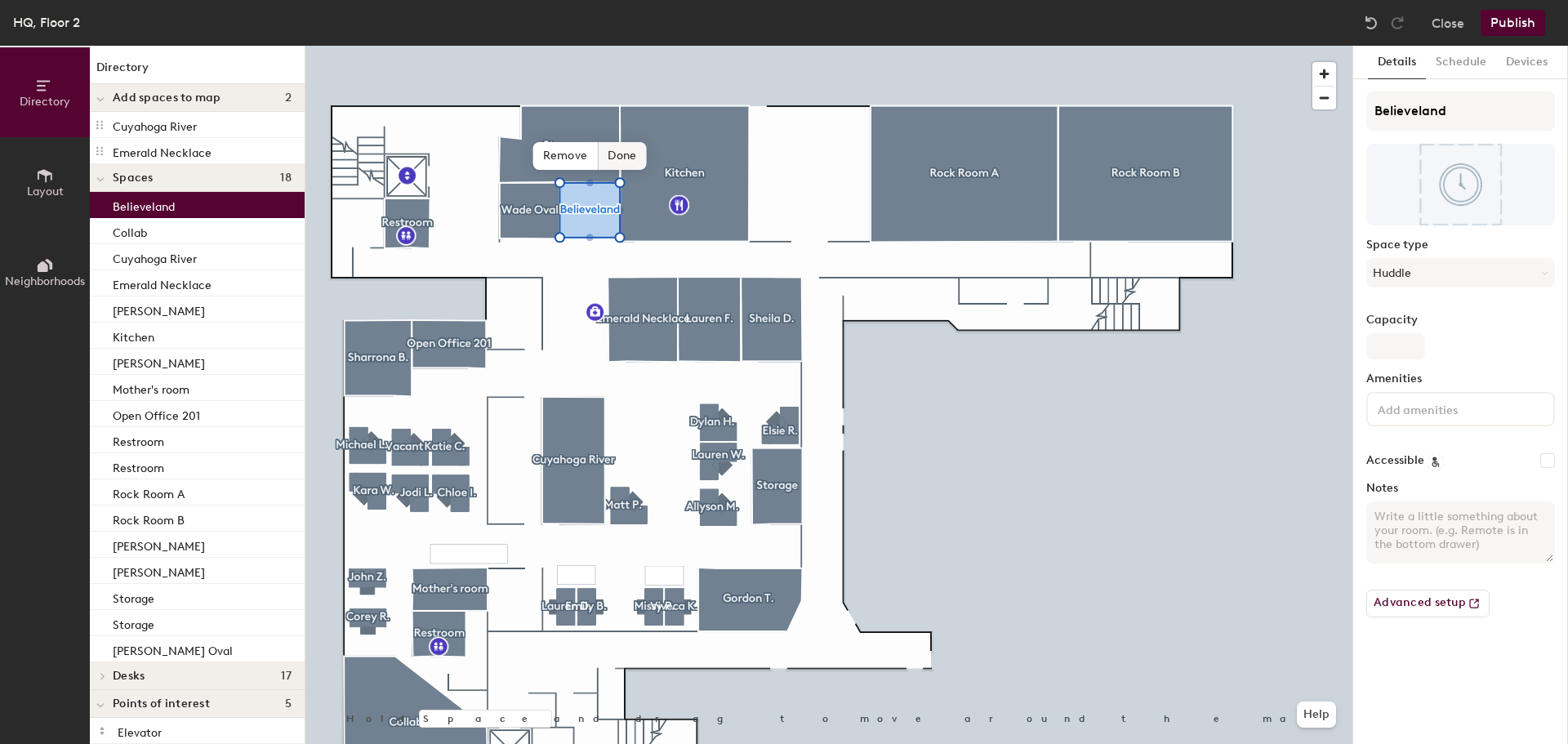
click at [635, 153] on span "Done" at bounding box center [622, 156] width 48 height 28
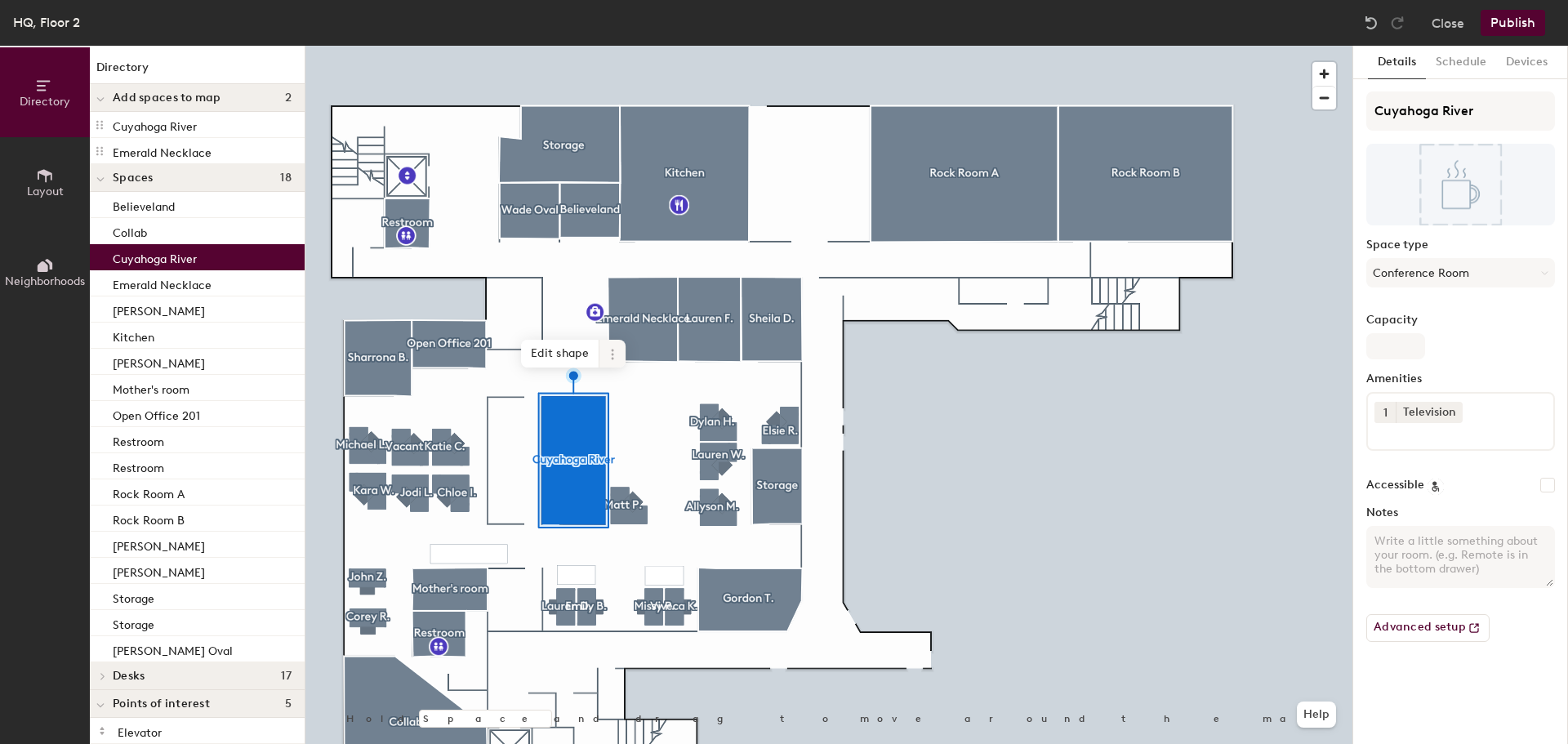
click at [613, 353] on icon at bounding box center [613, 355] width 13 height 13
click at [661, 455] on span "Delete" at bounding box center [671, 447] width 145 height 28
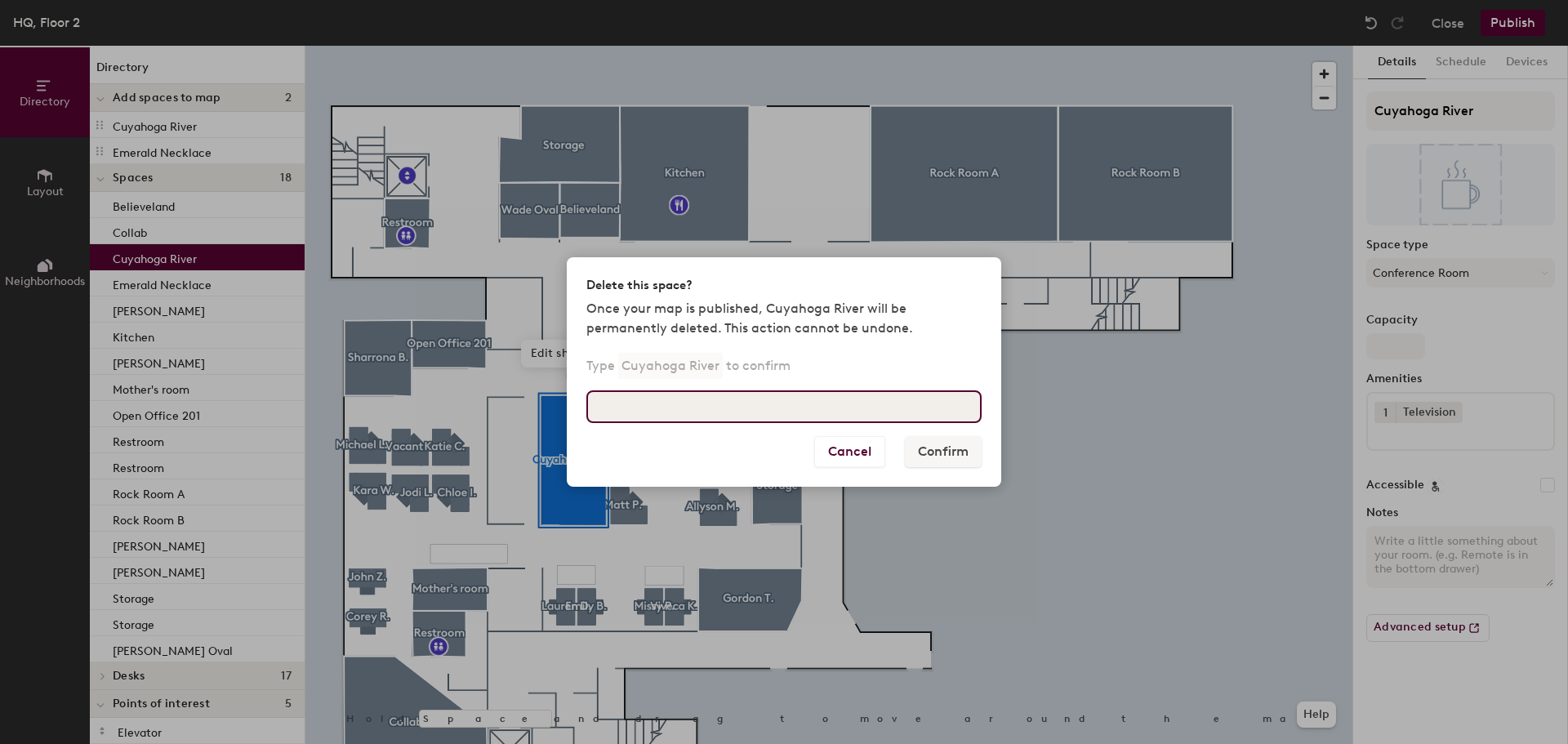
click at [863, 402] on input at bounding box center [783, 407] width 395 height 33
type input "Cuyahoga River"
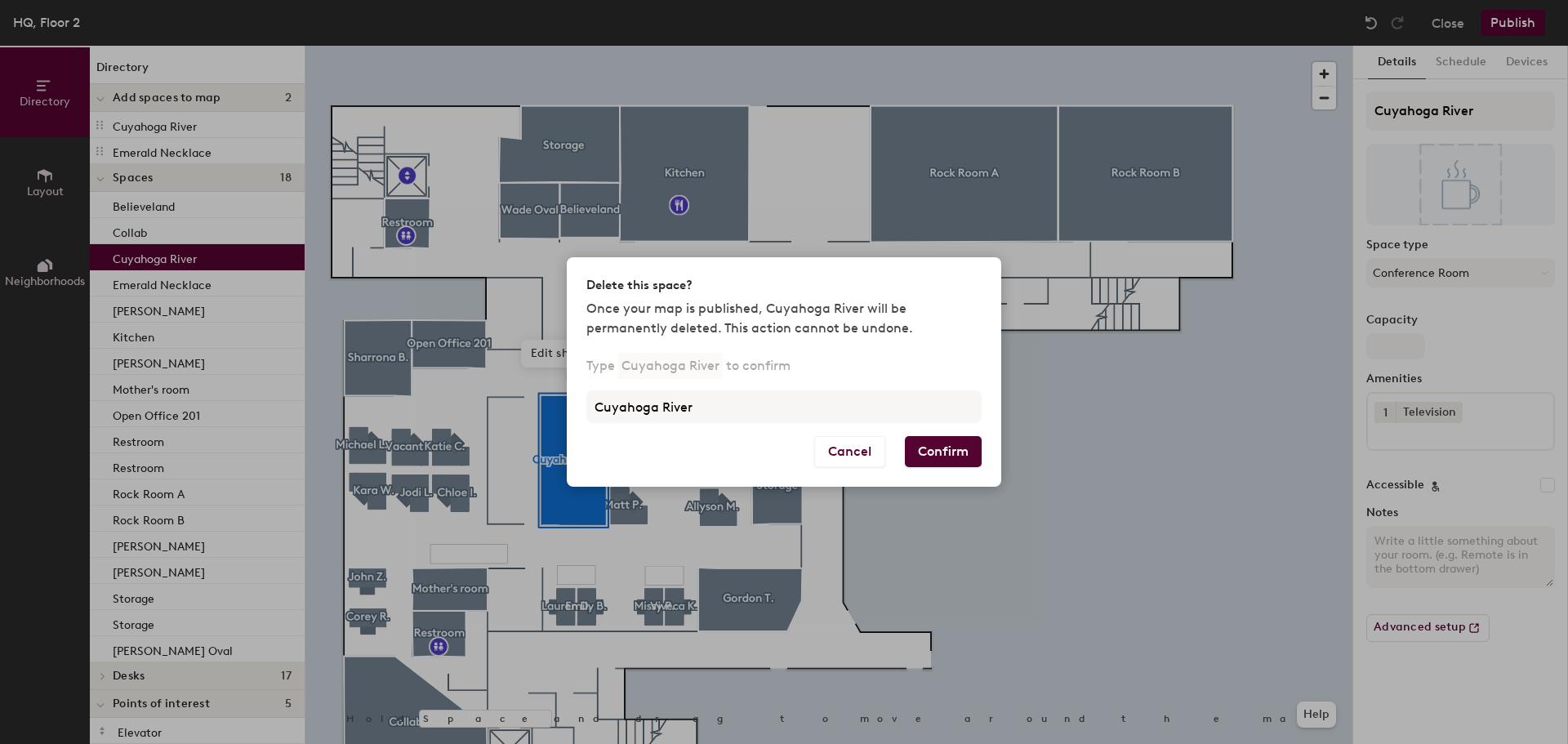
click at [900, 449] on div "Cancel Confirm" at bounding box center [784, 461] width 434 height 51
click at [925, 449] on button "Confirm" at bounding box center [943, 452] width 77 height 31
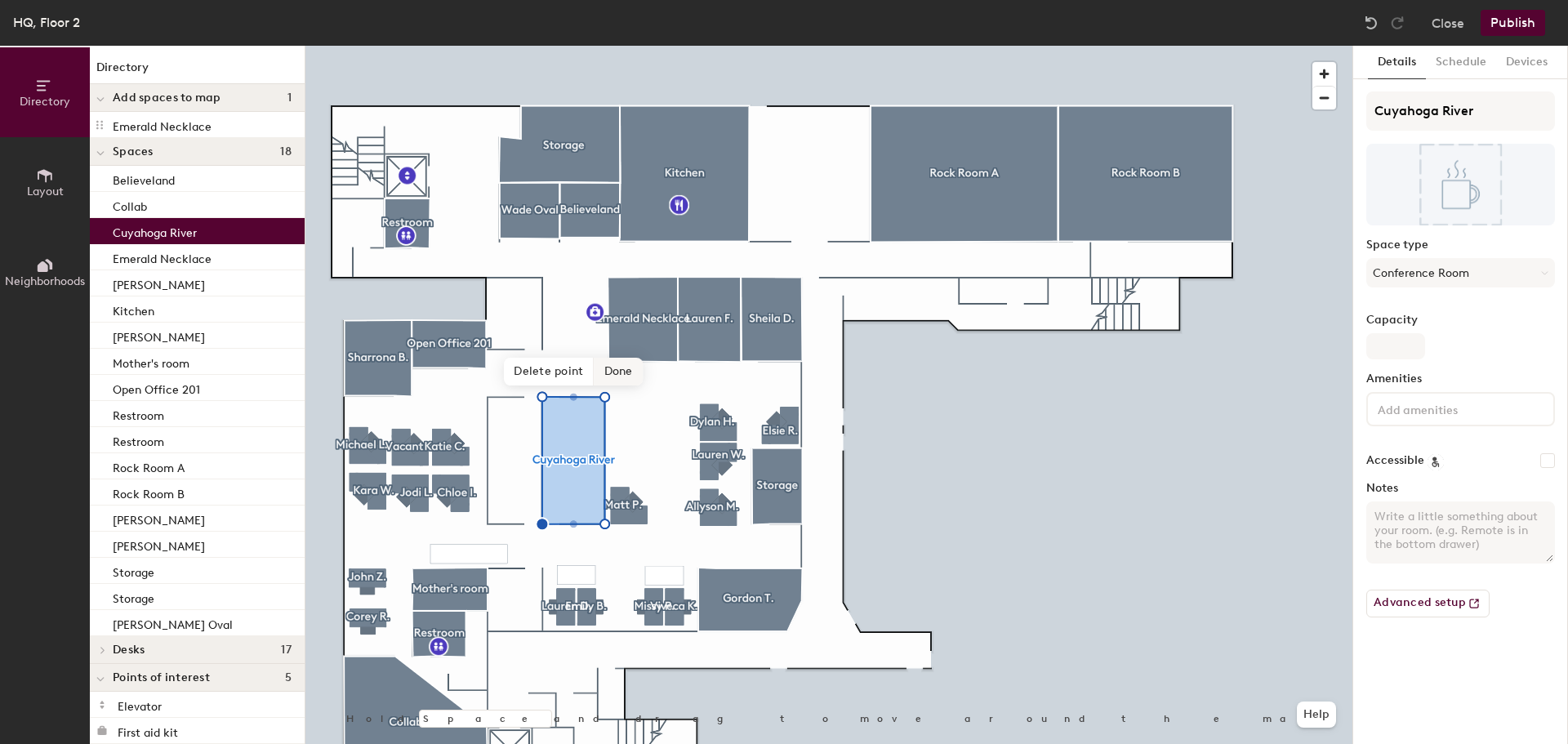
click at [609, 374] on span "Done" at bounding box center [619, 371] width 48 height 28
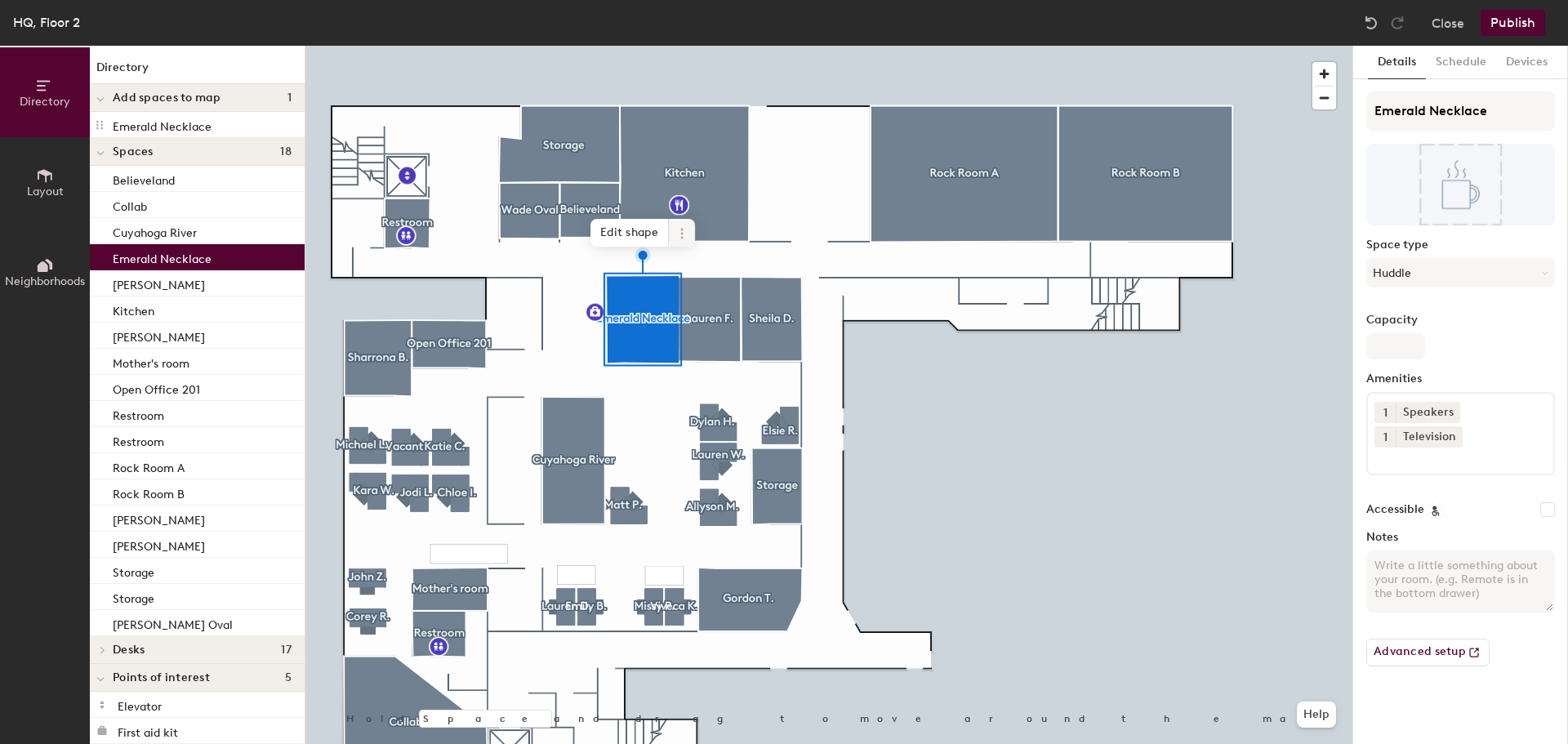
click at [686, 226] on span at bounding box center [681, 233] width 26 height 28
click at [712, 337] on span "Delete" at bounding box center [740, 326] width 145 height 28
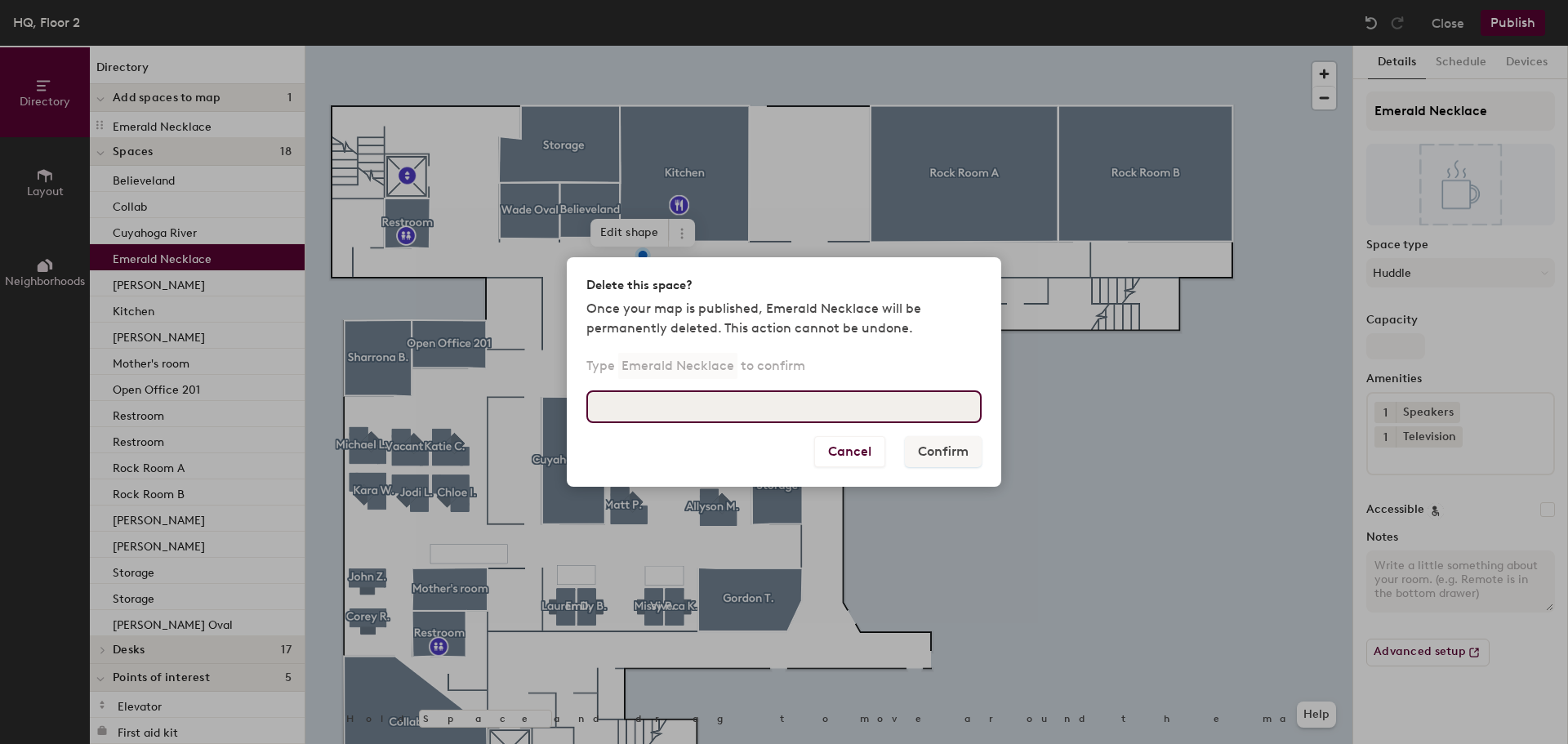
click at [806, 419] on input at bounding box center [783, 407] width 395 height 33
type input "Emerald Necklace"
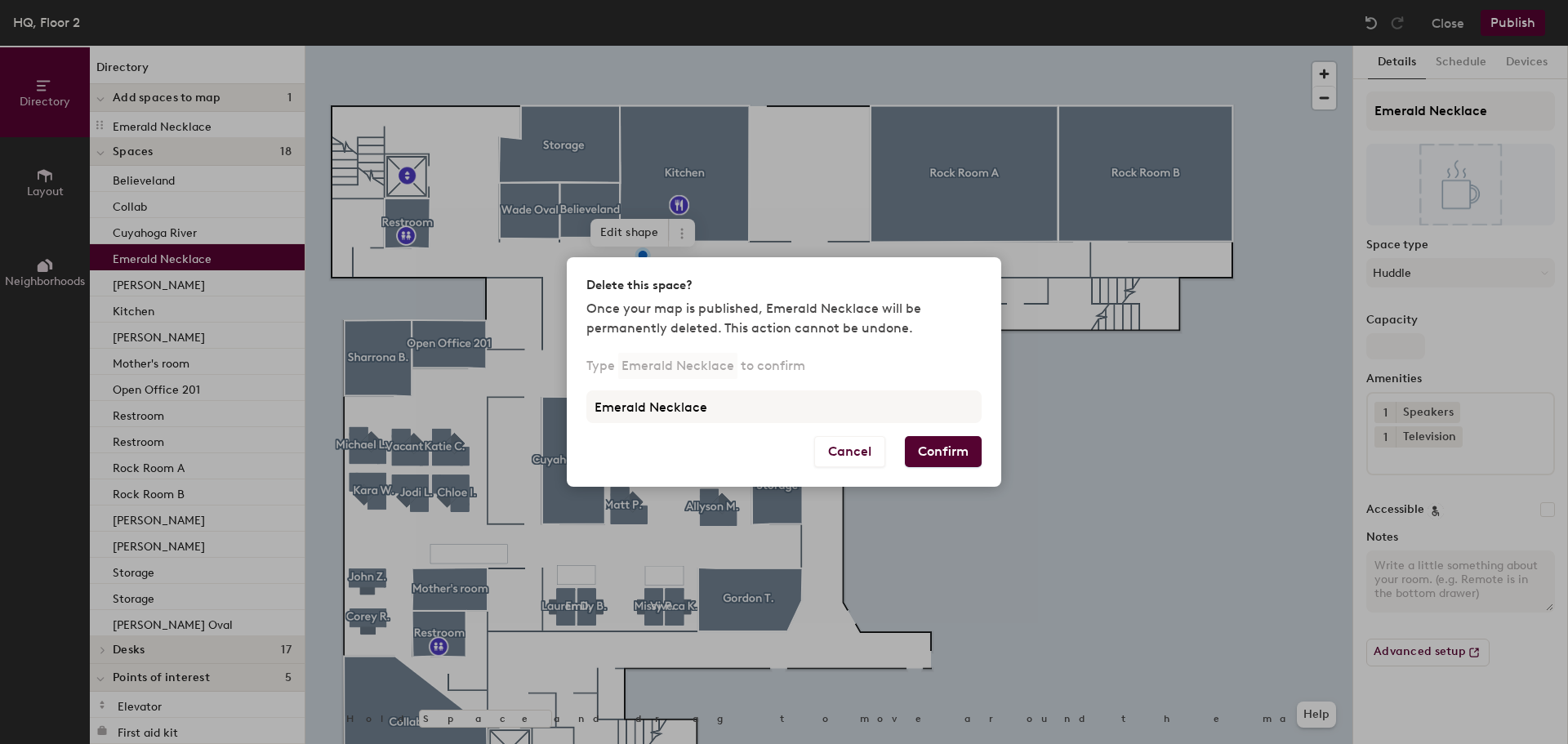
click at [950, 435] on div "Type Emerald Necklace to confirm Emerald Necklace" at bounding box center [784, 397] width 434 height 79
click at [954, 443] on button "Confirm" at bounding box center [943, 452] width 77 height 31
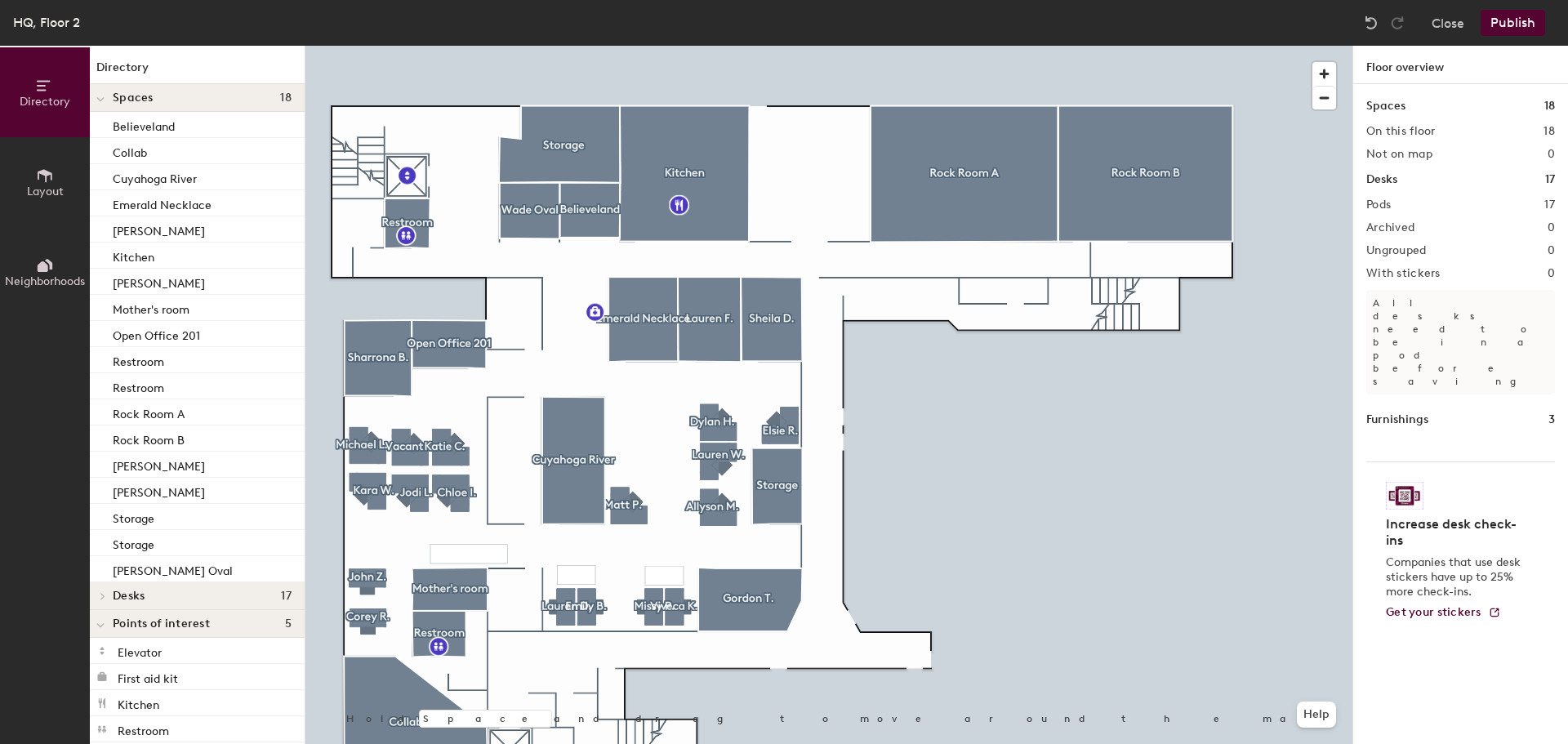
click at [1519, 13] on button "Publish" at bounding box center [1512, 22] width 64 height 26
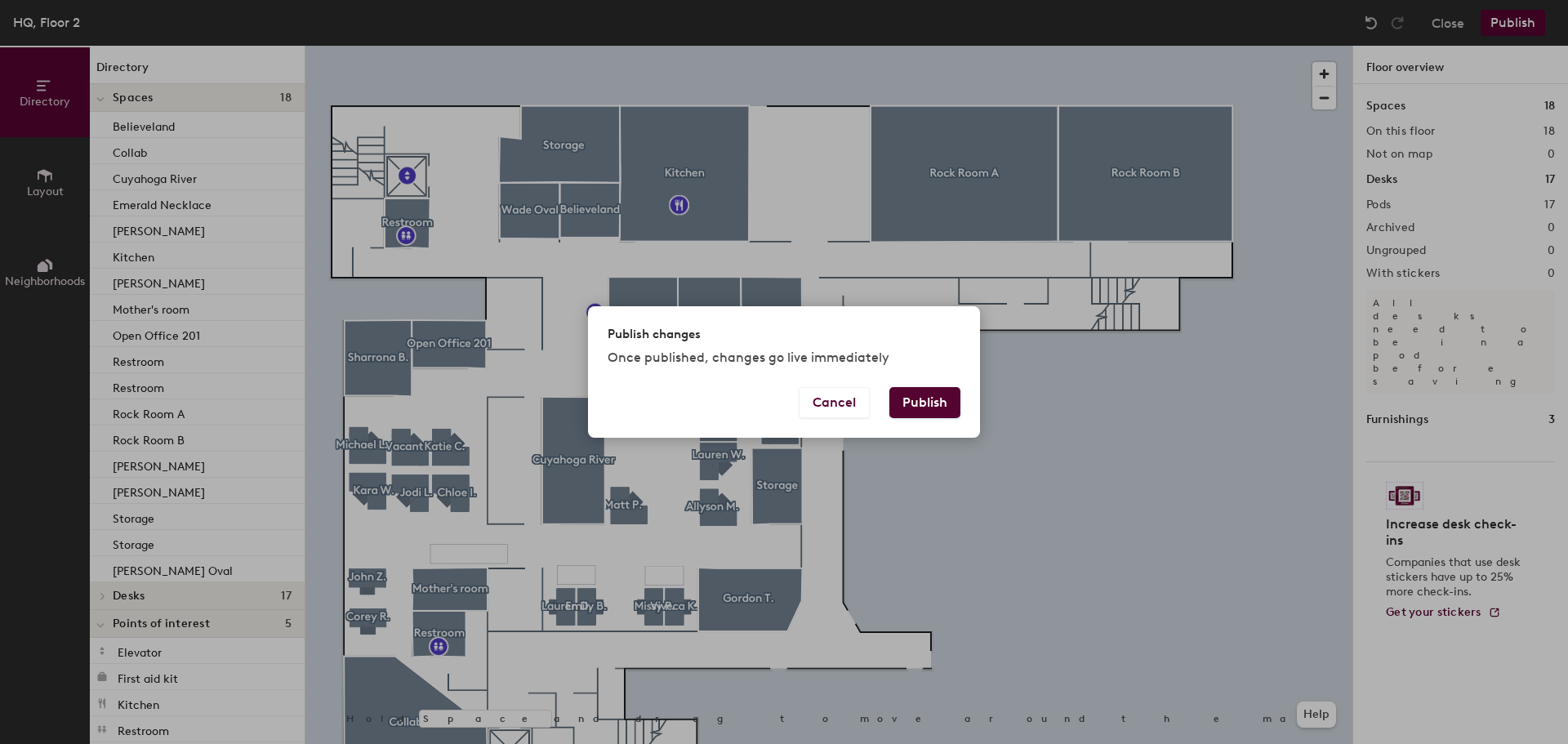
click at [943, 403] on button "Publish" at bounding box center [924, 403] width 71 height 31
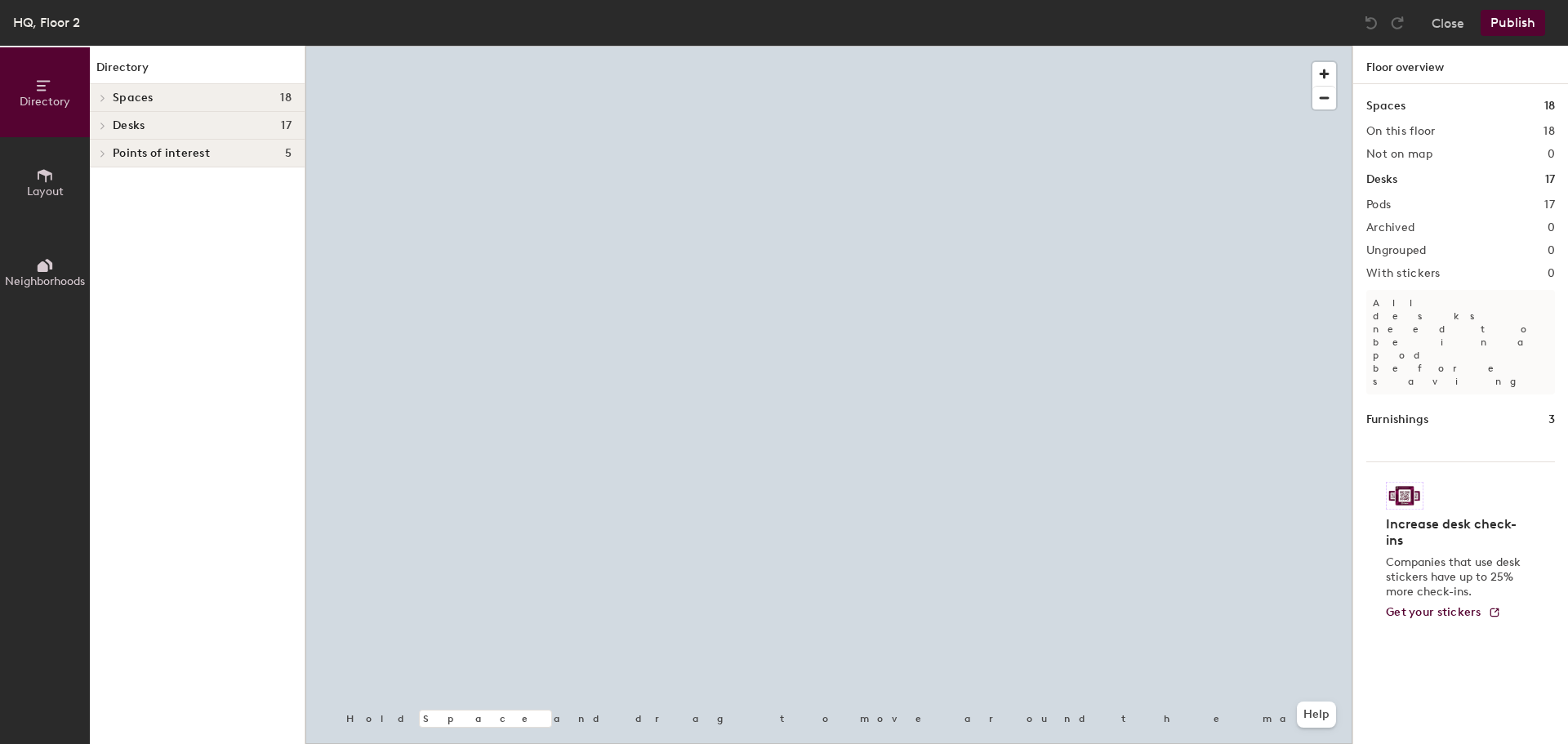
click at [522, 46] on div at bounding box center [828, 46] width 1046 height 0
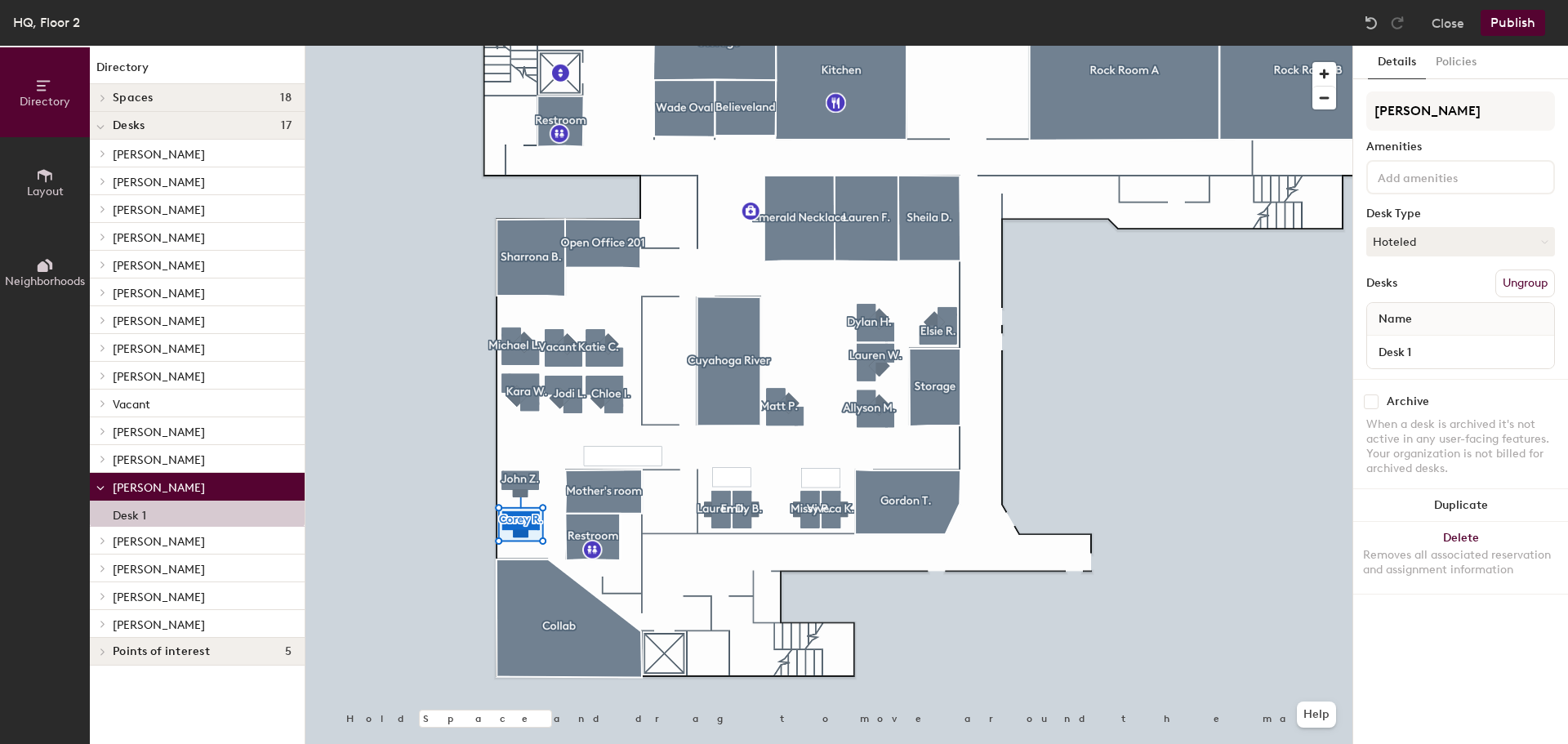
click at [1459, 171] on input at bounding box center [1447, 176] width 147 height 19
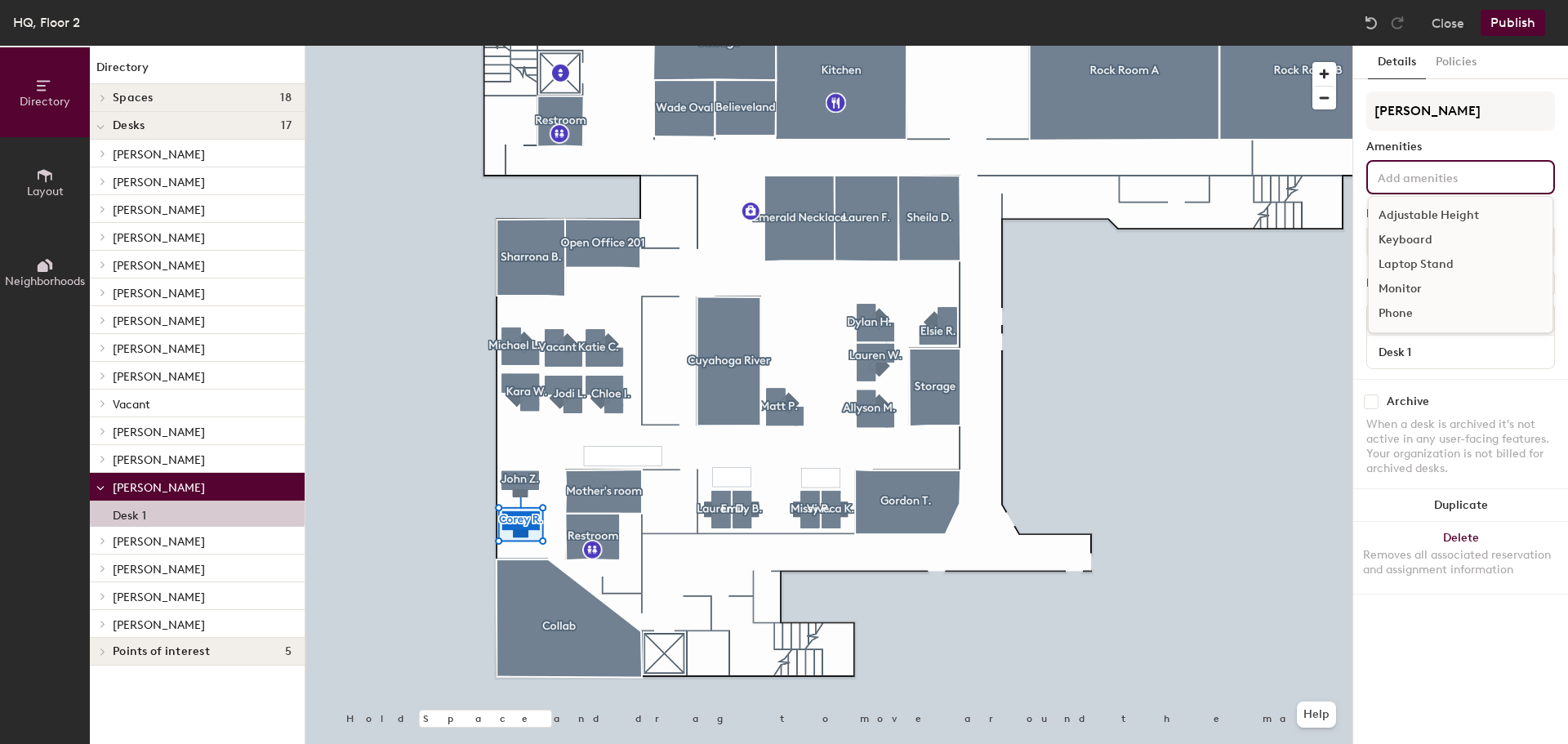
click at [1399, 284] on div "Monitor" at bounding box center [1459, 288] width 184 height 24
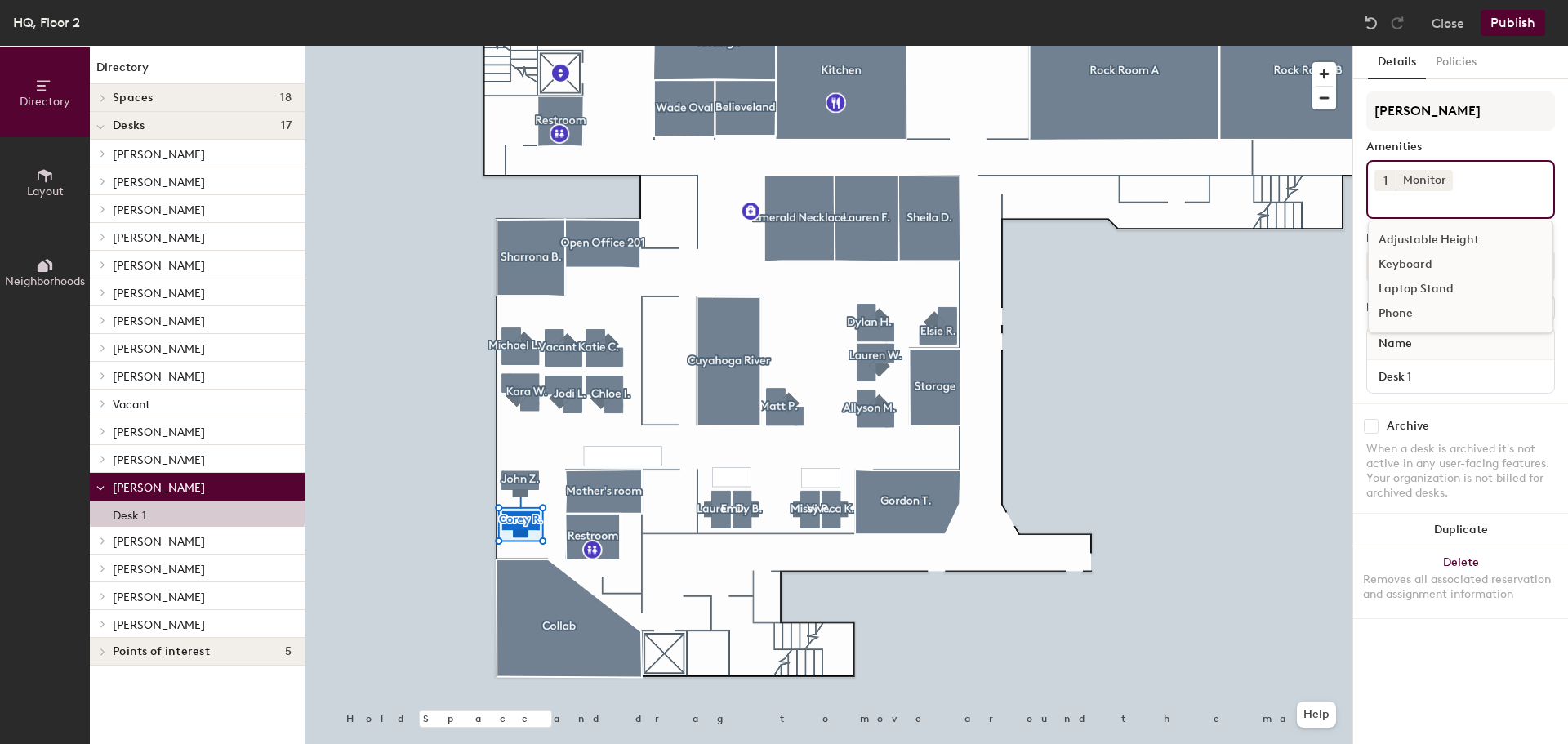
click at [1471, 215] on div "1 Monitor Adjustable Height Keyboard Laptop Stand Phone" at bounding box center [1460, 189] width 188 height 59
click at [1469, 211] on div "1 Monitor Adjustable Height Keyboard Laptop Stand Phone" at bounding box center [1460, 189] width 188 height 59
click at [1520, 23] on button "Publish" at bounding box center [1512, 22] width 64 height 26
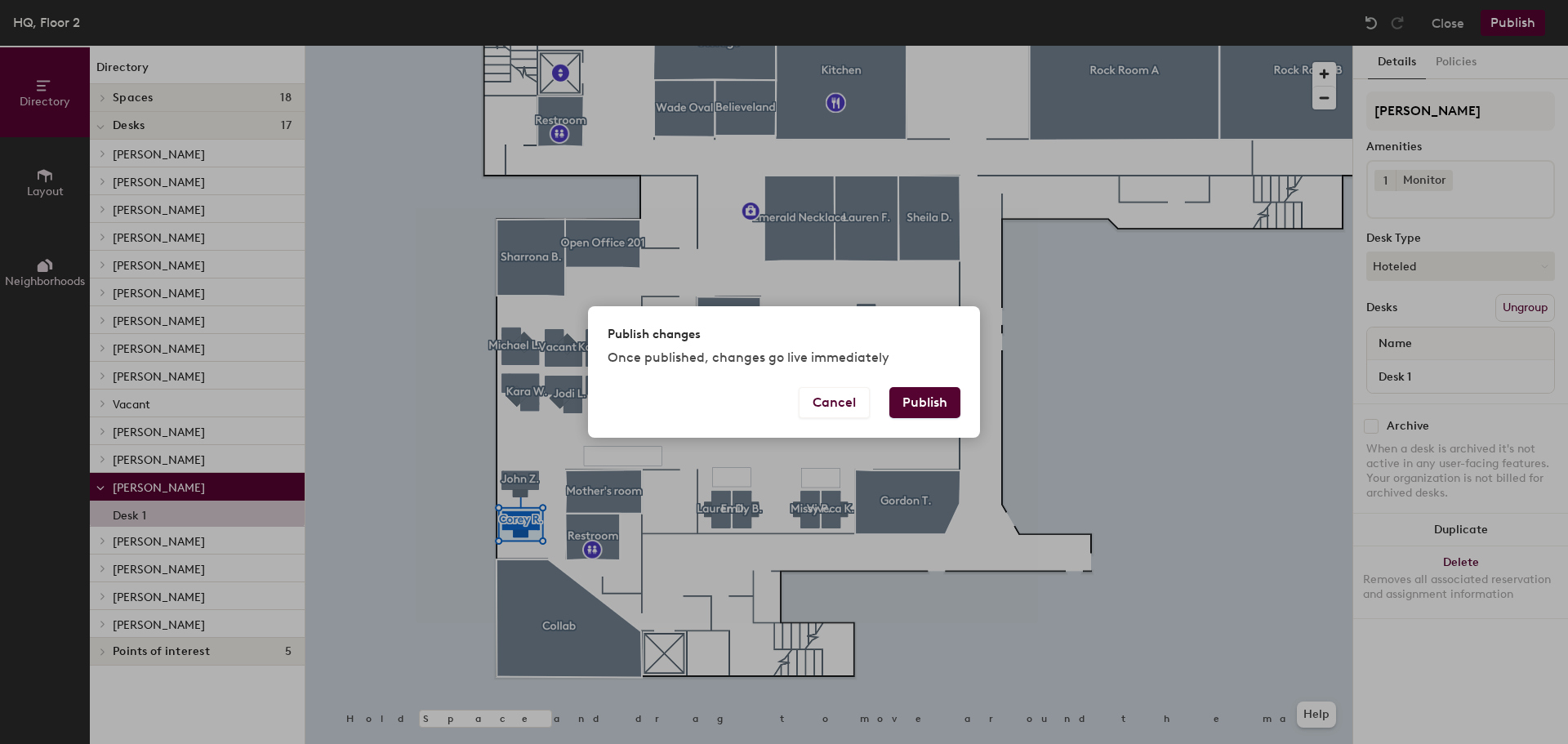
click at [1508, 400] on div "Publish changes Once published, changes go live immediately Cancel Publish" at bounding box center [784, 372] width 1568 height 744
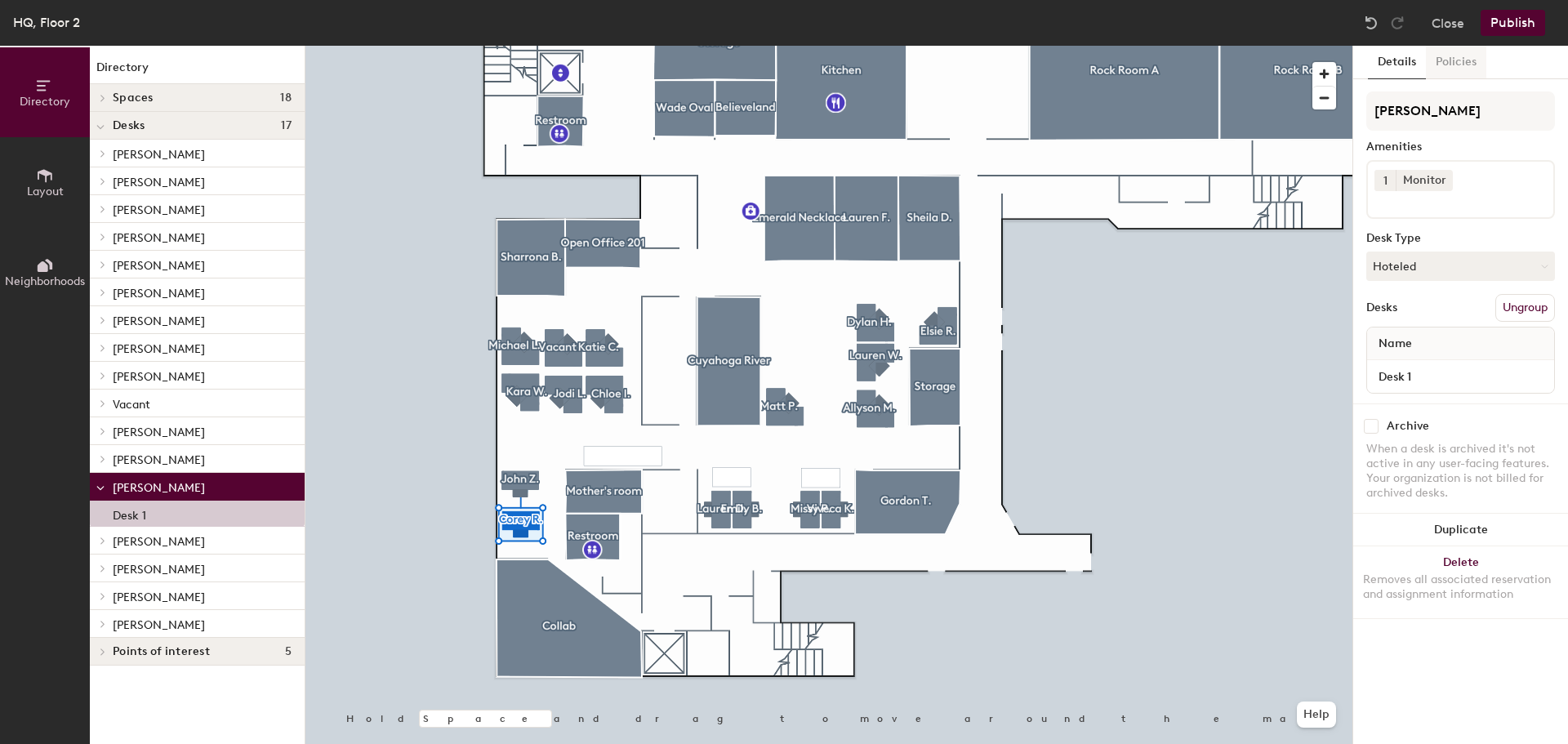
click at [1456, 55] on button "Policies" at bounding box center [1456, 62] width 61 height 34
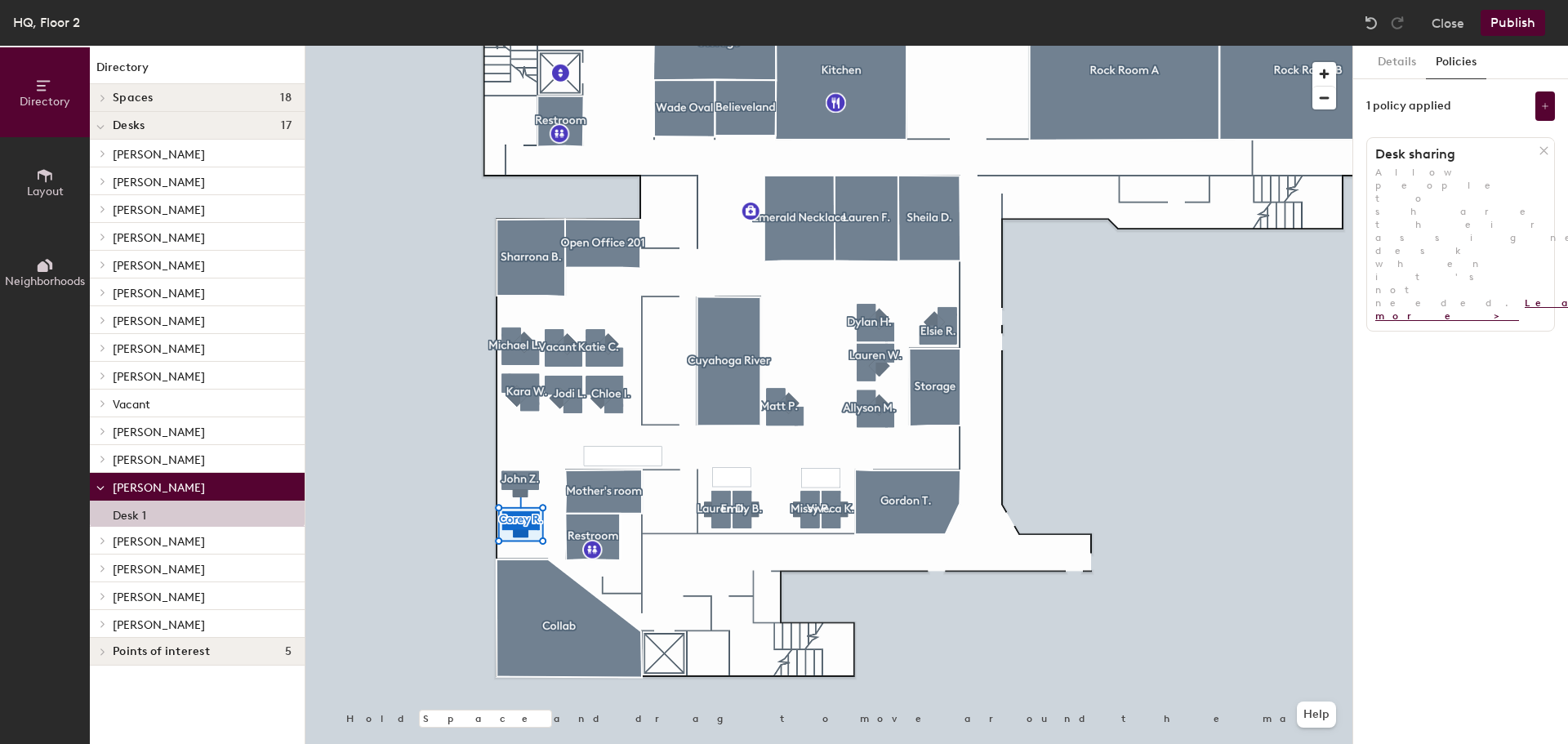
click at [1389, 297] on link "Learn more >" at bounding box center [1507, 309] width 263 height 24
click at [1521, 40] on div "HQ, Floor 2 Close Publish" at bounding box center [784, 23] width 1568 height 46
click at [1521, 33] on button "Publish" at bounding box center [1512, 22] width 64 height 26
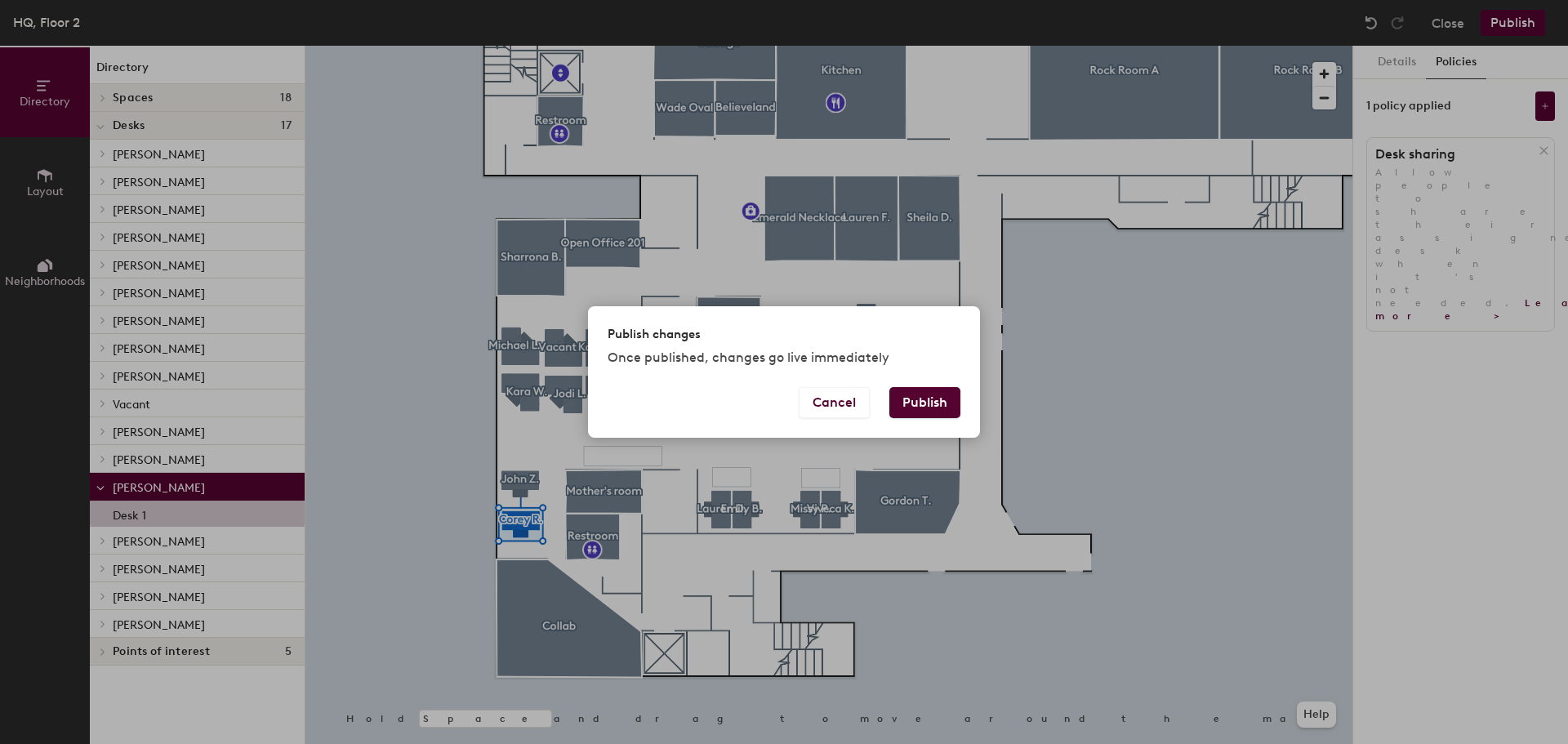
click at [949, 409] on button "Publish" at bounding box center [924, 403] width 71 height 31
